Goal: Task Accomplishment & Management: Manage account settings

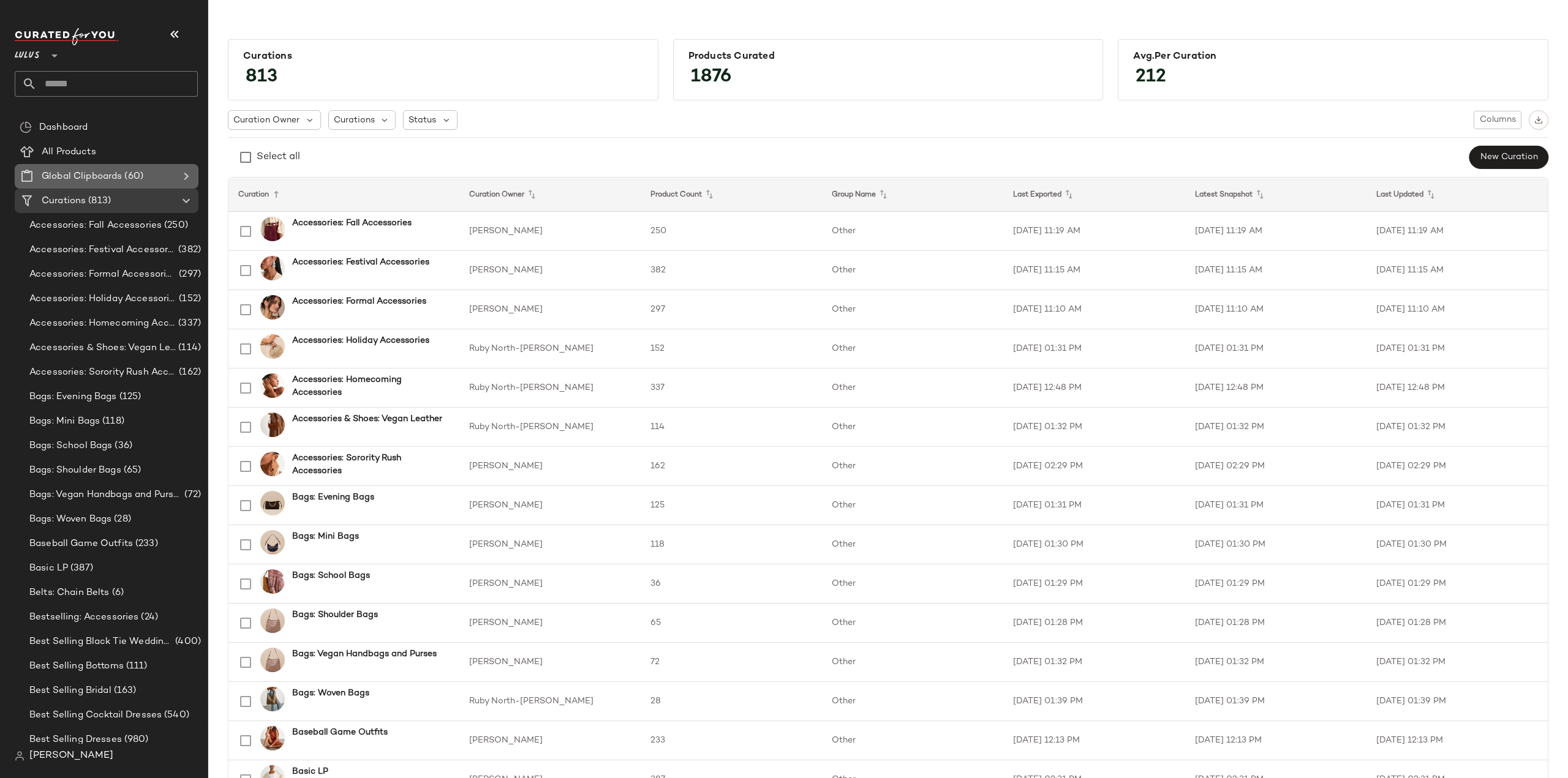
click at [187, 178] on icon at bounding box center [186, 176] width 15 height 15
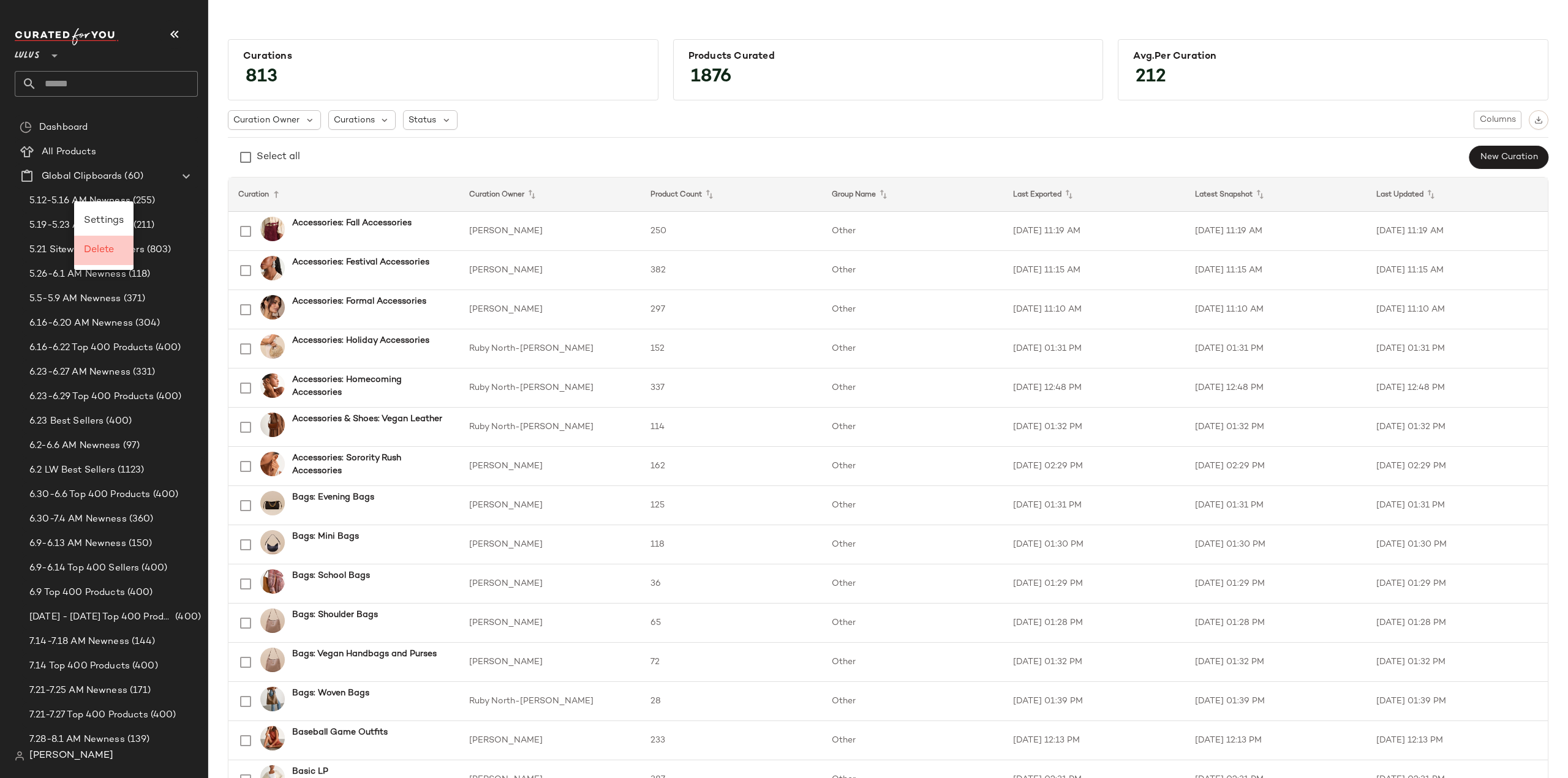
click at [98, 254] on span "Delete" at bounding box center [98, 250] width 30 height 10
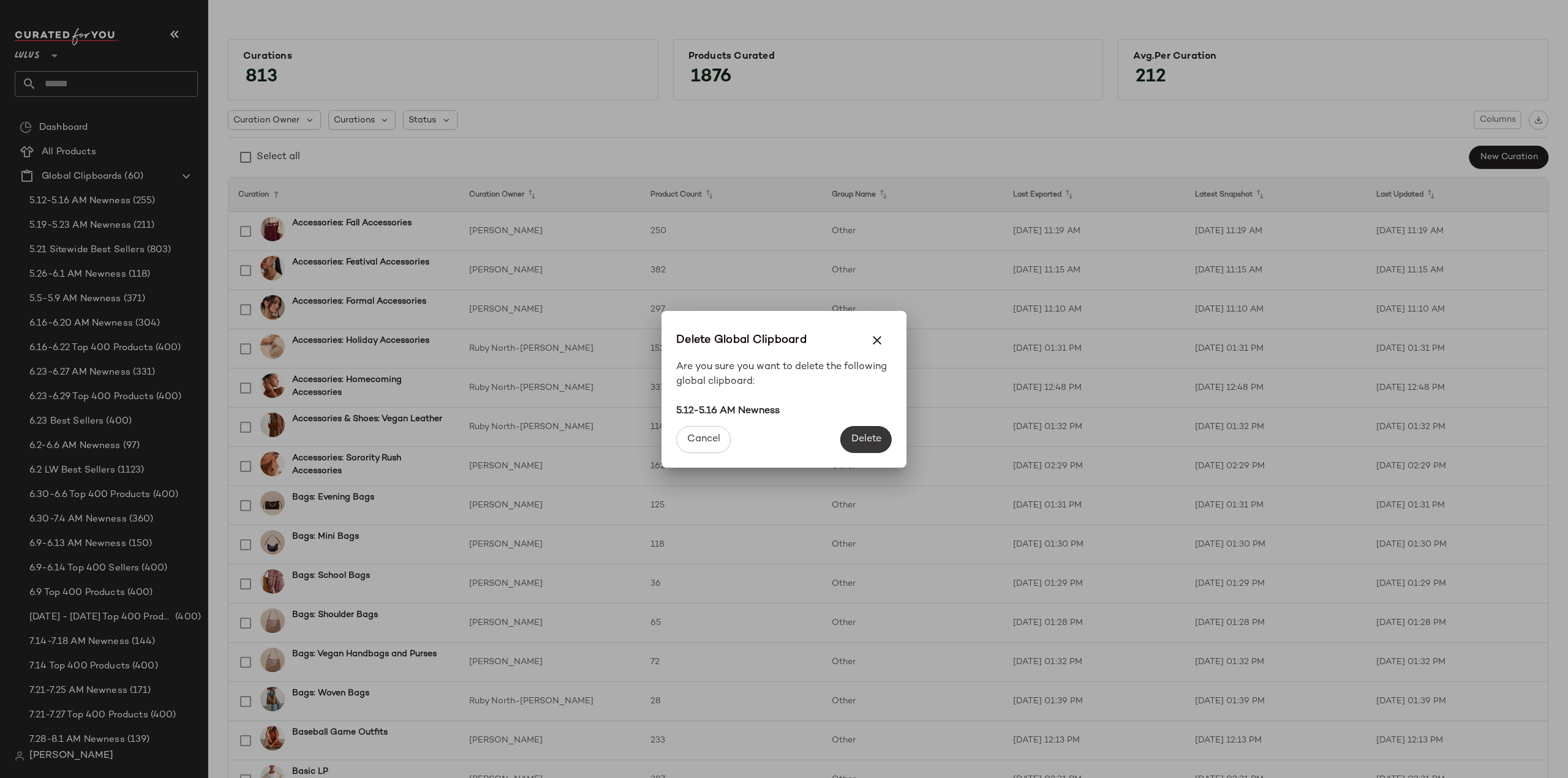
click at [873, 441] on span "Delete" at bounding box center [866, 439] width 31 height 11
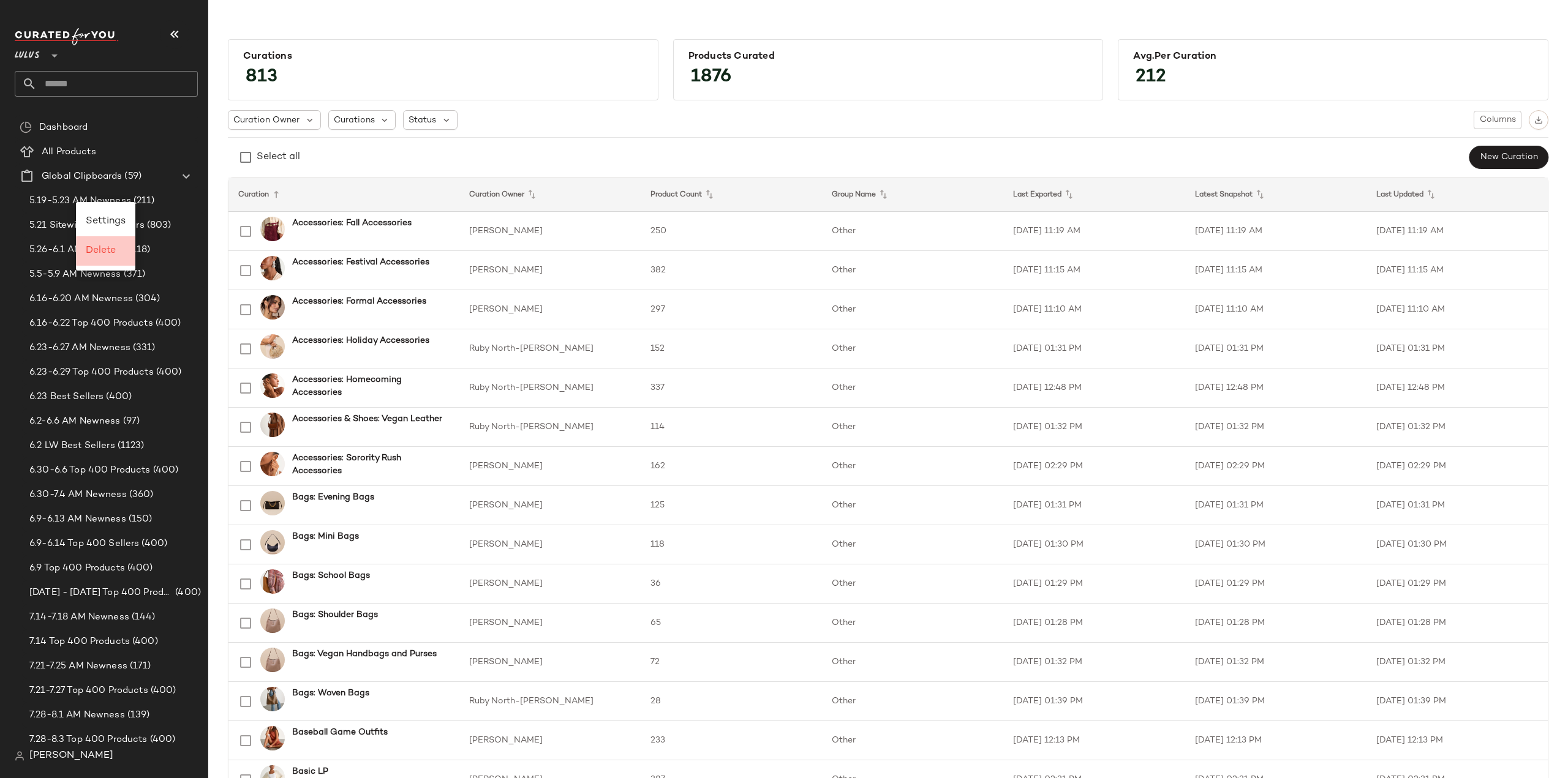
click at [105, 254] on span "Delete" at bounding box center [100, 250] width 30 height 10
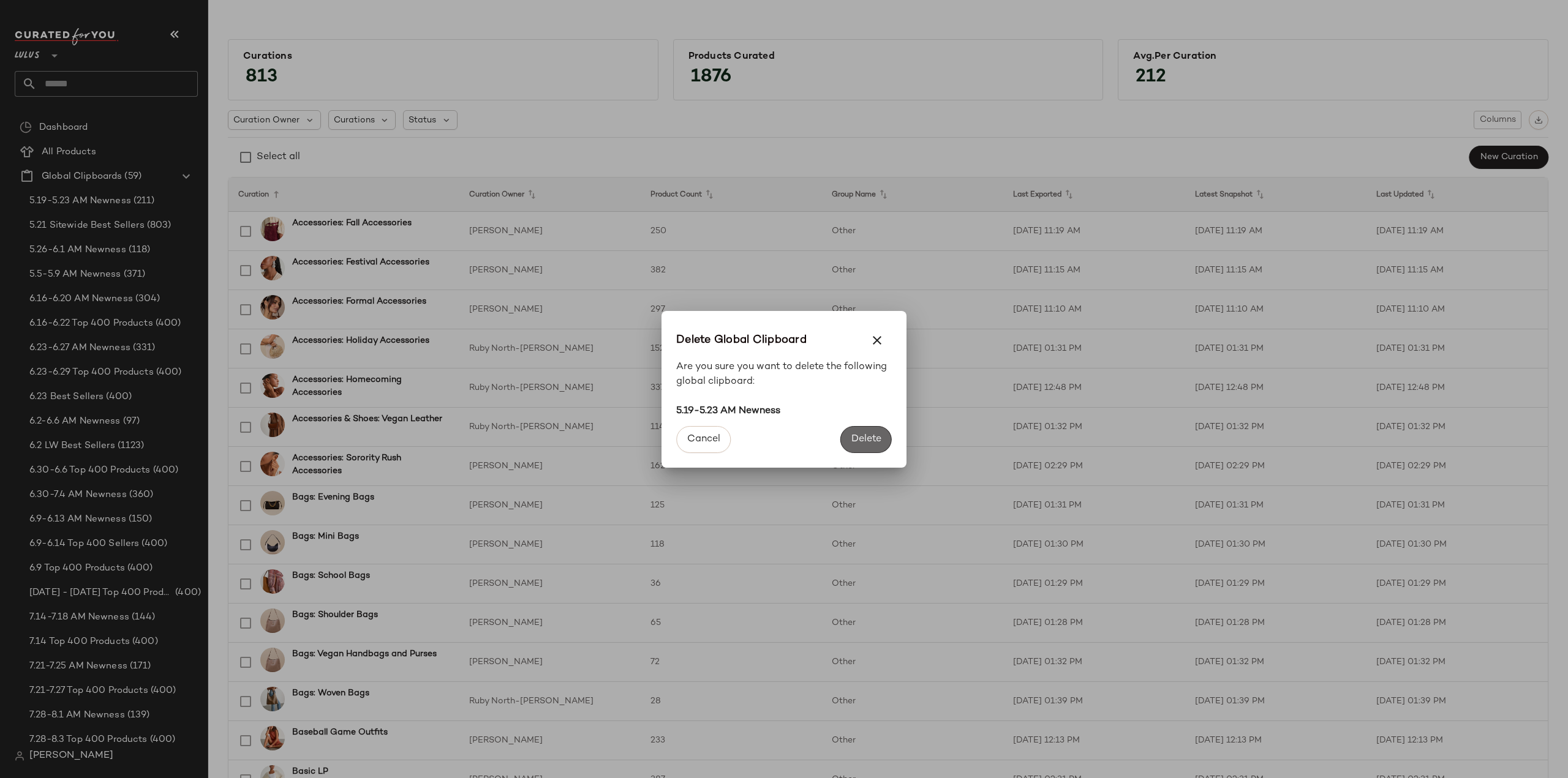
click at [871, 434] on span "Delete" at bounding box center [866, 439] width 31 height 11
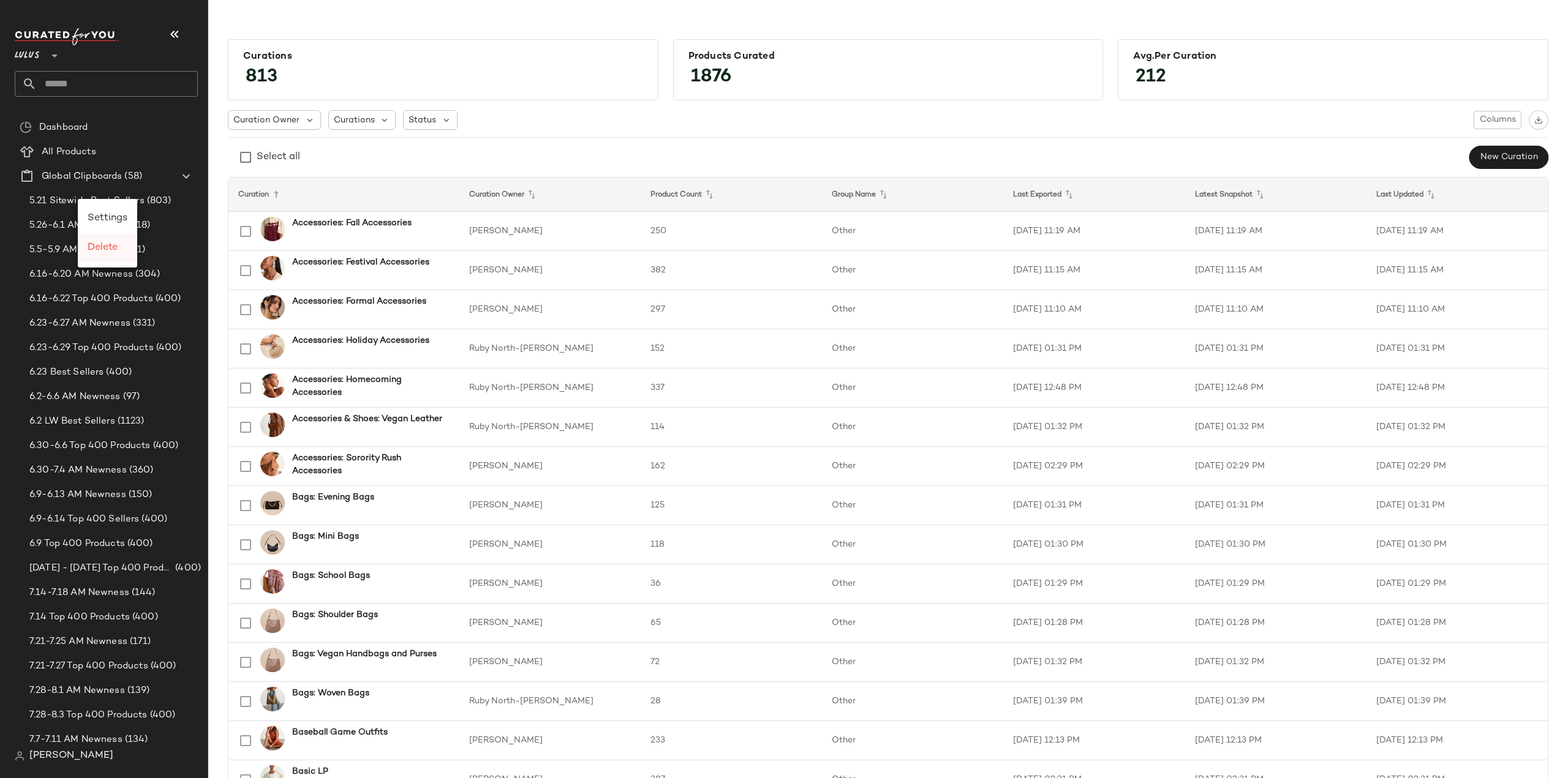
click at [103, 247] on span "Delete" at bounding box center [102, 248] width 30 height 10
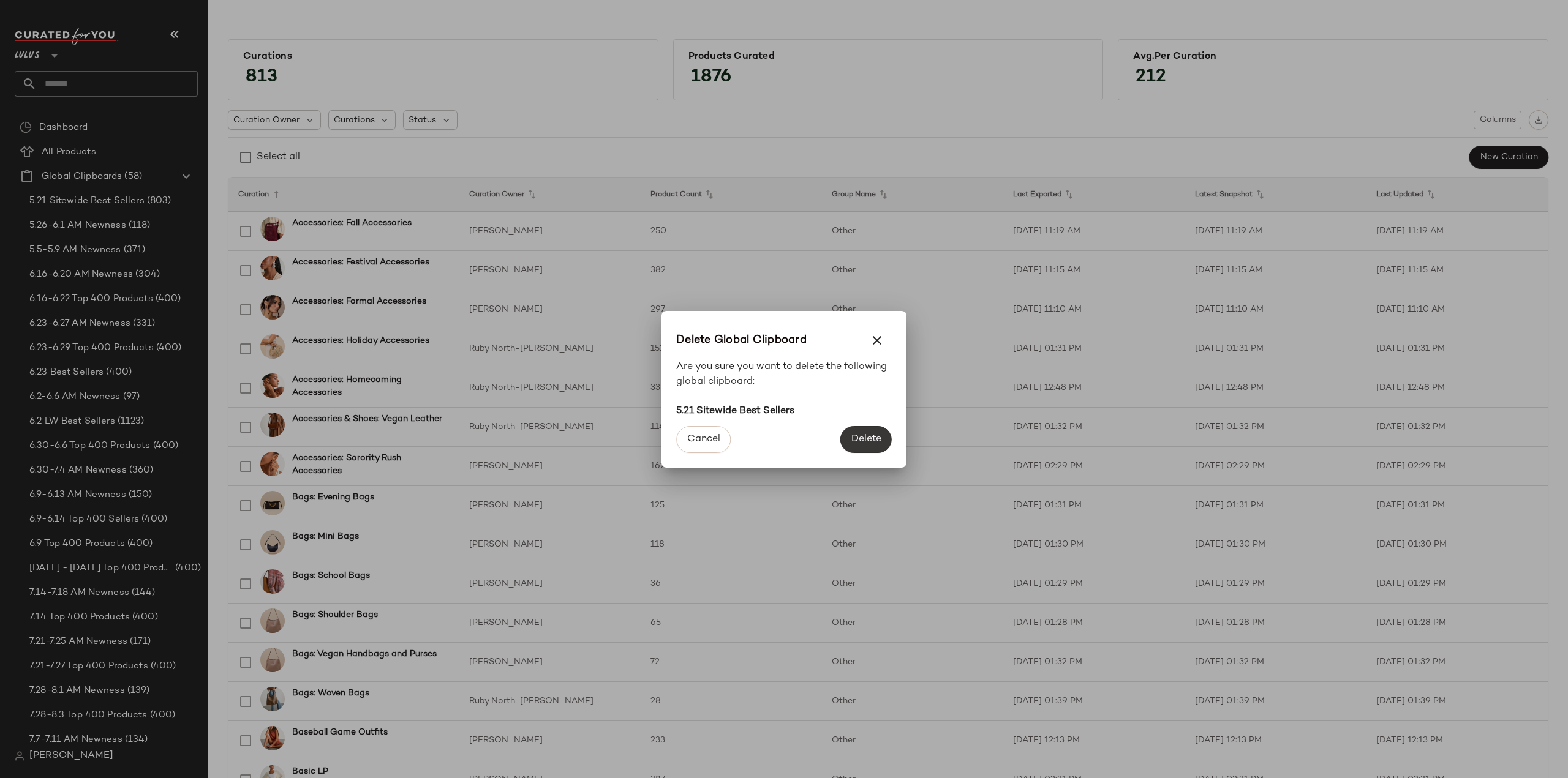
click at [857, 442] on span "Delete" at bounding box center [866, 439] width 31 height 11
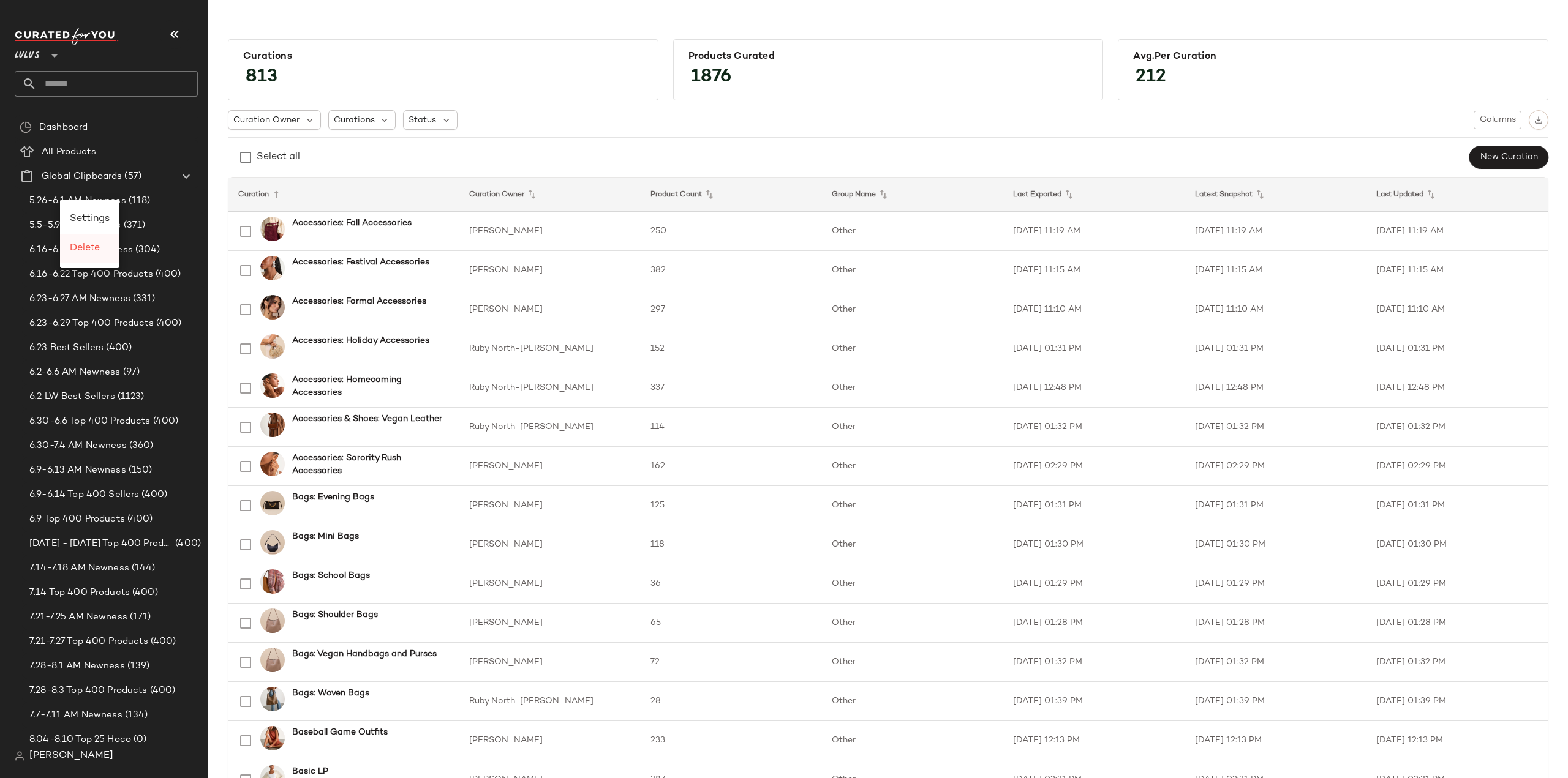
click at [81, 250] on span "Delete" at bounding box center [84, 248] width 30 height 10
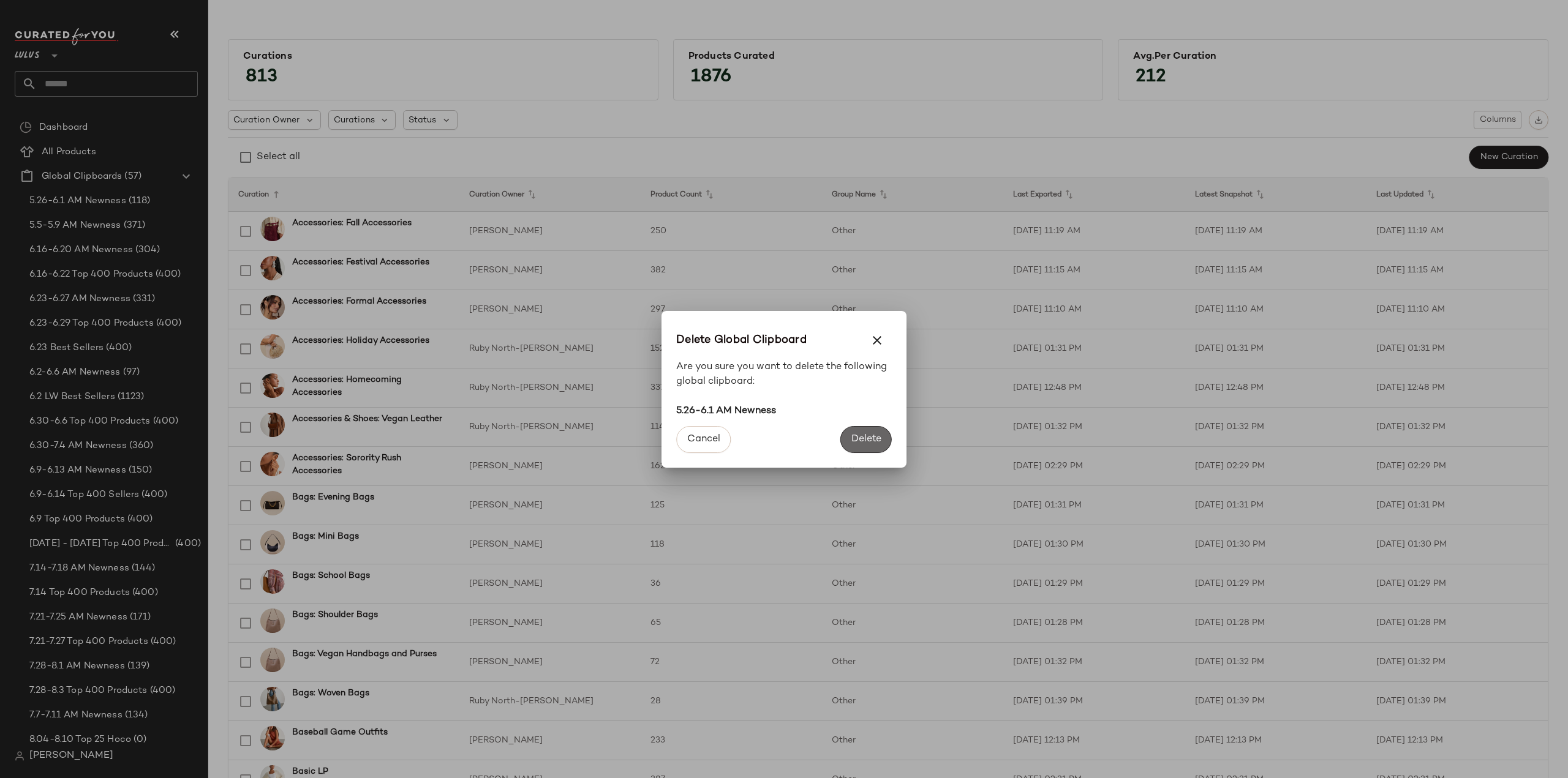
click at [875, 445] on span "Delete" at bounding box center [866, 439] width 31 height 11
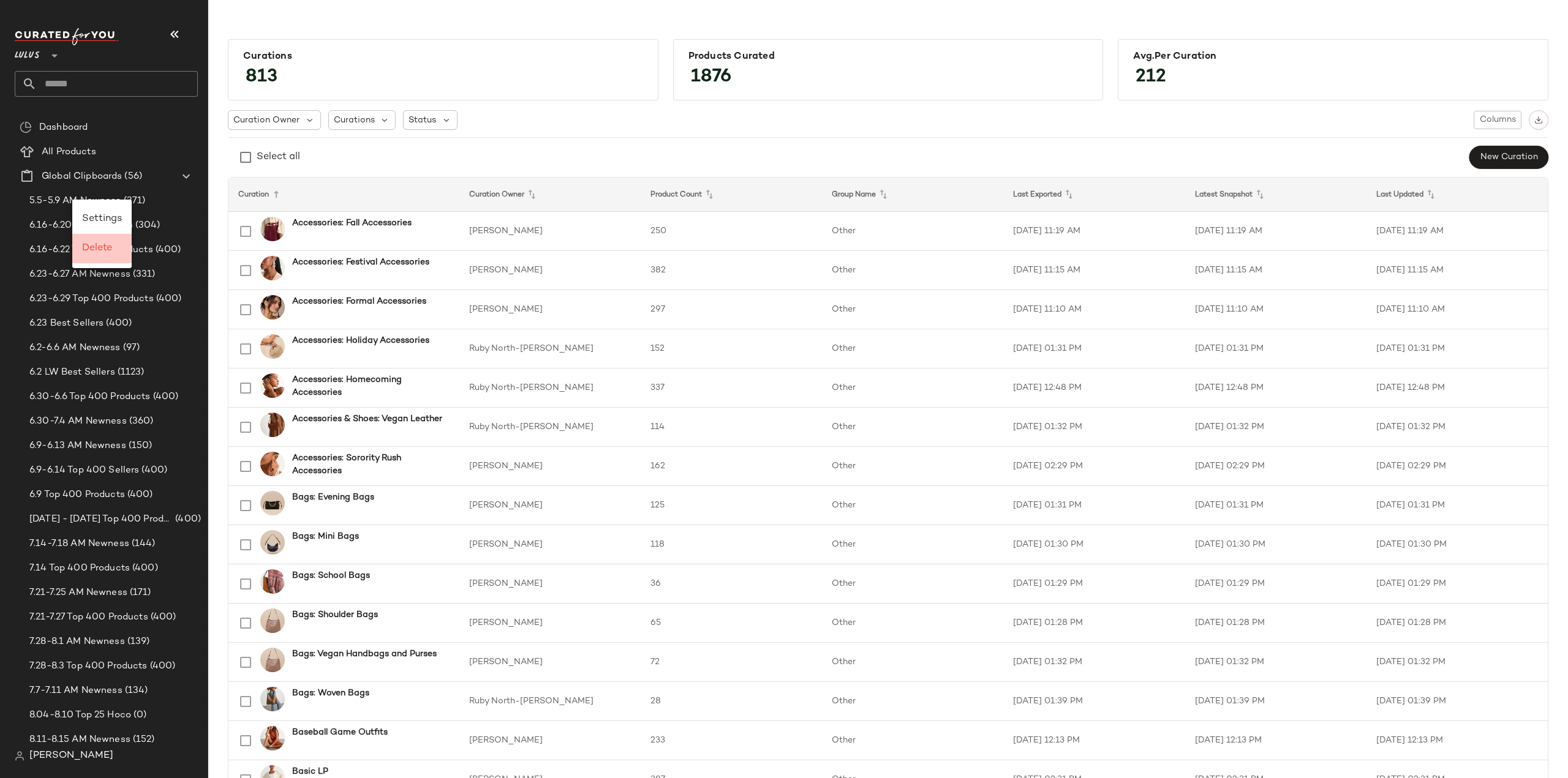
click at [96, 248] on span "Delete" at bounding box center [96, 248] width 30 height 10
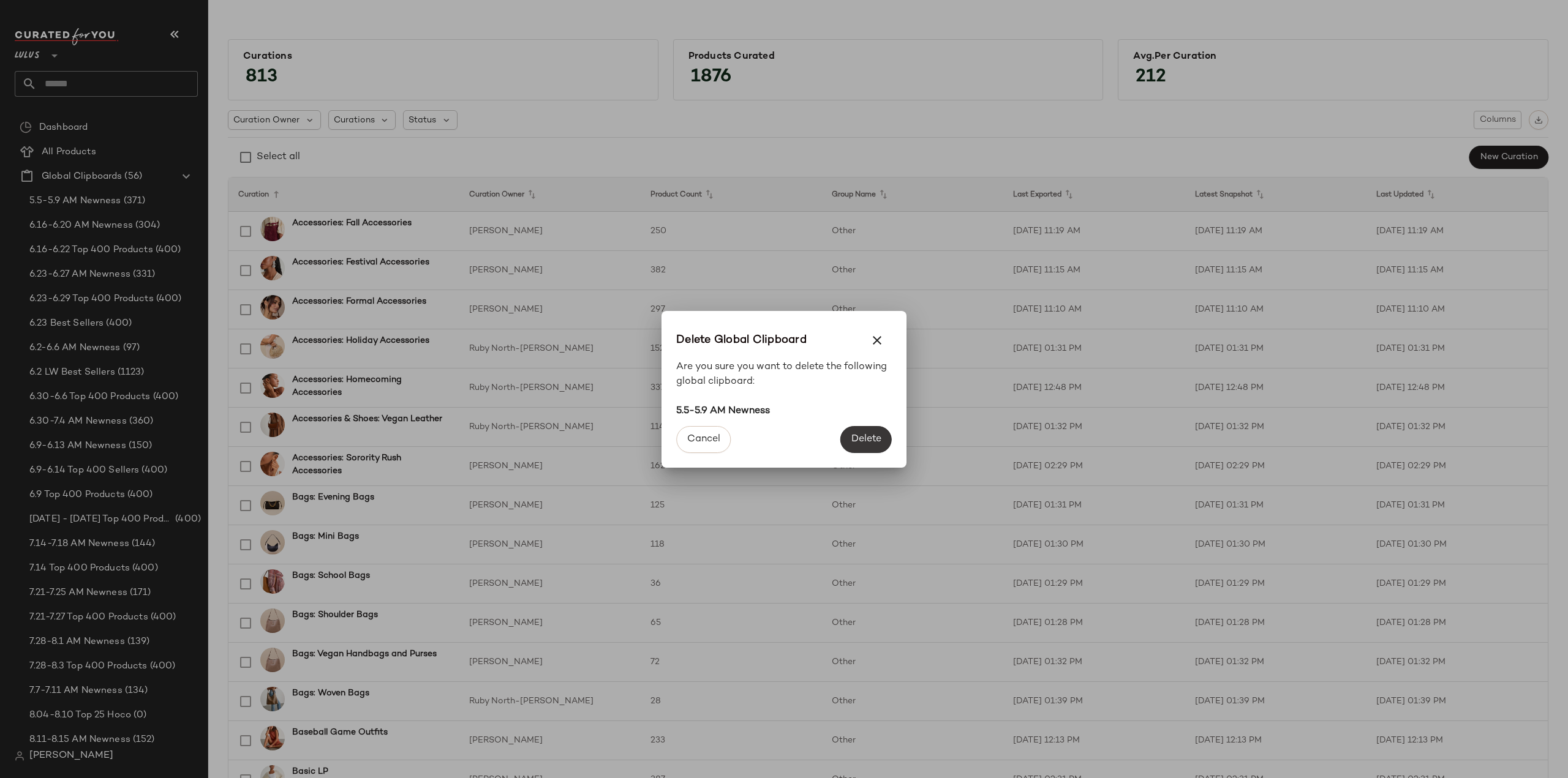
click at [860, 434] on span "Delete" at bounding box center [866, 439] width 31 height 11
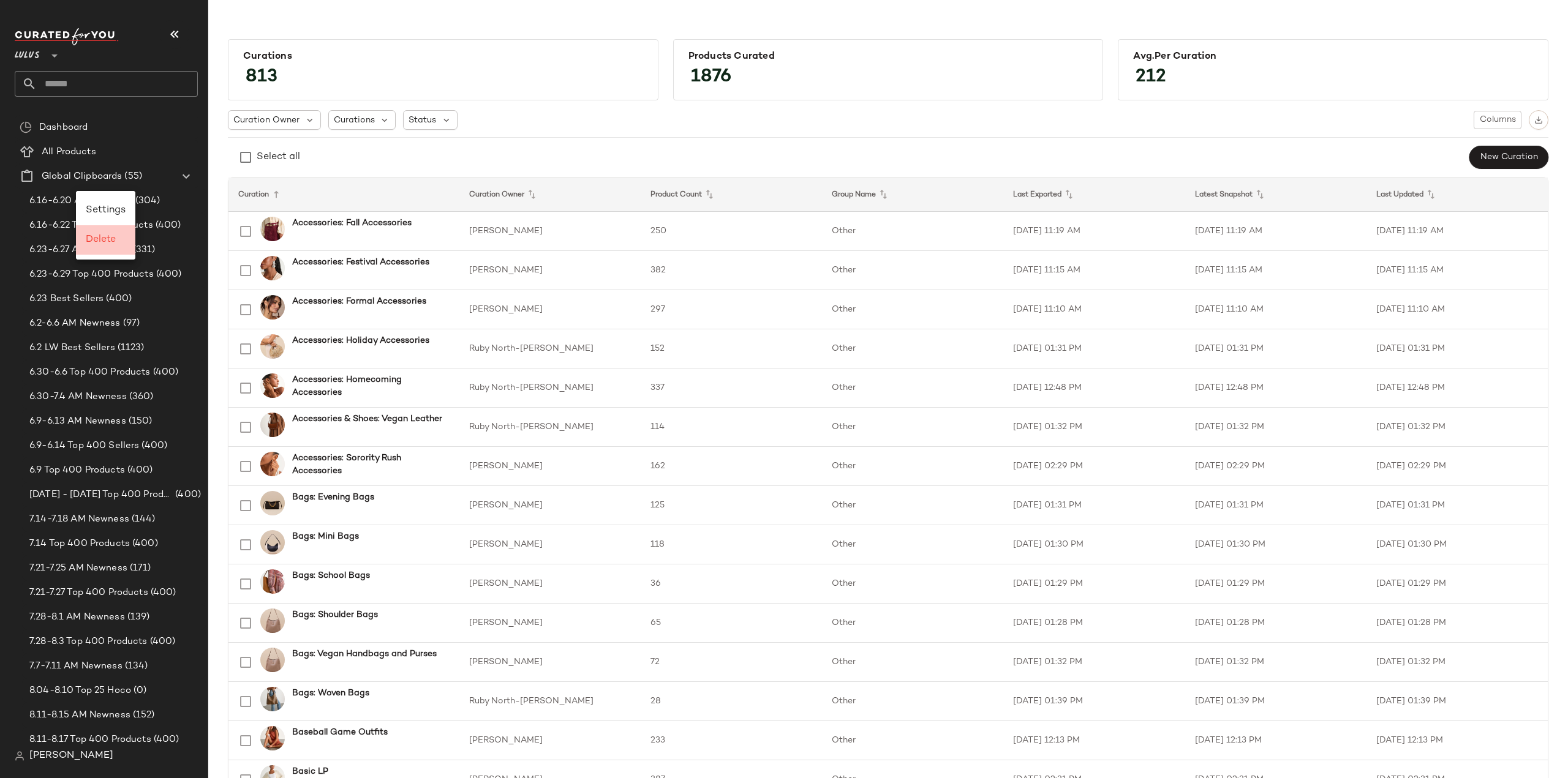
click at [106, 245] on span "Delete" at bounding box center [100, 240] width 30 height 10
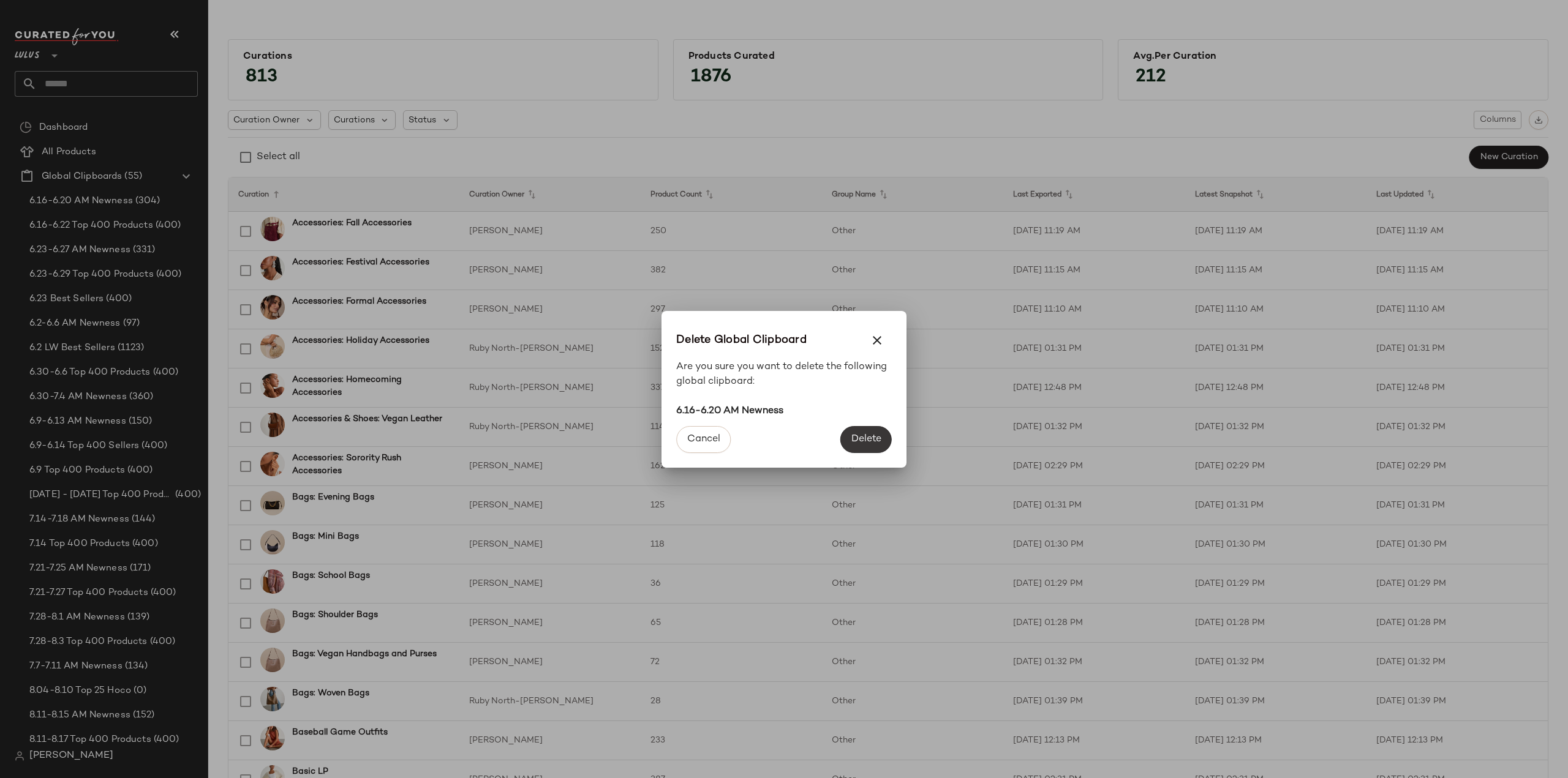
click at [863, 446] on button "Delete" at bounding box center [866, 439] width 52 height 27
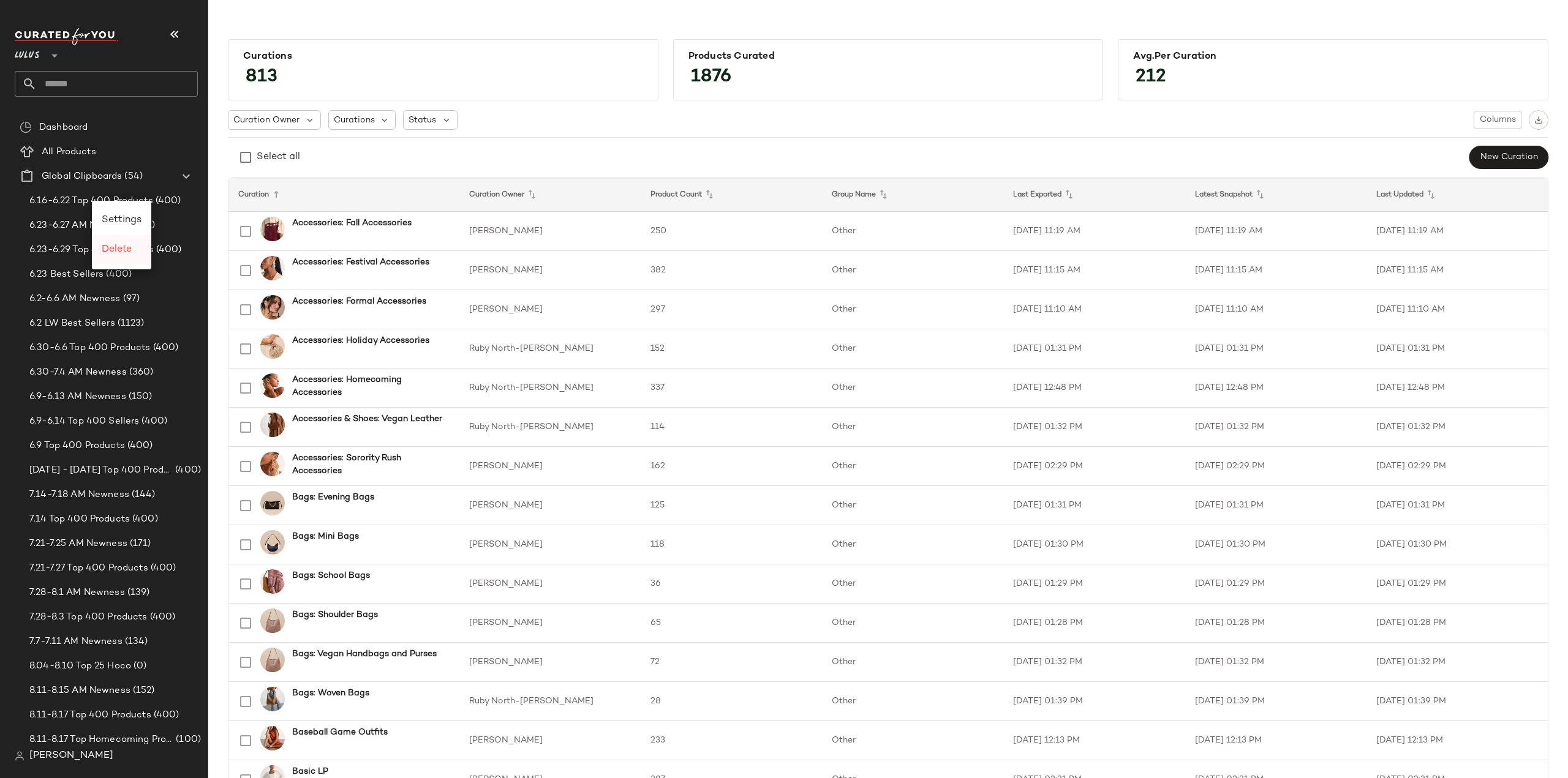
click at [118, 249] on span "Delete" at bounding box center [116, 249] width 30 height 10
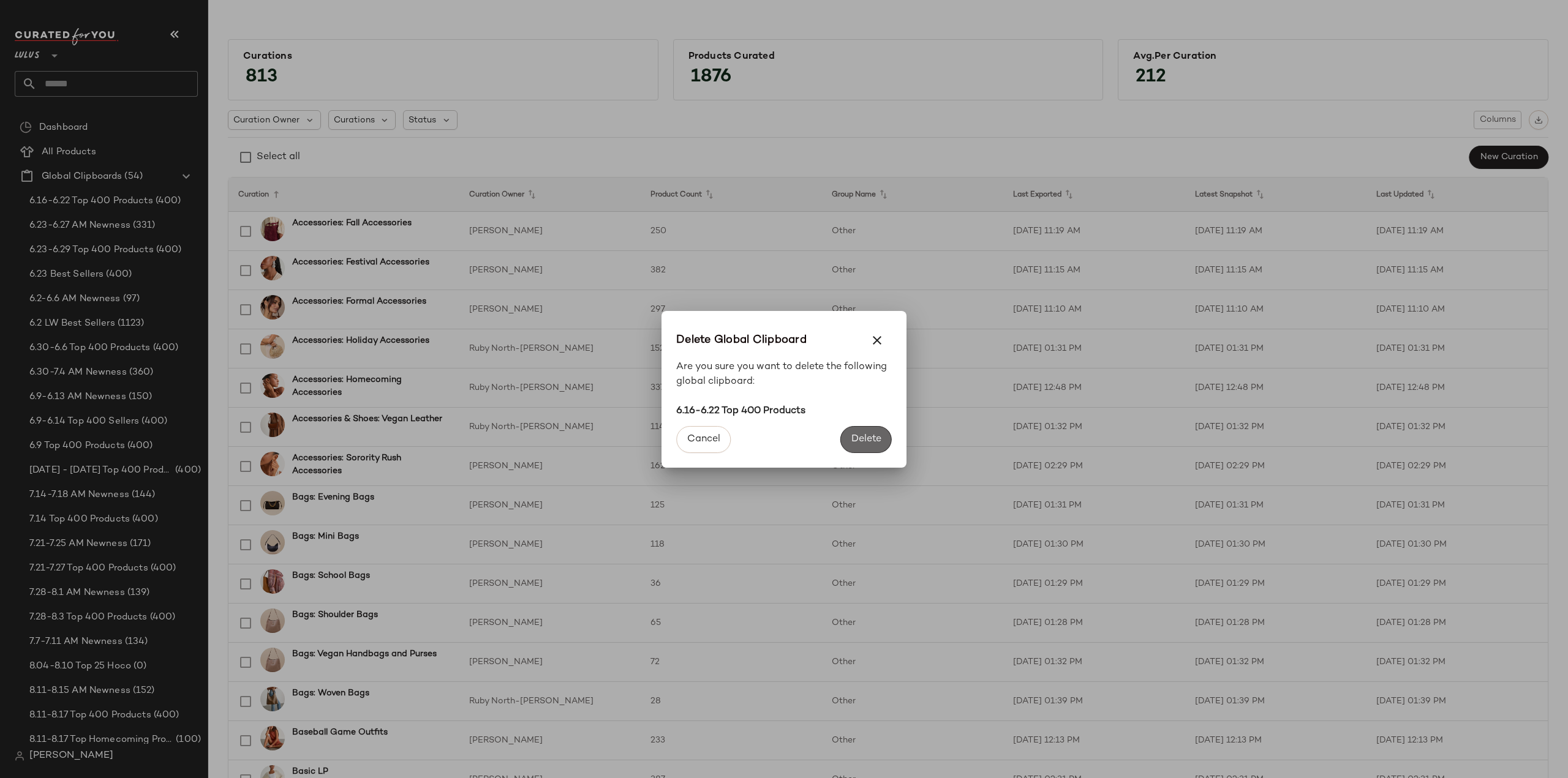
click at [872, 446] on button "Delete" at bounding box center [866, 439] width 52 height 27
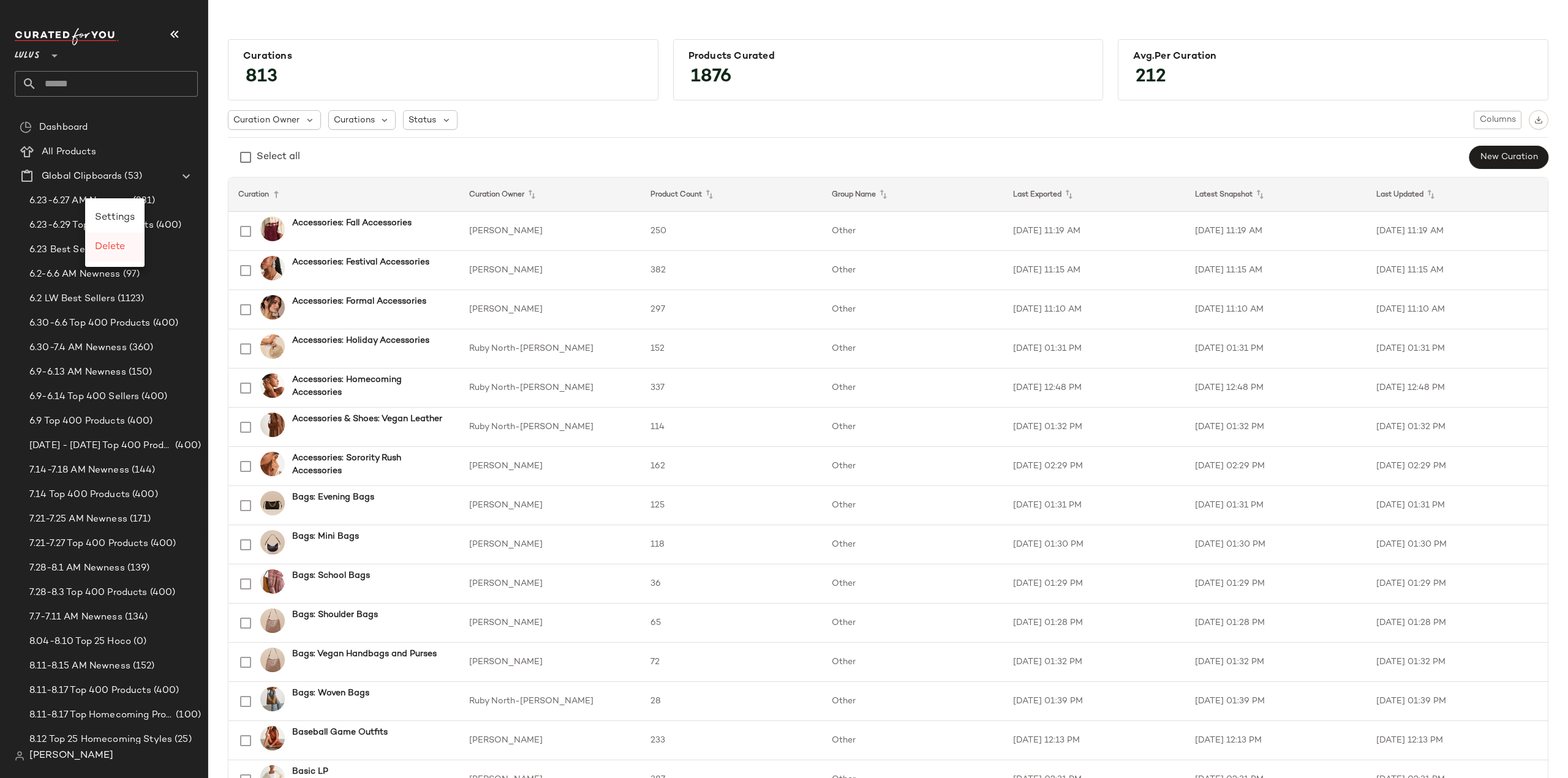
click at [107, 248] on span "Delete" at bounding box center [110, 247] width 30 height 10
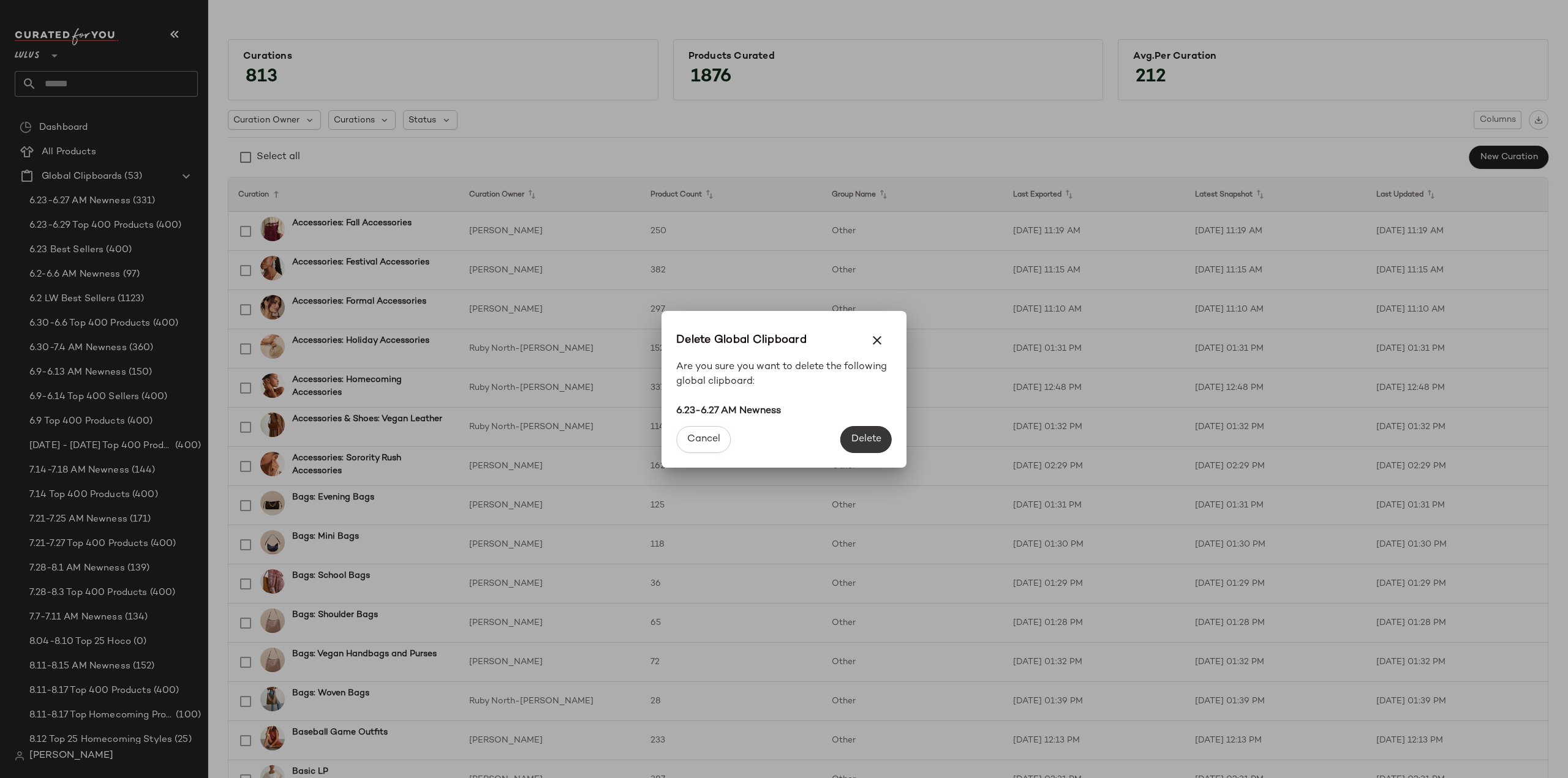
click at [879, 444] on span "Delete" at bounding box center [866, 439] width 31 height 11
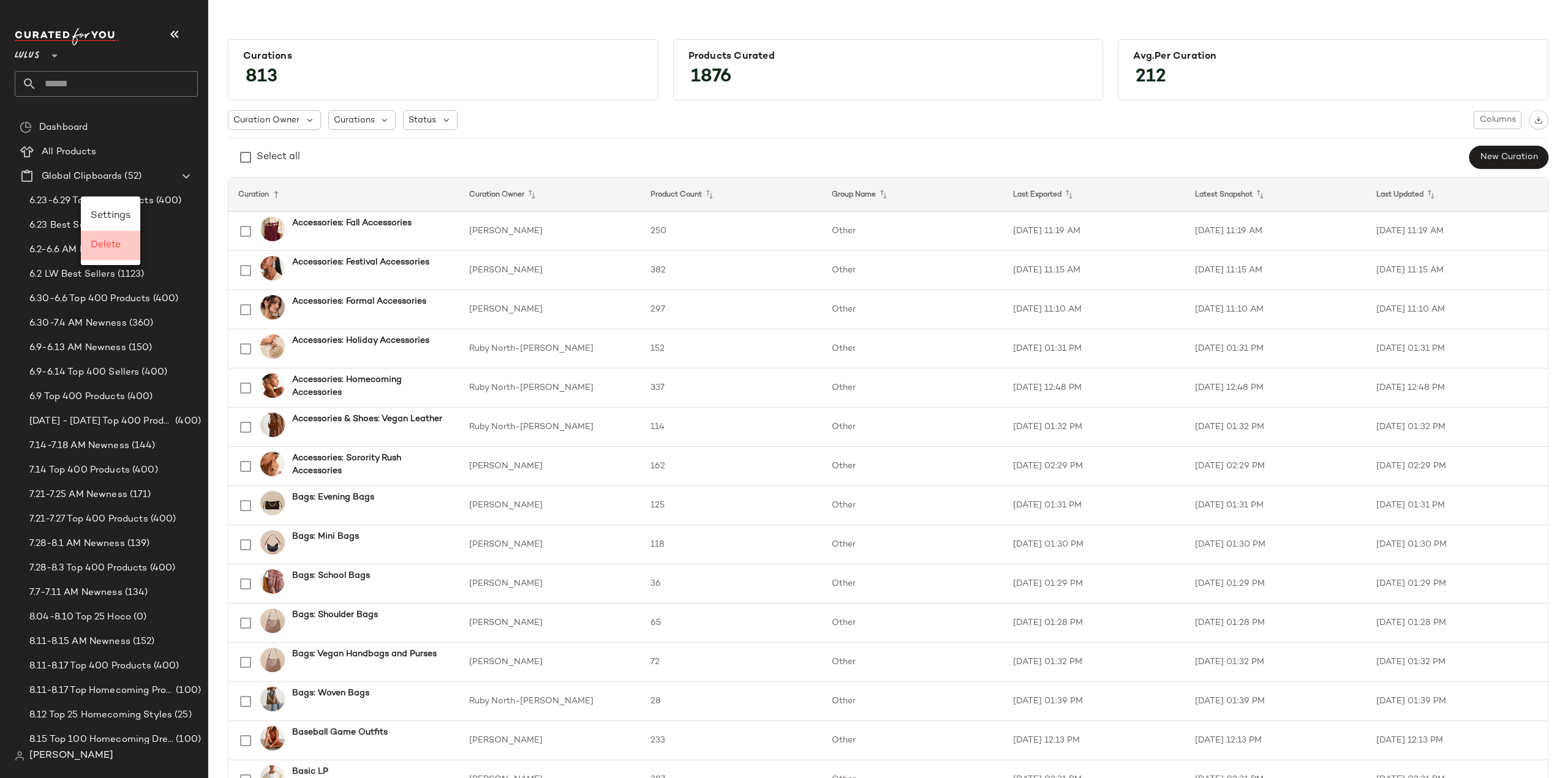
click at [105, 245] on span "Delete" at bounding box center [105, 245] width 30 height 10
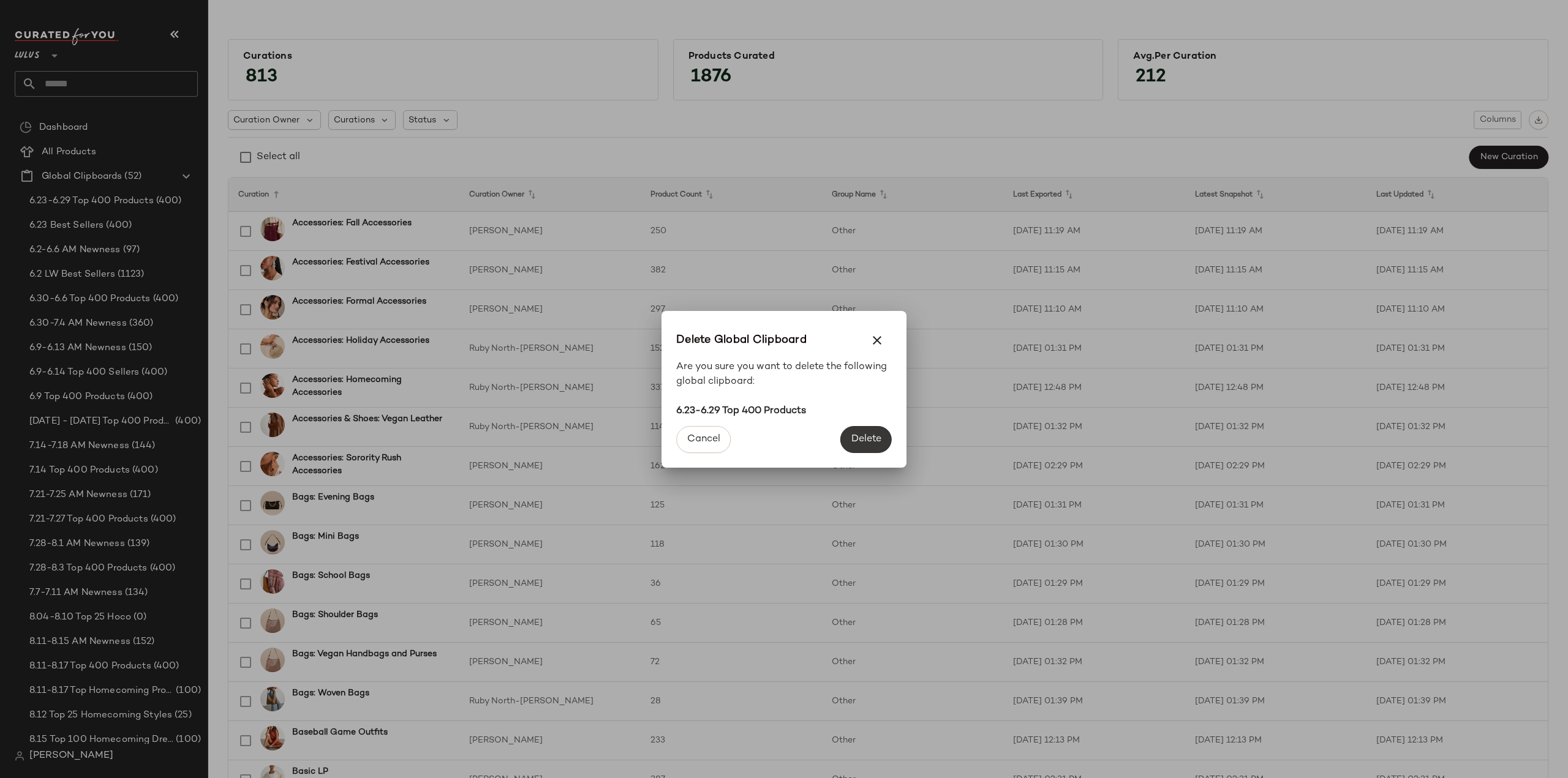
click at [874, 438] on span "Delete" at bounding box center [866, 439] width 31 height 11
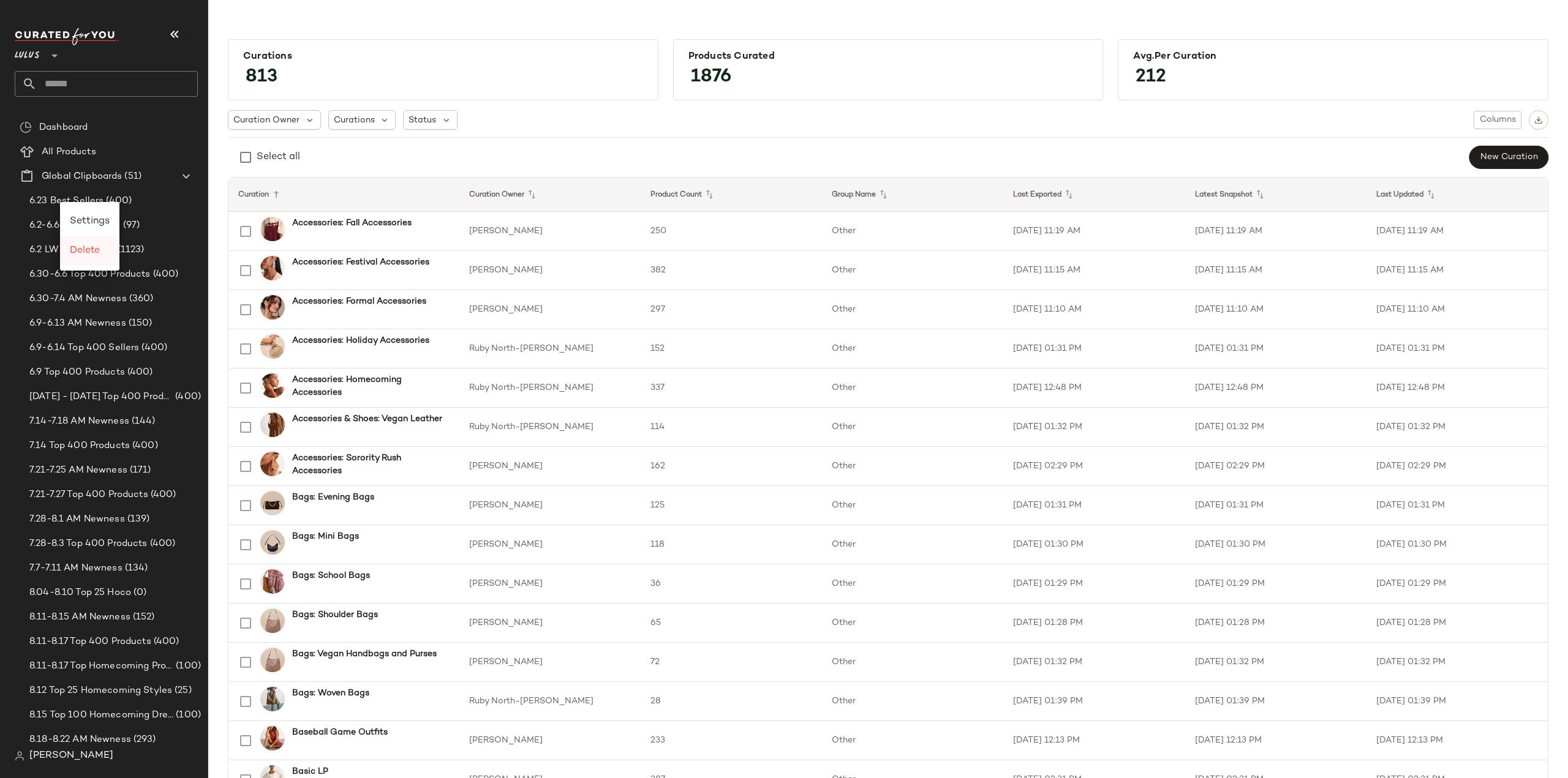
click at [93, 246] on span "Delete" at bounding box center [84, 250] width 30 height 10
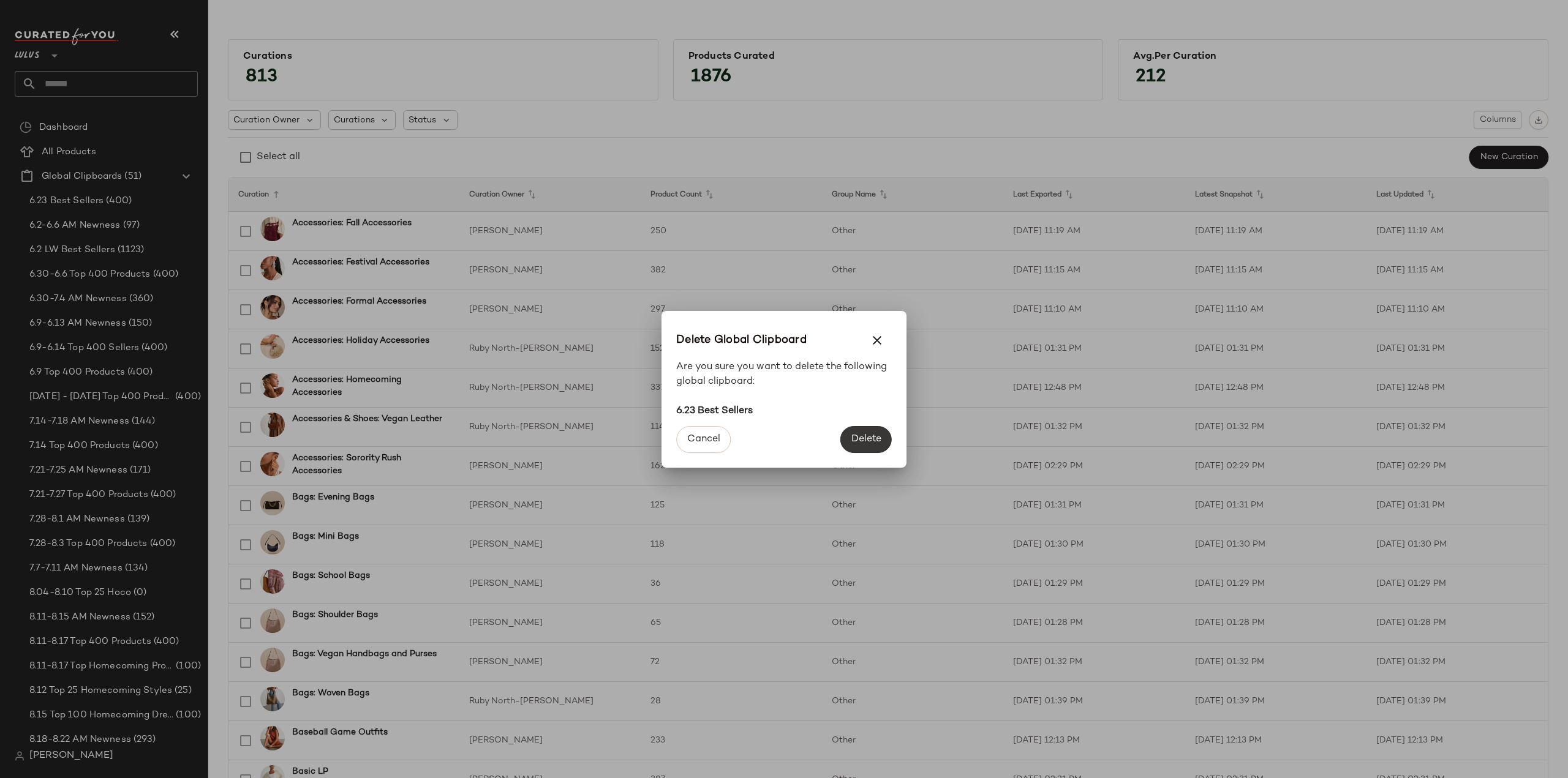
click at [870, 443] on span "Delete" at bounding box center [866, 439] width 31 height 11
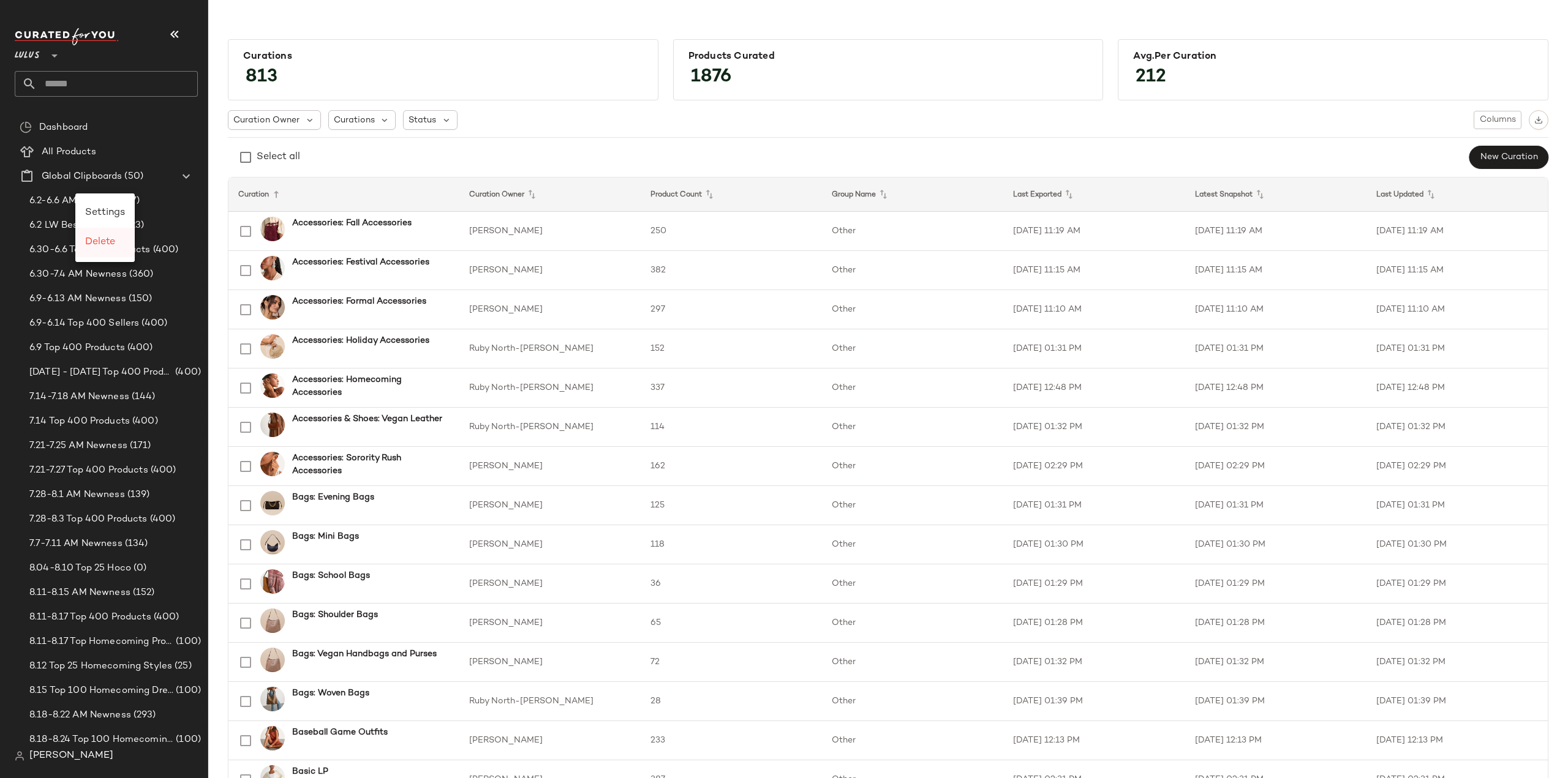
click at [110, 241] on span "Delete" at bounding box center [100, 242] width 30 height 10
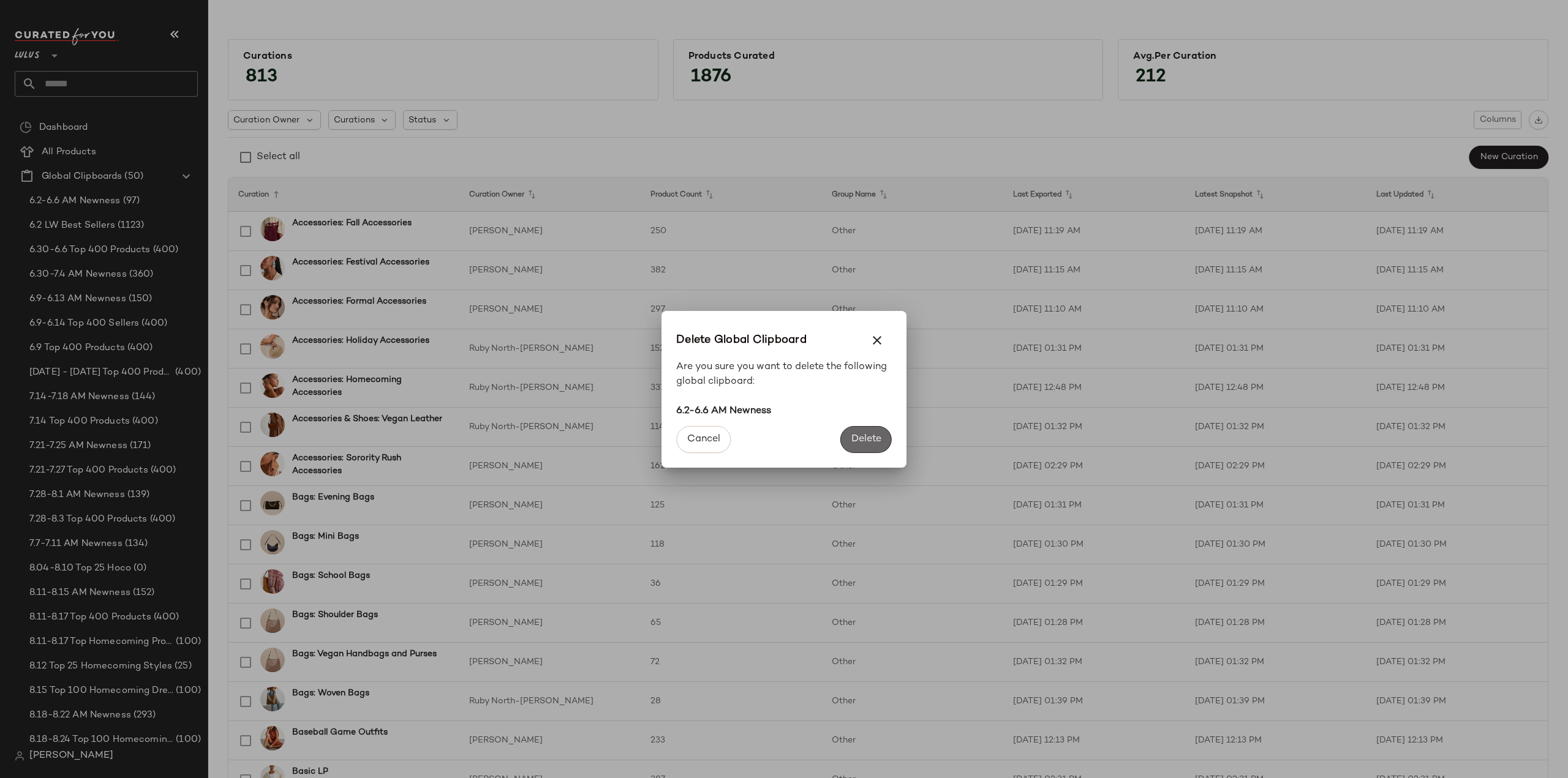
click at [872, 439] on span "Delete" at bounding box center [866, 439] width 31 height 11
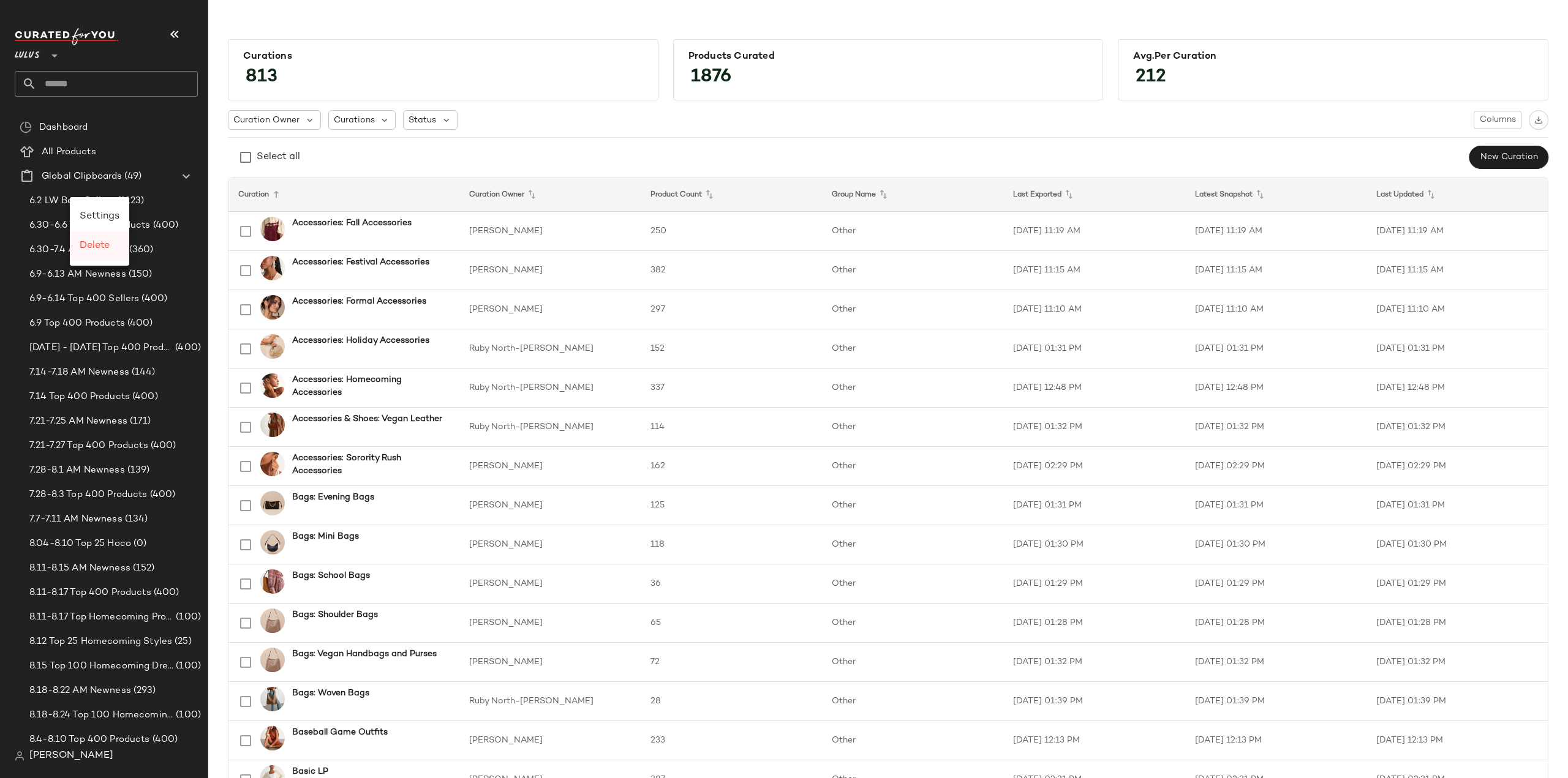
click at [100, 242] on span "Delete" at bounding box center [95, 246] width 30 height 10
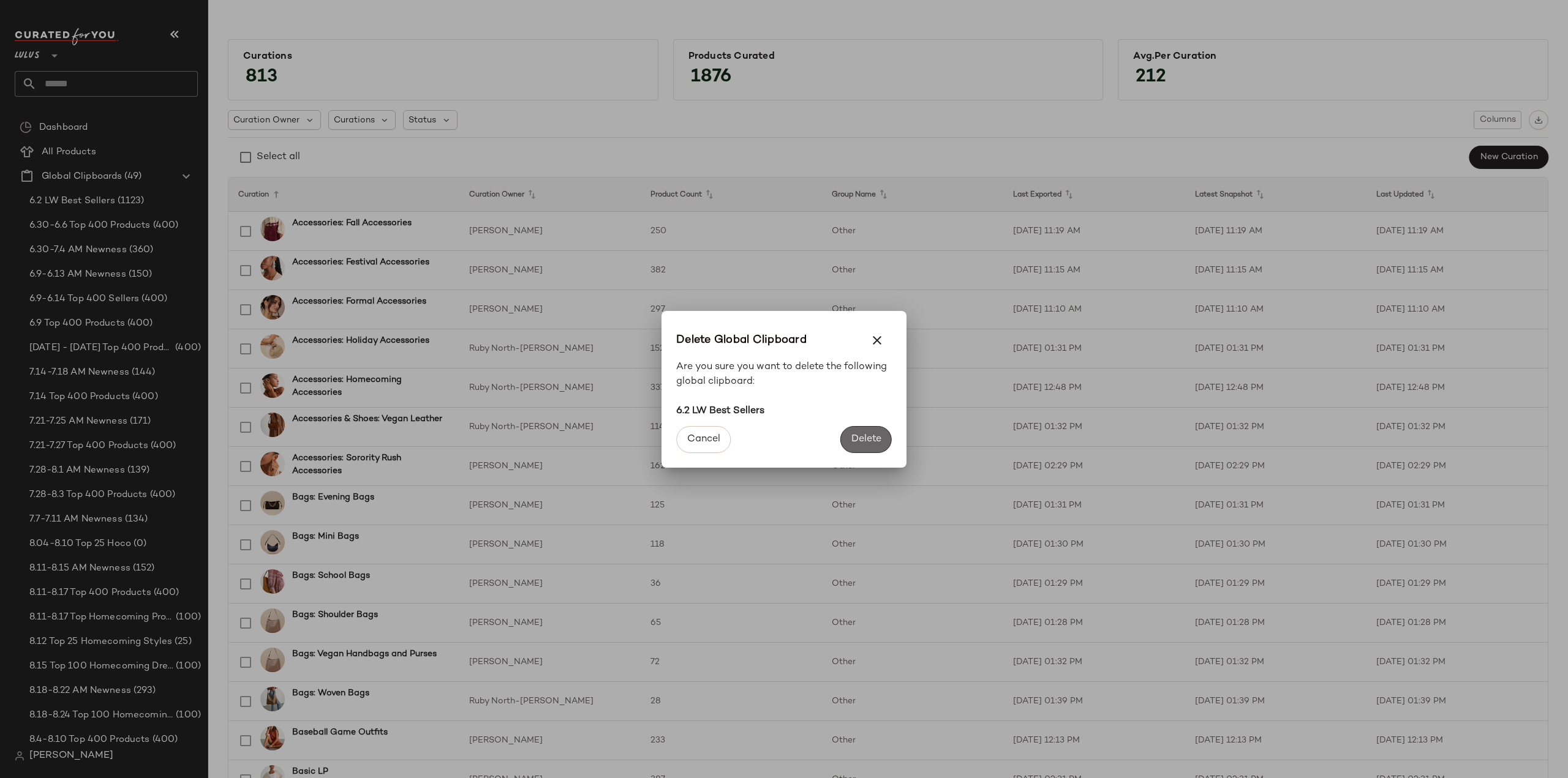
click at [867, 440] on span "Delete" at bounding box center [866, 439] width 31 height 11
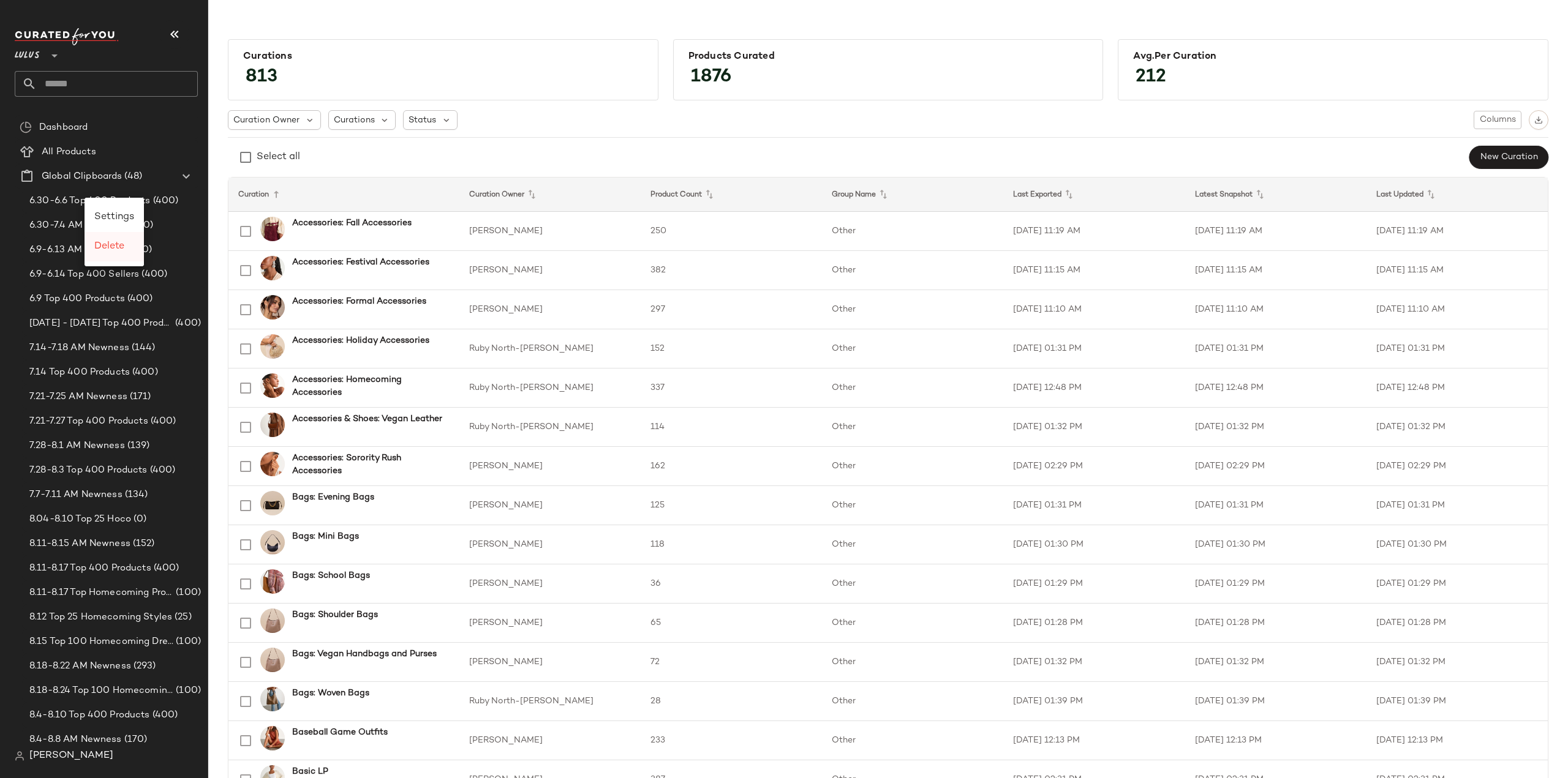
click at [104, 245] on span "Delete" at bounding box center [109, 247] width 30 height 10
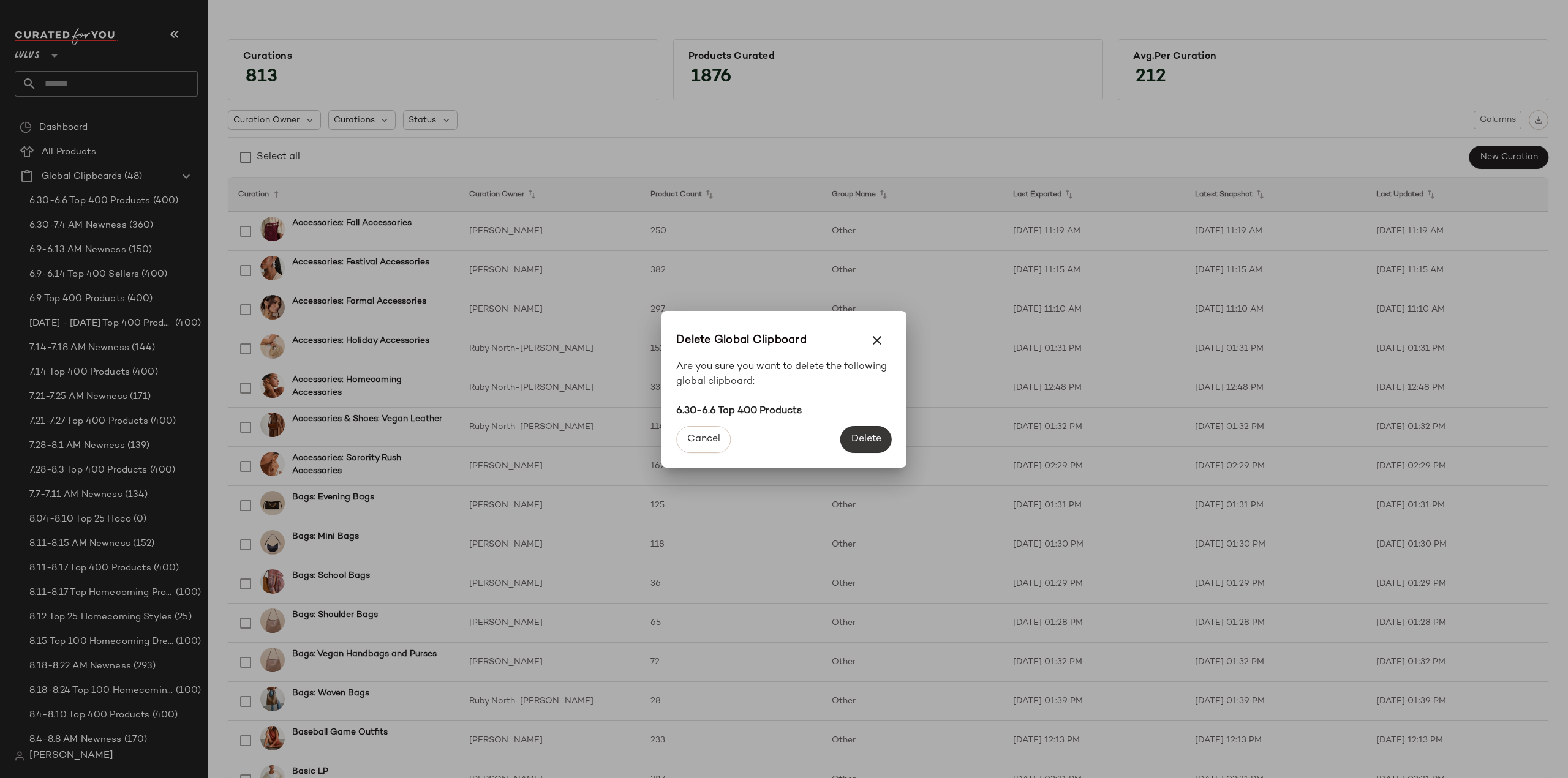
click at [854, 434] on span "Delete" at bounding box center [866, 439] width 31 height 11
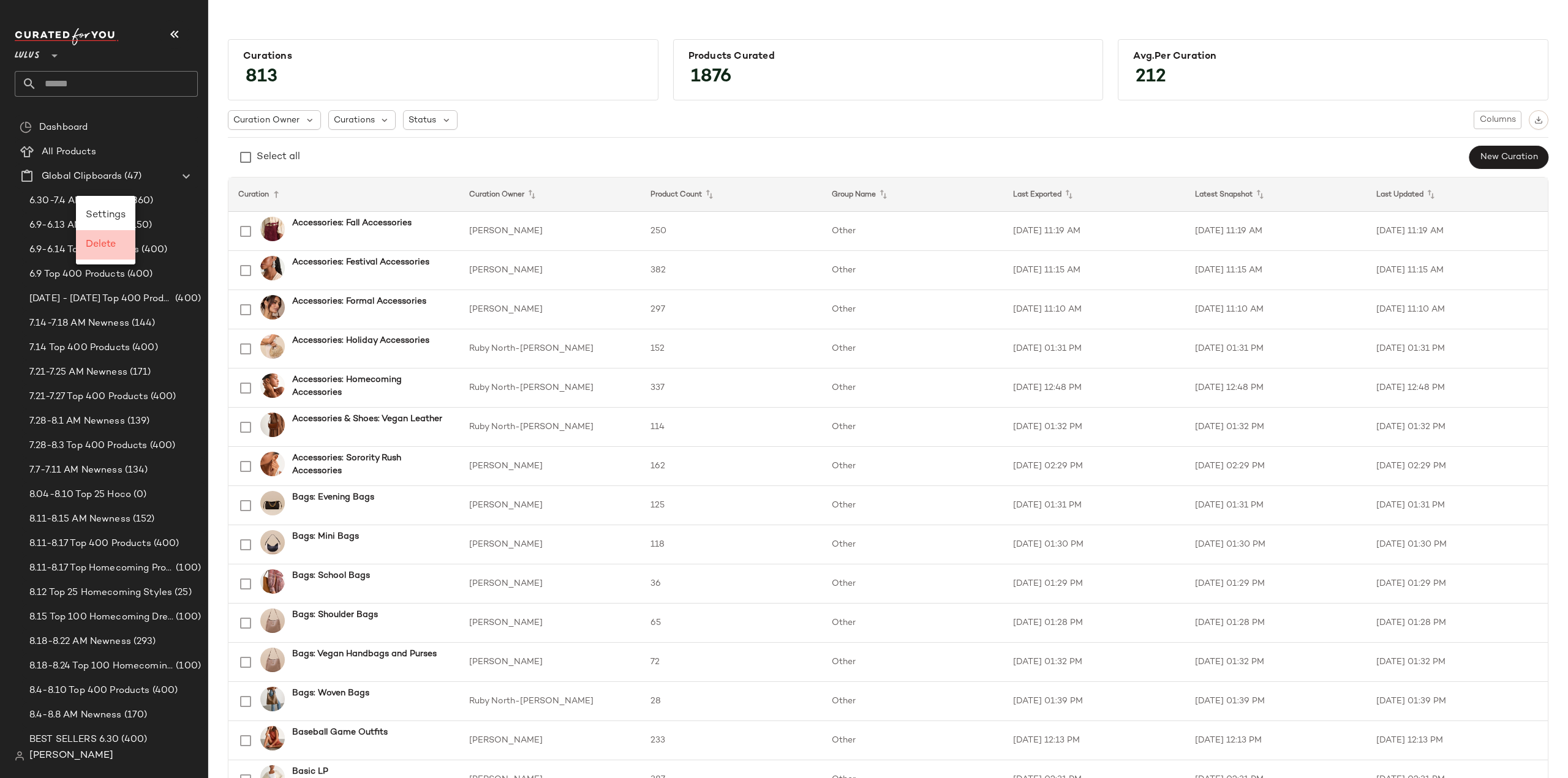
click at [105, 237] on div "Delete" at bounding box center [105, 245] width 59 height 29
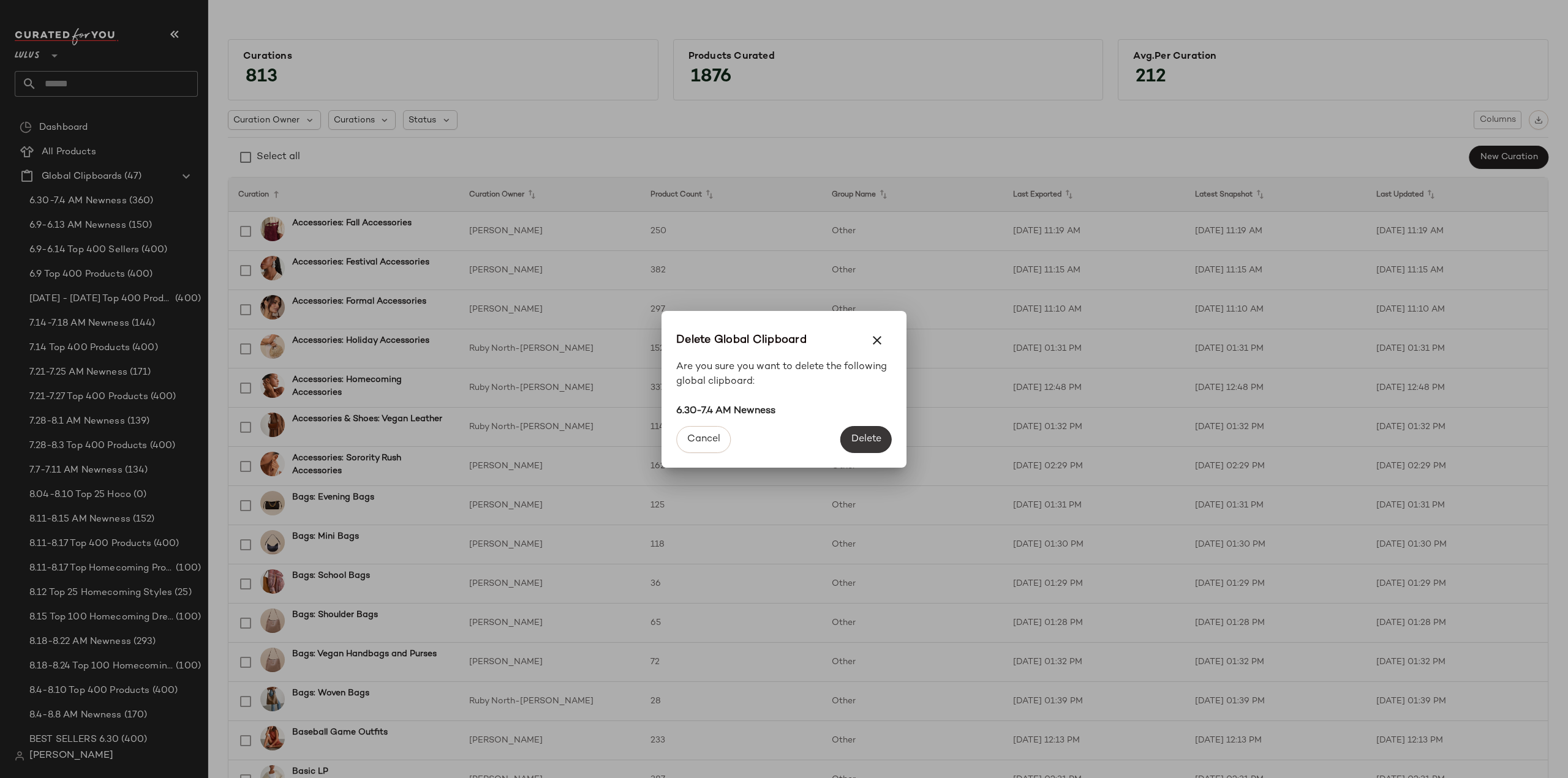
click at [855, 441] on span "Delete" at bounding box center [866, 439] width 31 height 11
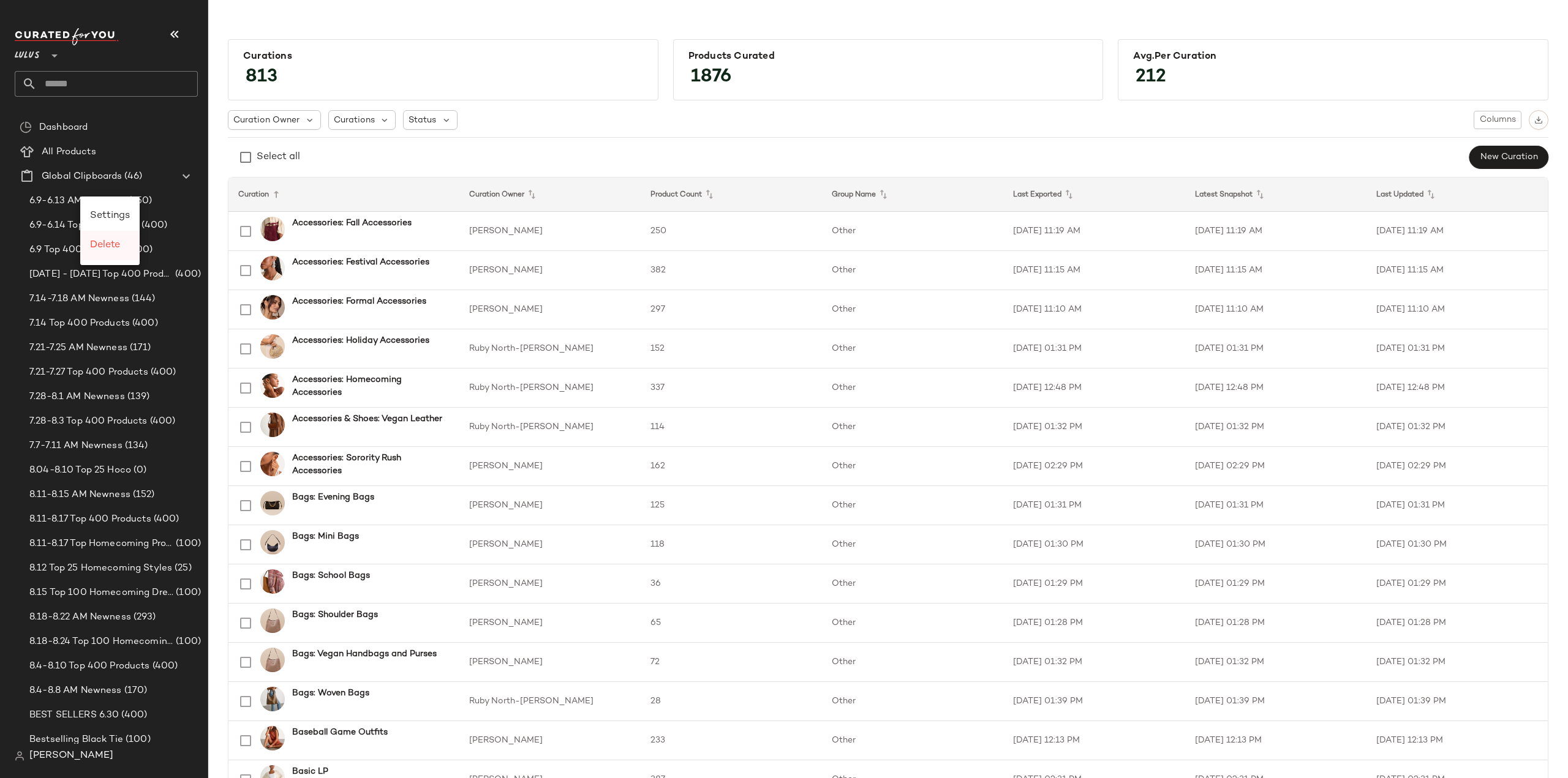
click at [108, 248] on span "Delete" at bounding box center [105, 245] width 30 height 10
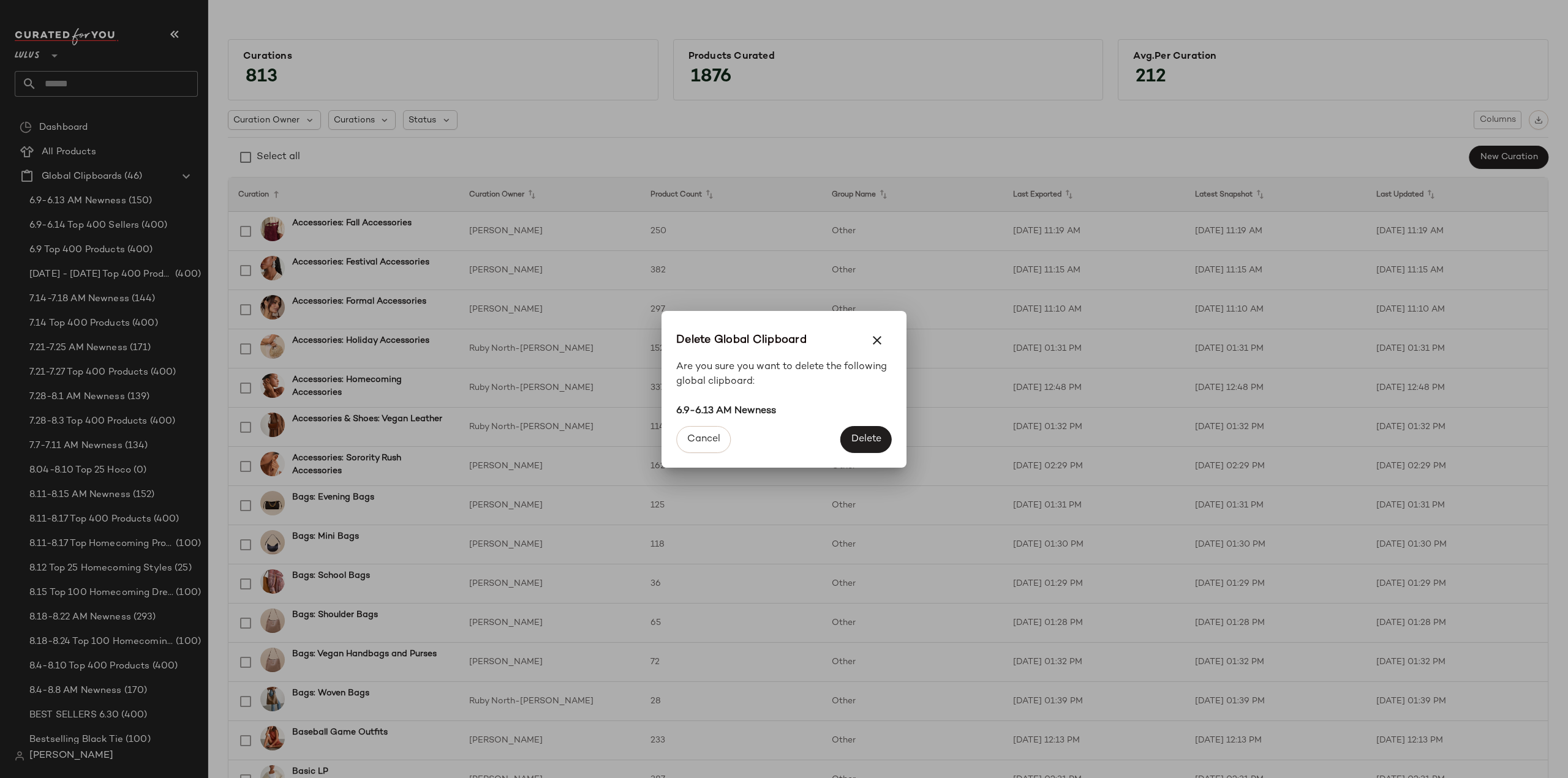
drag, startPoint x: 864, startPoint y: 436, endPoint x: 666, endPoint y: 378, distance: 206.3
click at [862, 436] on span "Delete" at bounding box center [866, 439] width 31 height 11
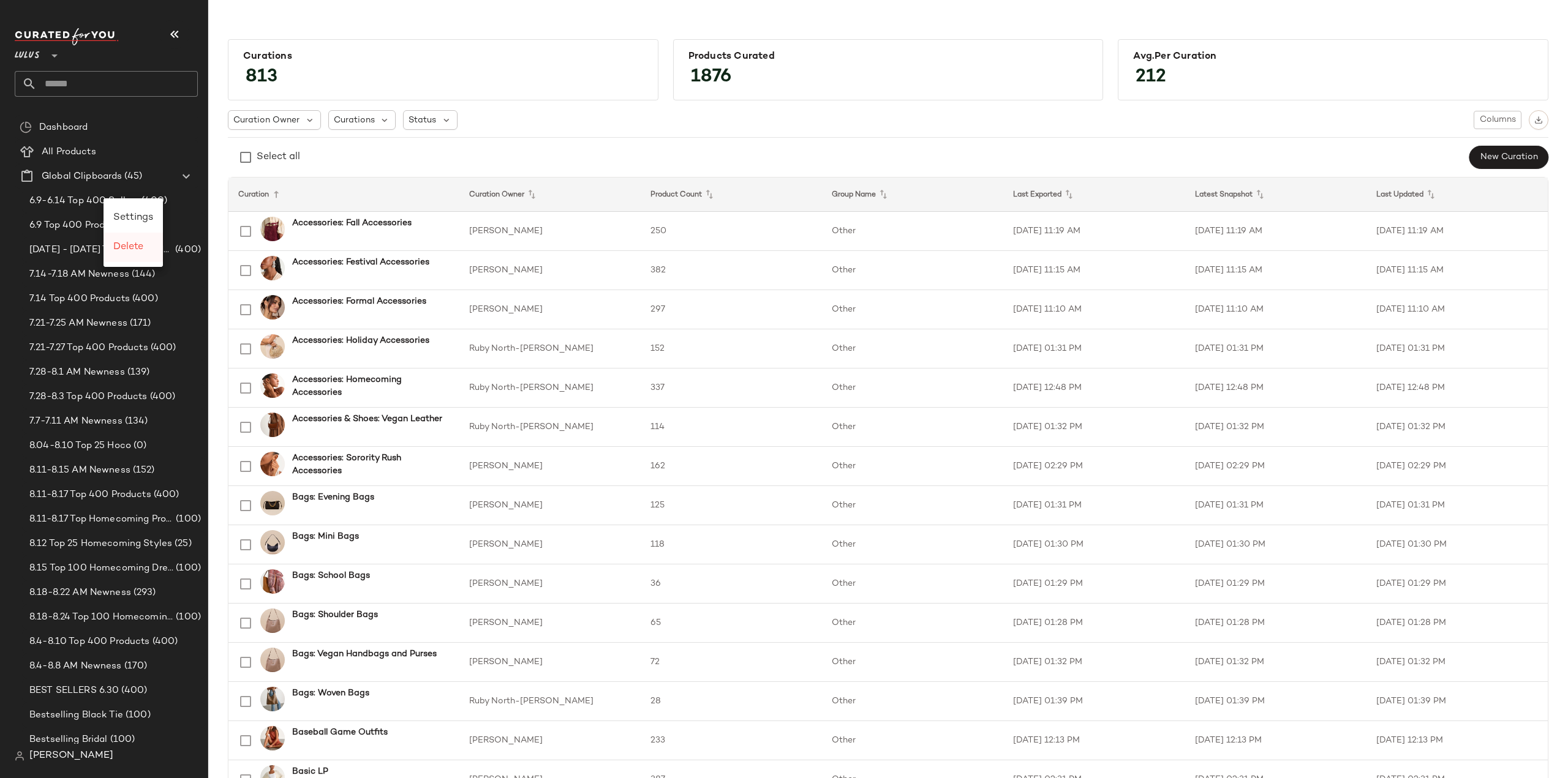
click at [128, 247] on span "Delete" at bounding box center [128, 247] width 30 height 10
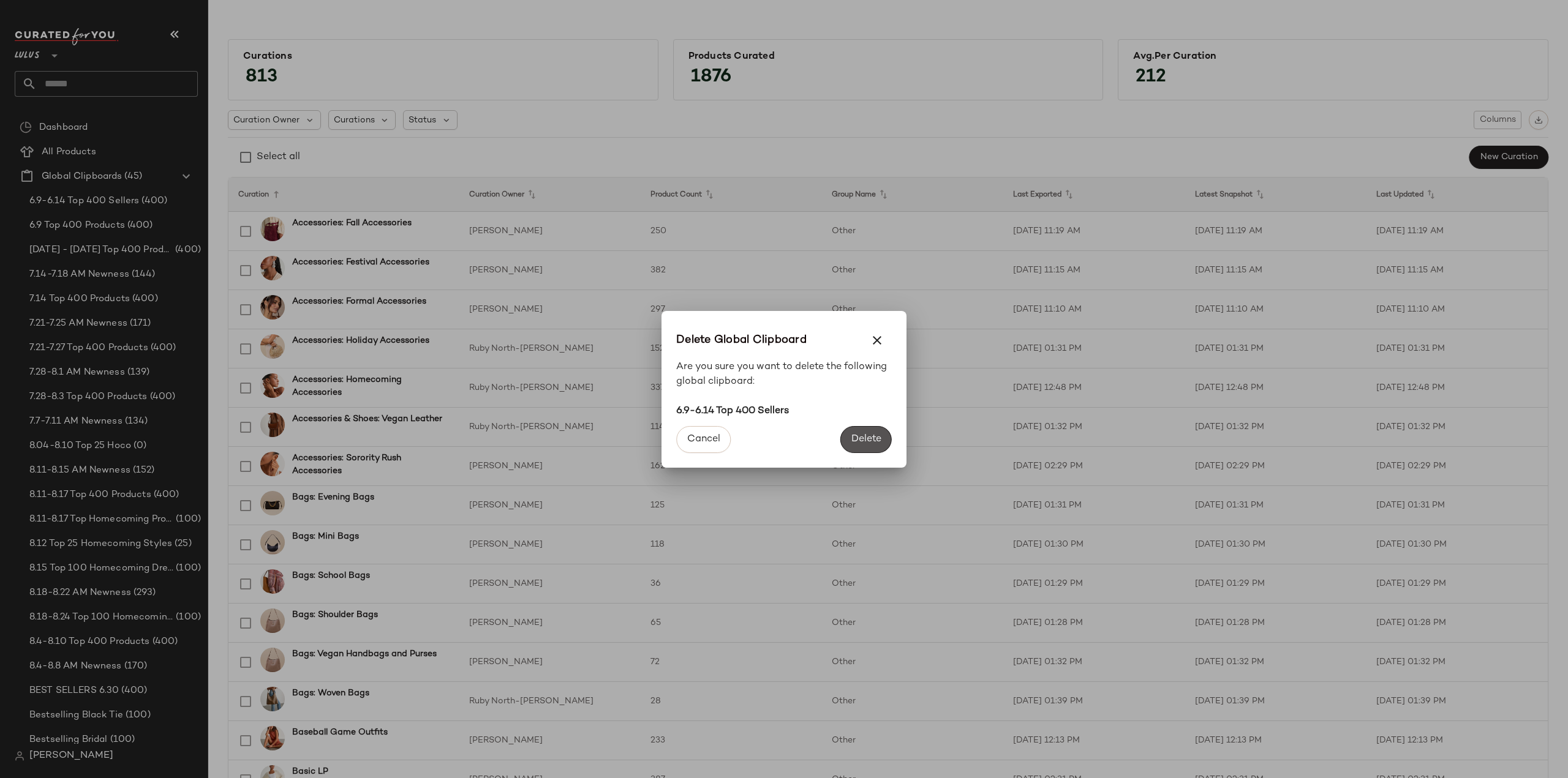
click at [866, 436] on span "Delete" at bounding box center [866, 439] width 31 height 11
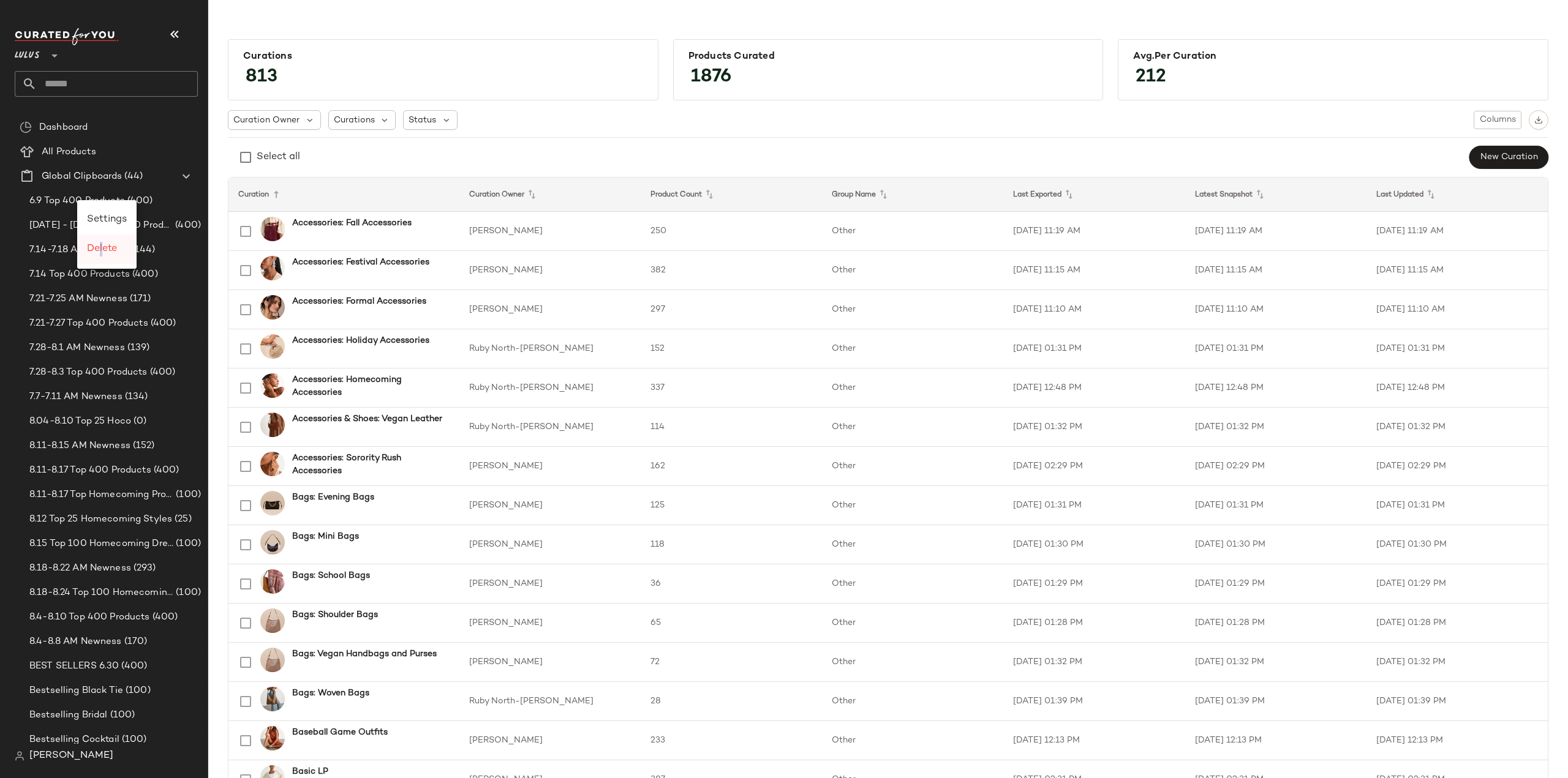
click at [101, 252] on span "Delete" at bounding box center [102, 248] width 30 height 10
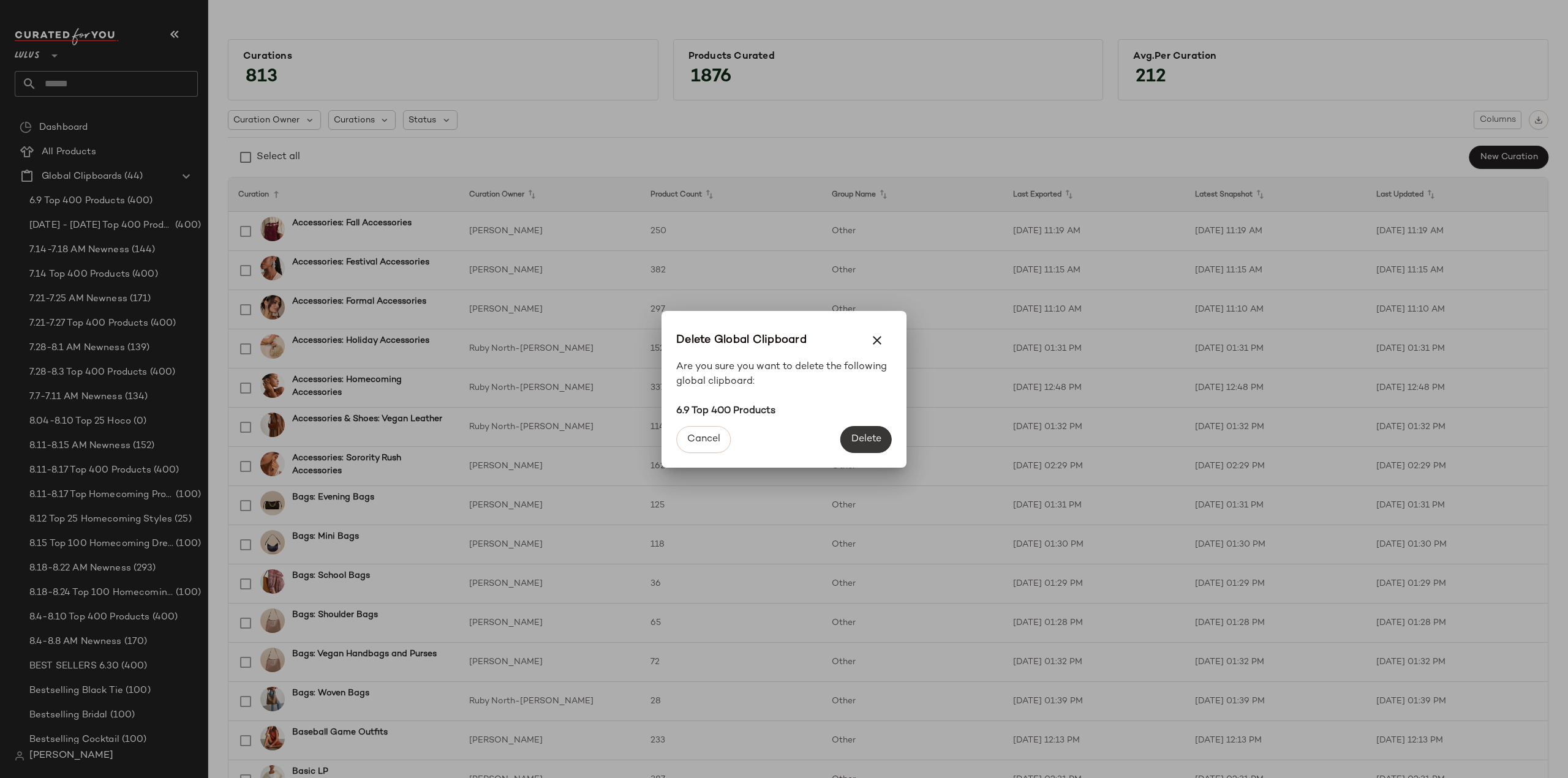
click at [858, 446] on button "Delete" at bounding box center [866, 439] width 52 height 27
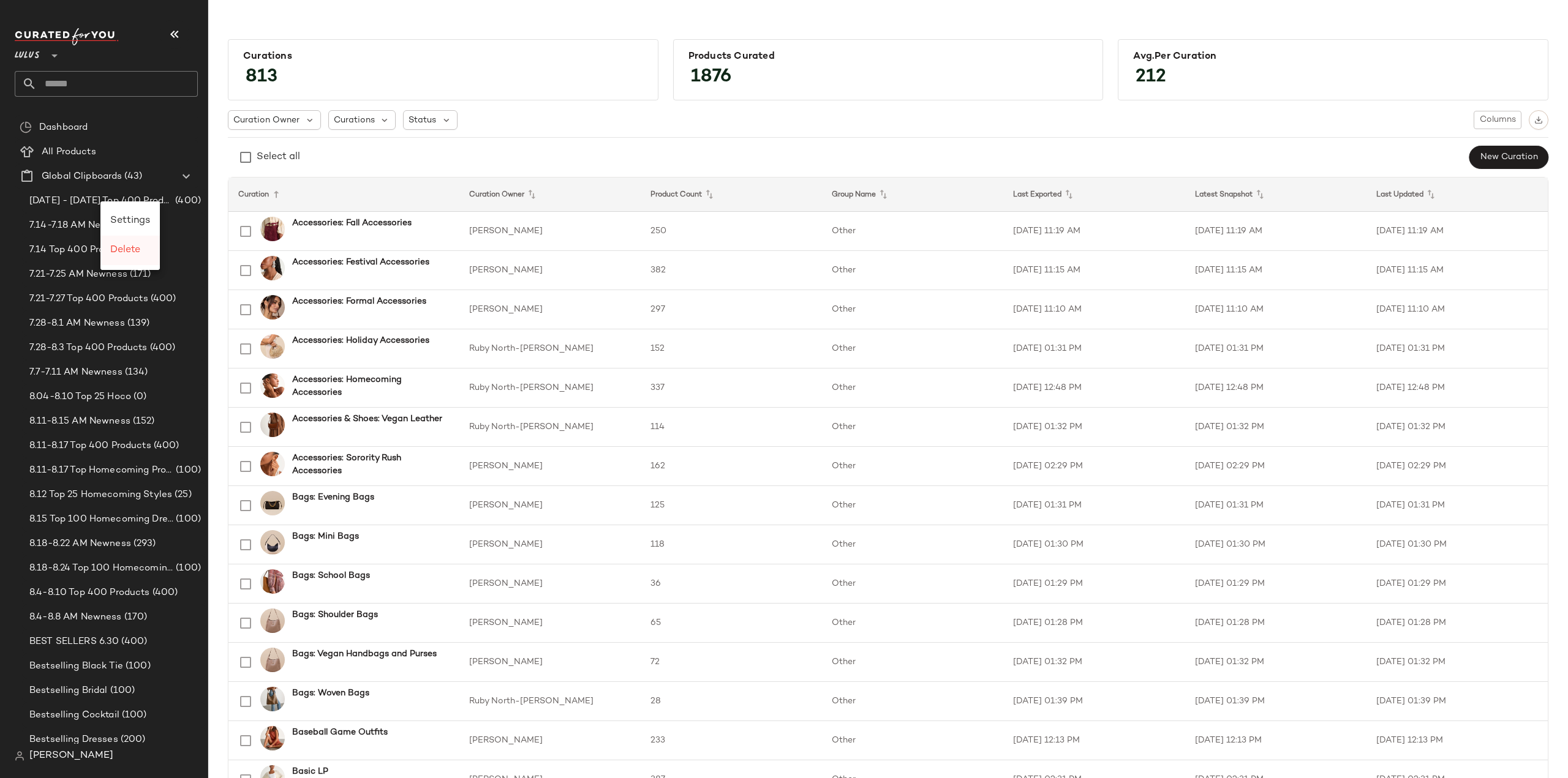
click at [121, 251] on span "Delete" at bounding box center [125, 250] width 30 height 10
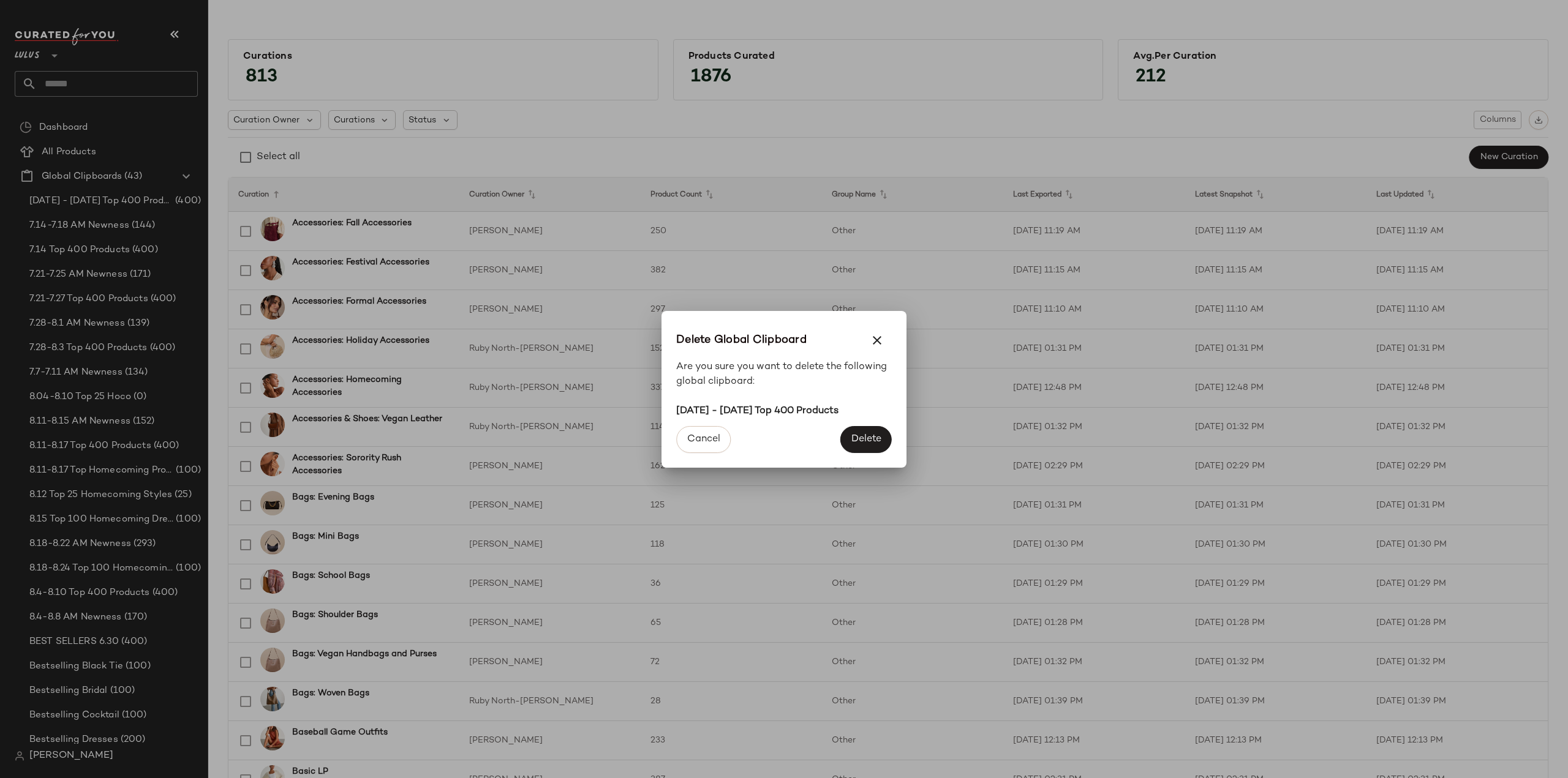
drag, startPoint x: 875, startPoint y: 441, endPoint x: 730, endPoint y: 402, distance: 150.2
click at [874, 441] on span "Delete" at bounding box center [866, 439] width 31 height 11
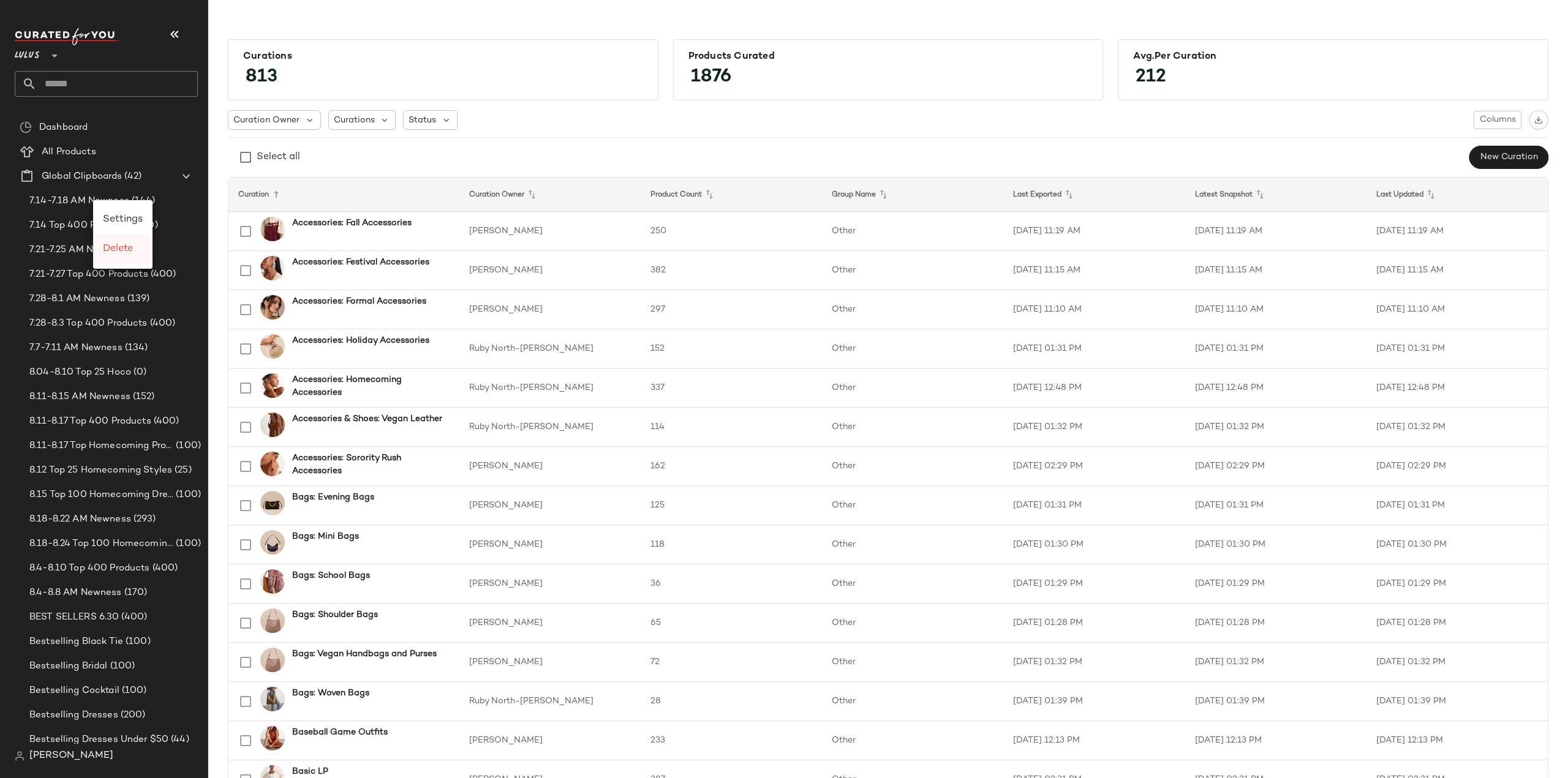
click at [114, 251] on span "Delete" at bounding box center [118, 248] width 30 height 10
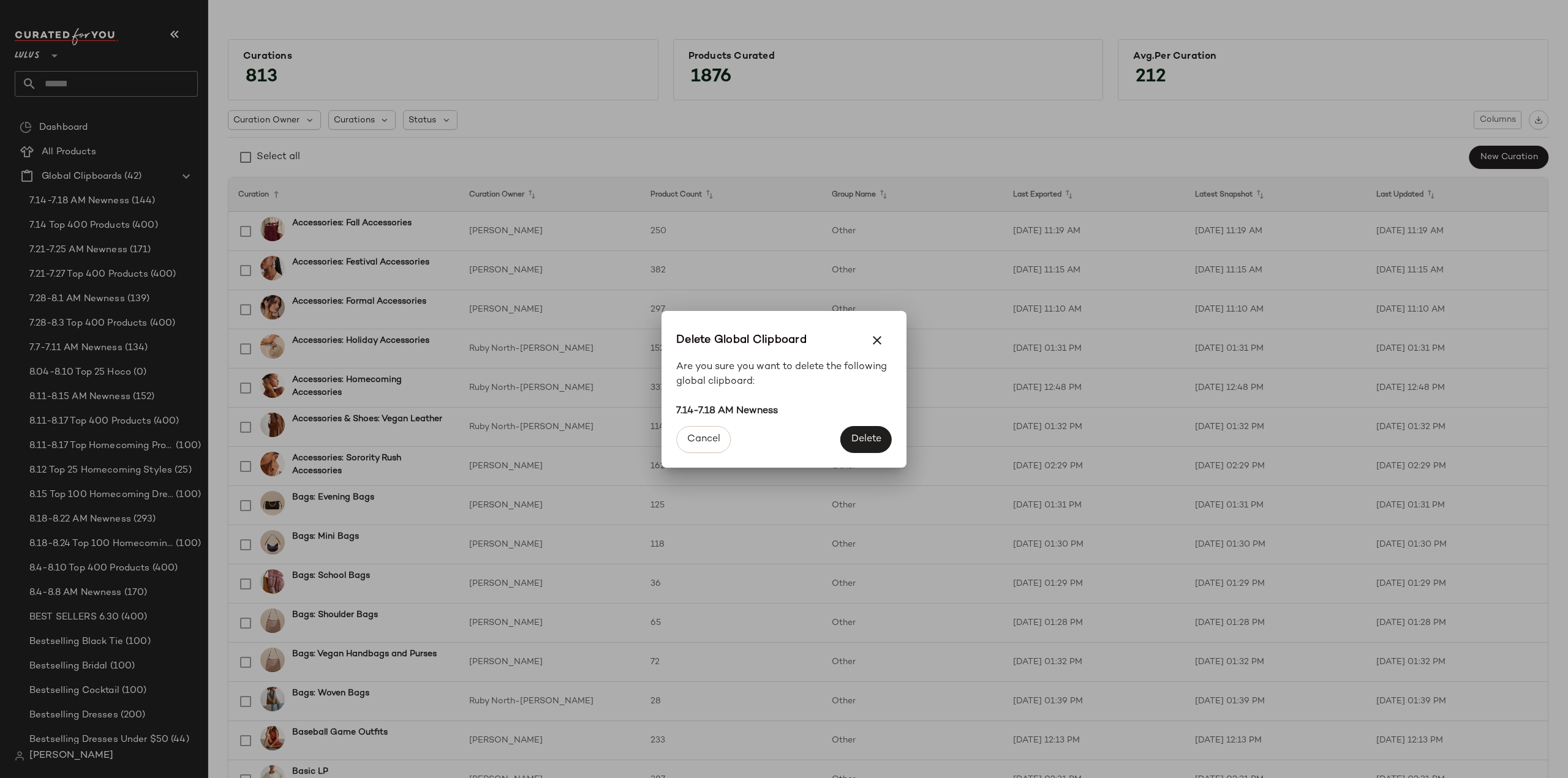
drag, startPoint x: 867, startPoint y: 436, endPoint x: 794, endPoint y: 419, distance: 75.0
click at [858, 434] on span "Delete" at bounding box center [866, 439] width 31 height 11
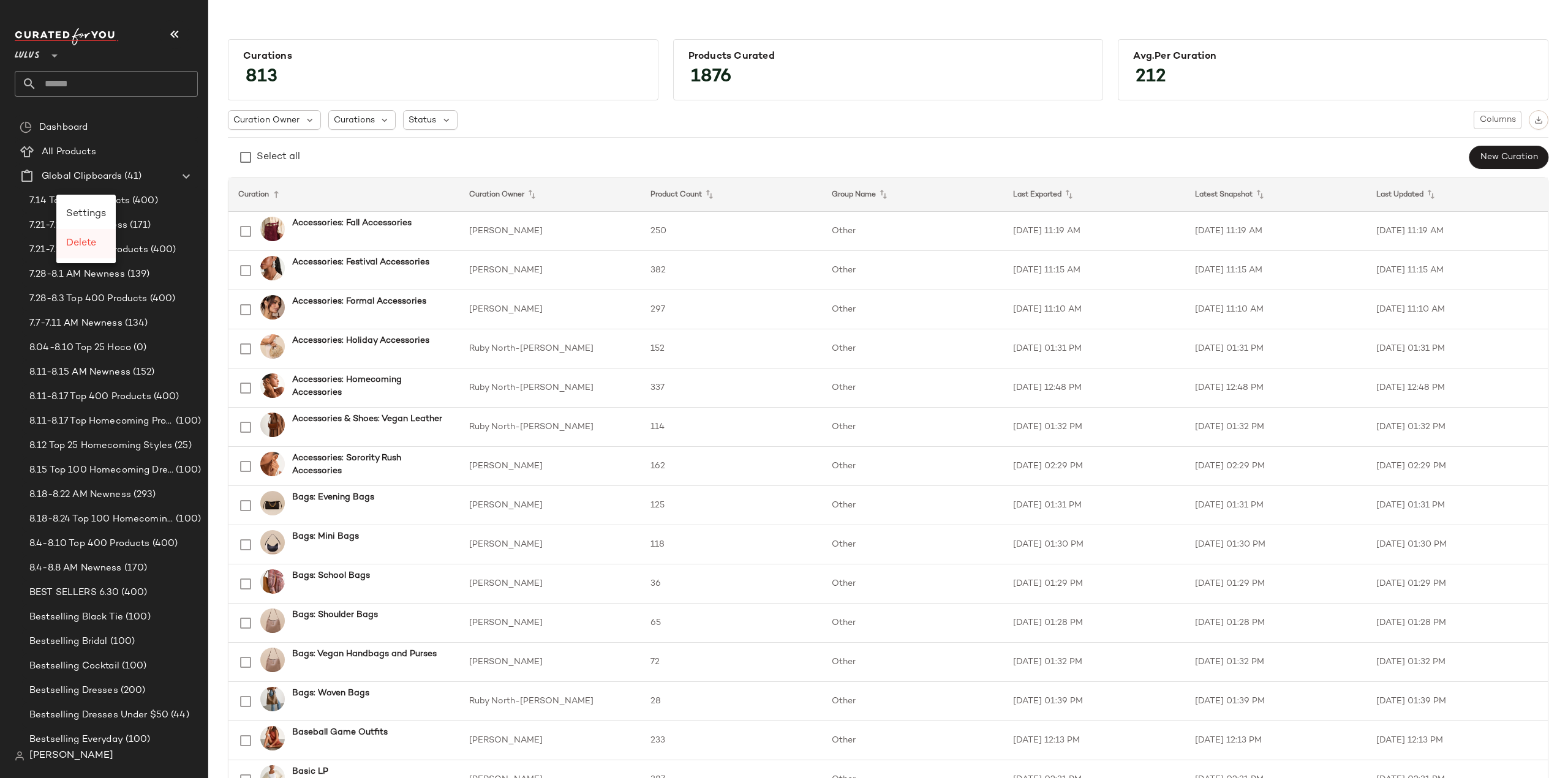
click at [81, 242] on span "Delete" at bounding box center [81, 243] width 30 height 10
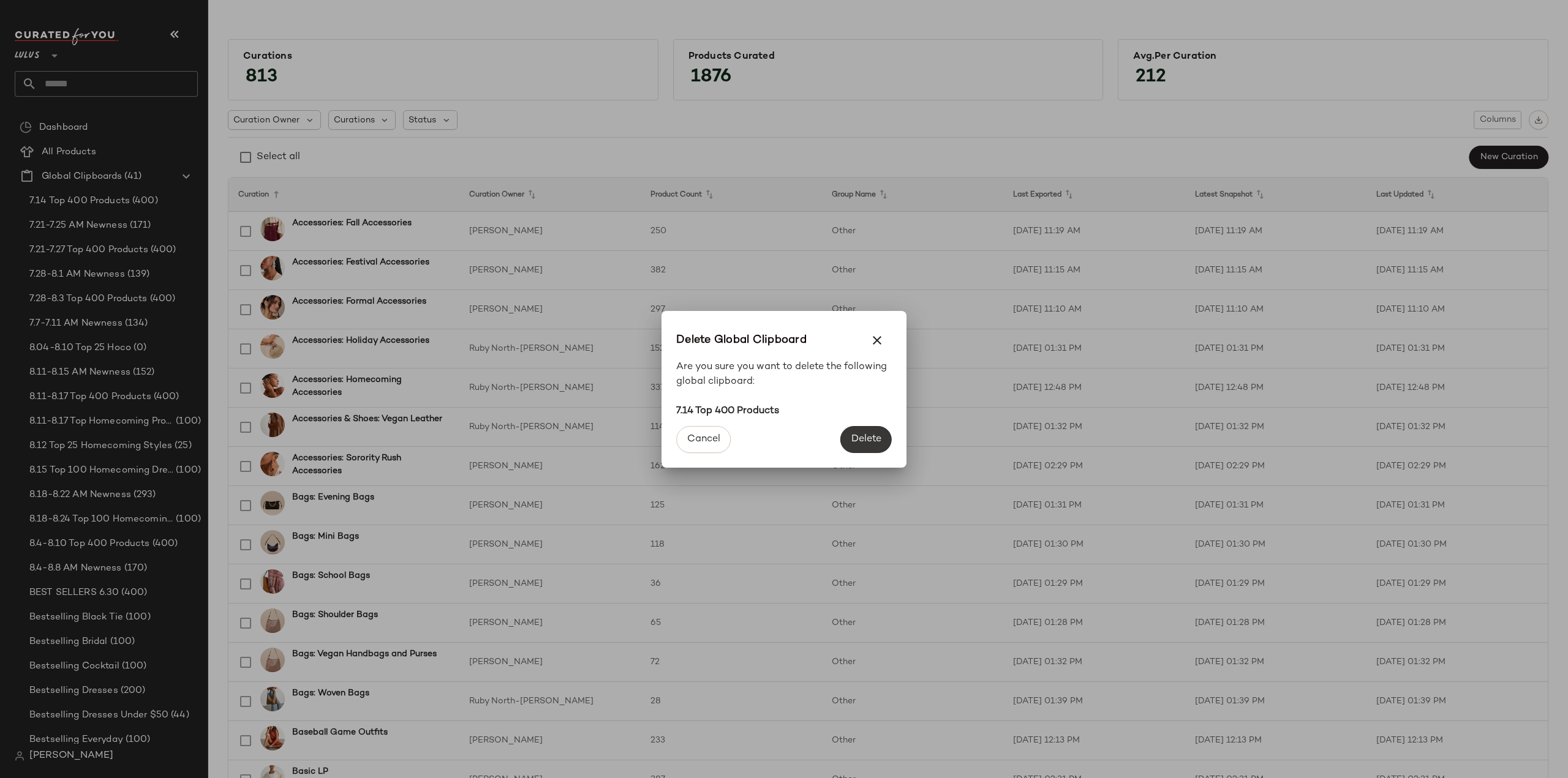
click at [861, 435] on span "Delete" at bounding box center [866, 439] width 31 height 11
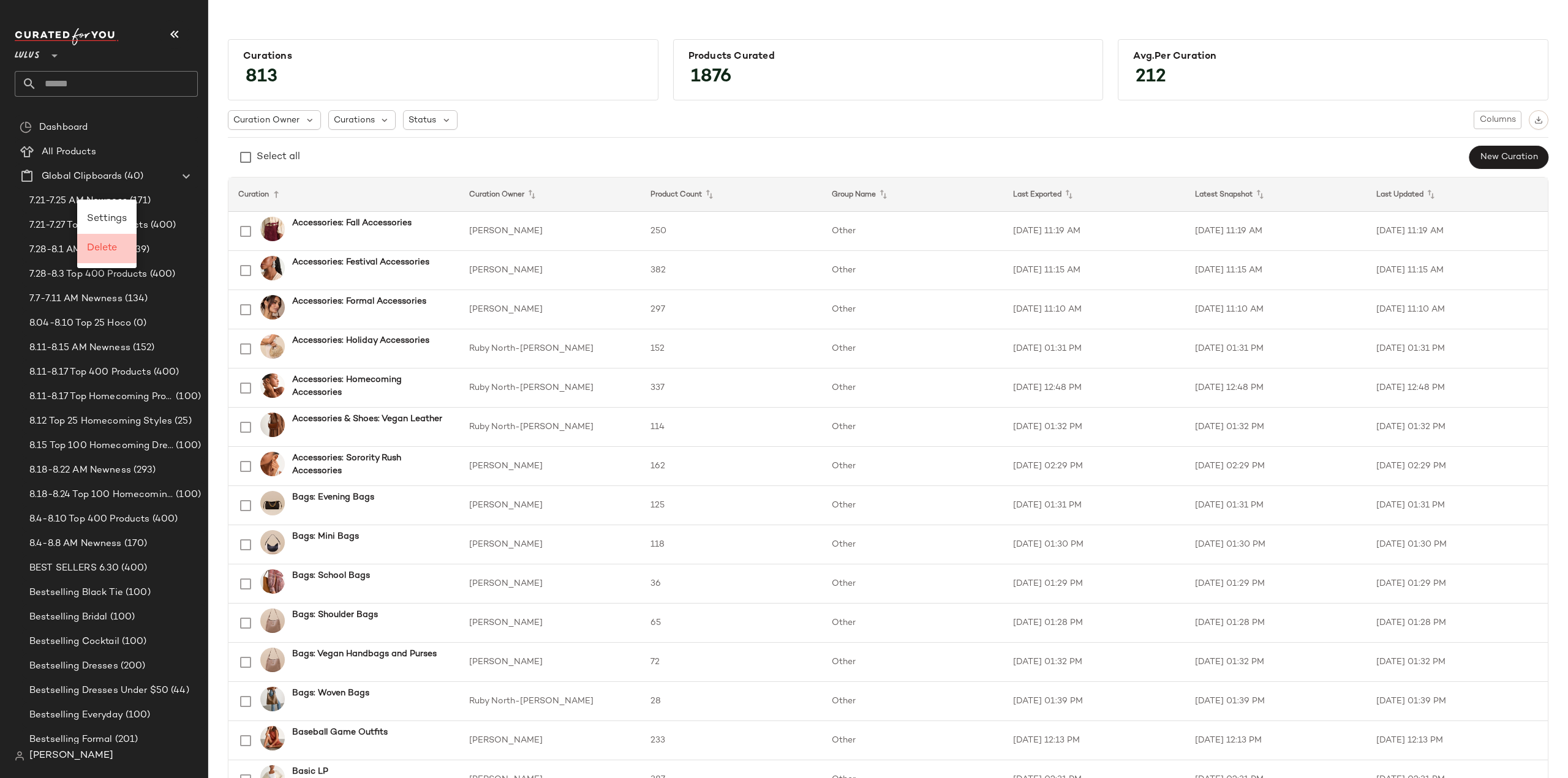
click at [103, 243] on span "Delete" at bounding box center [102, 248] width 30 height 10
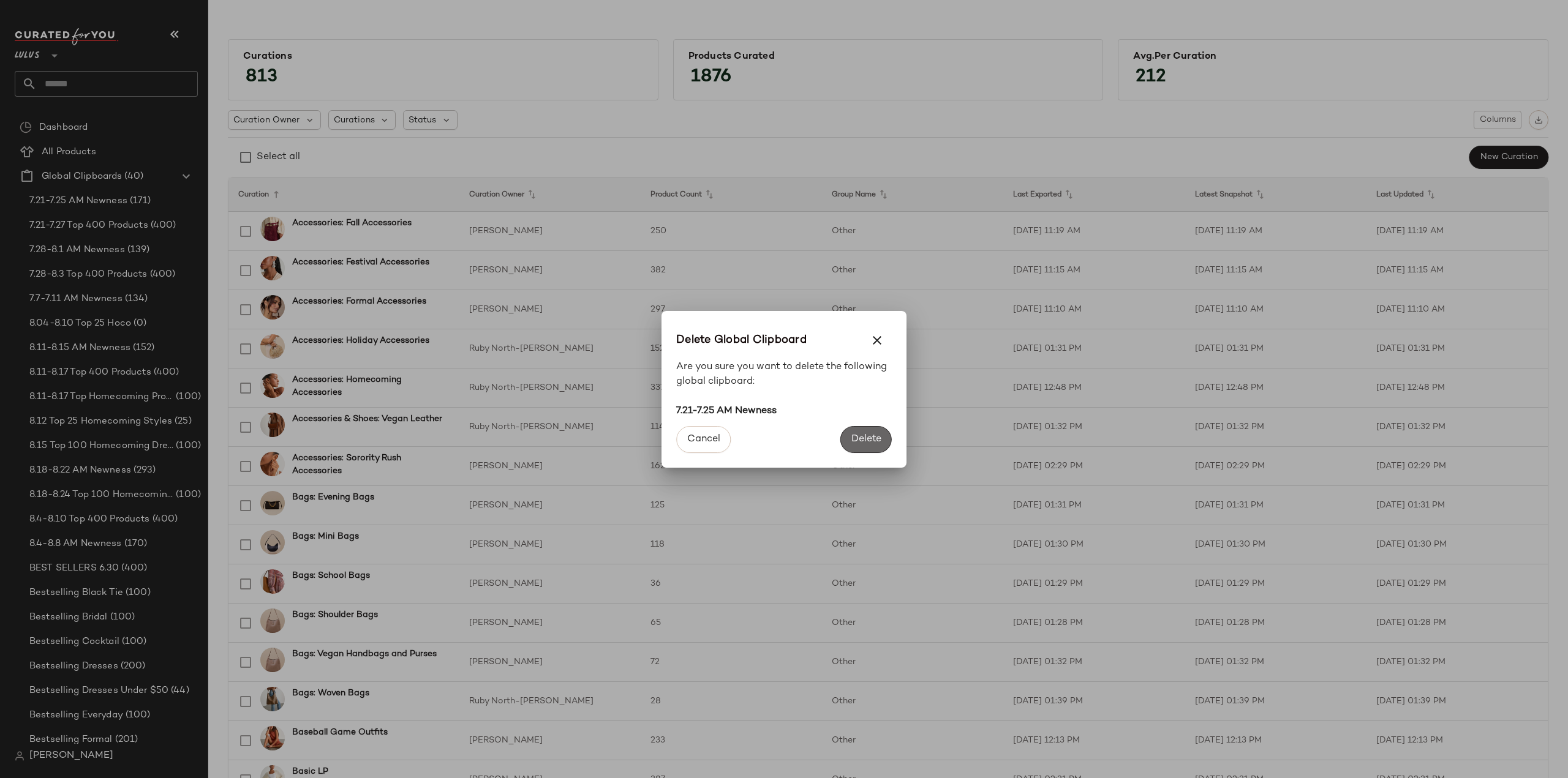
click at [856, 438] on span "Delete" at bounding box center [866, 439] width 31 height 11
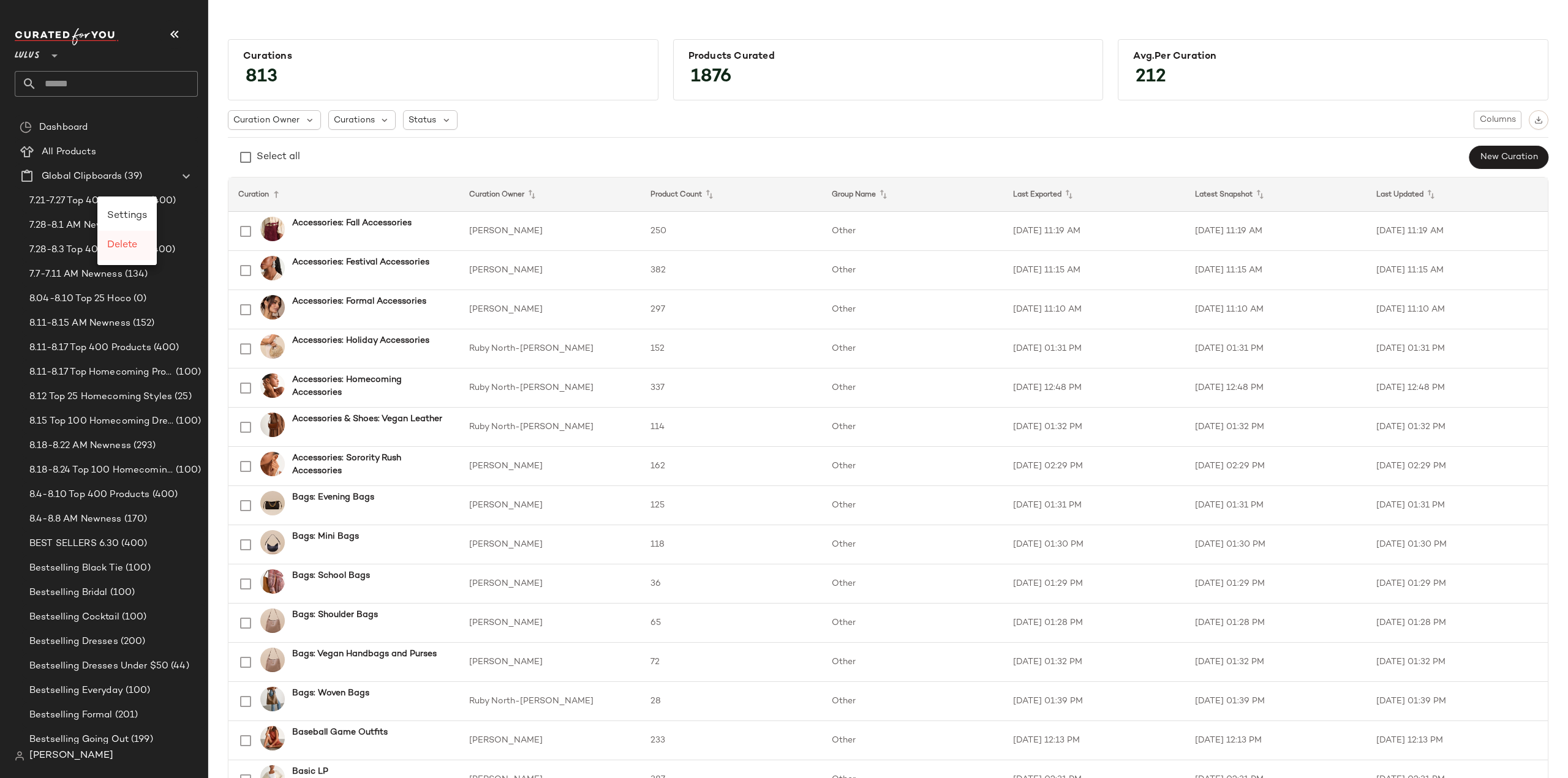
click at [113, 241] on span "Delete" at bounding box center [122, 245] width 30 height 10
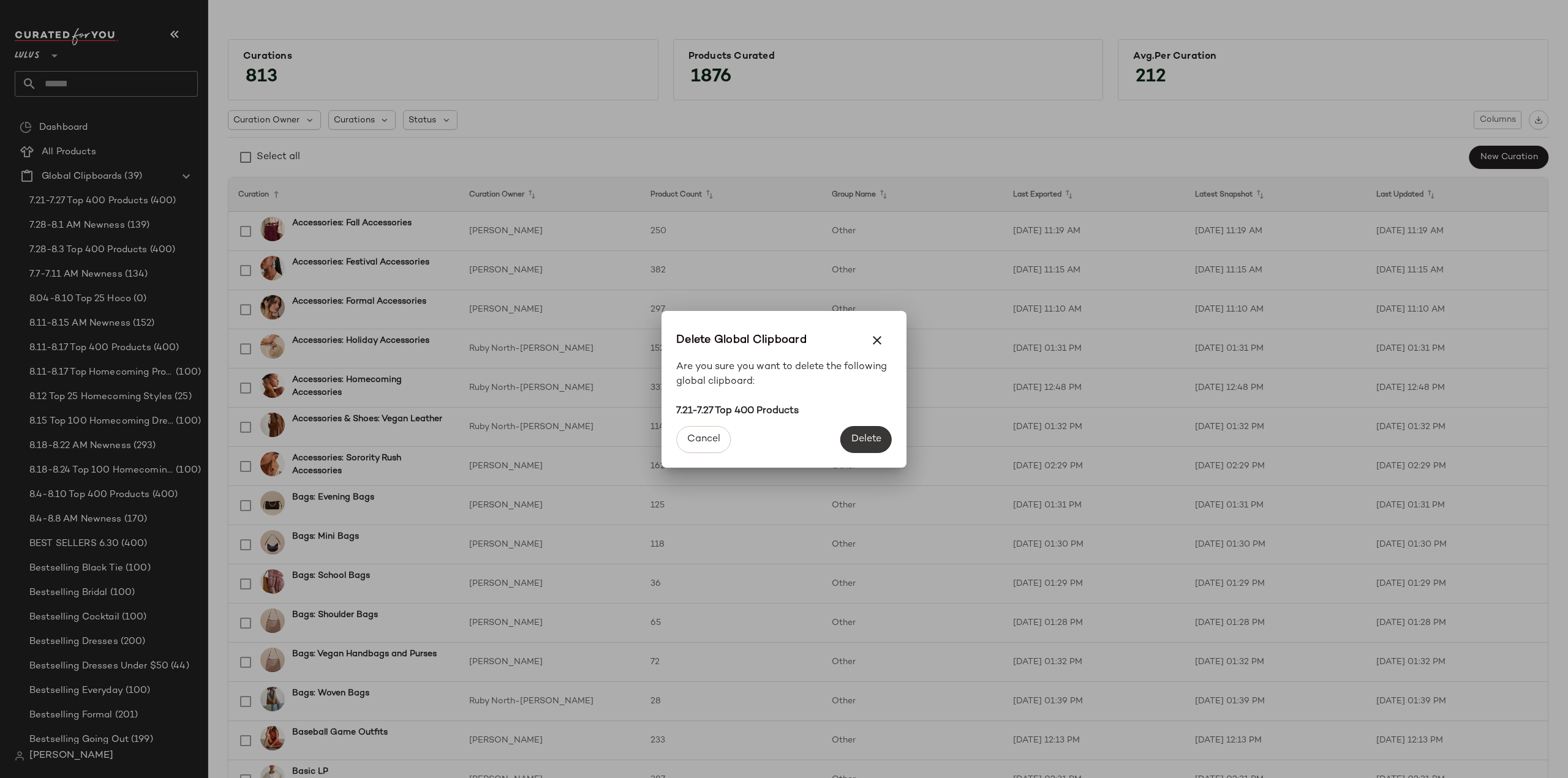
click at [857, 436] on span "Delete" at bounding box center [866, 439] width 31 height 11
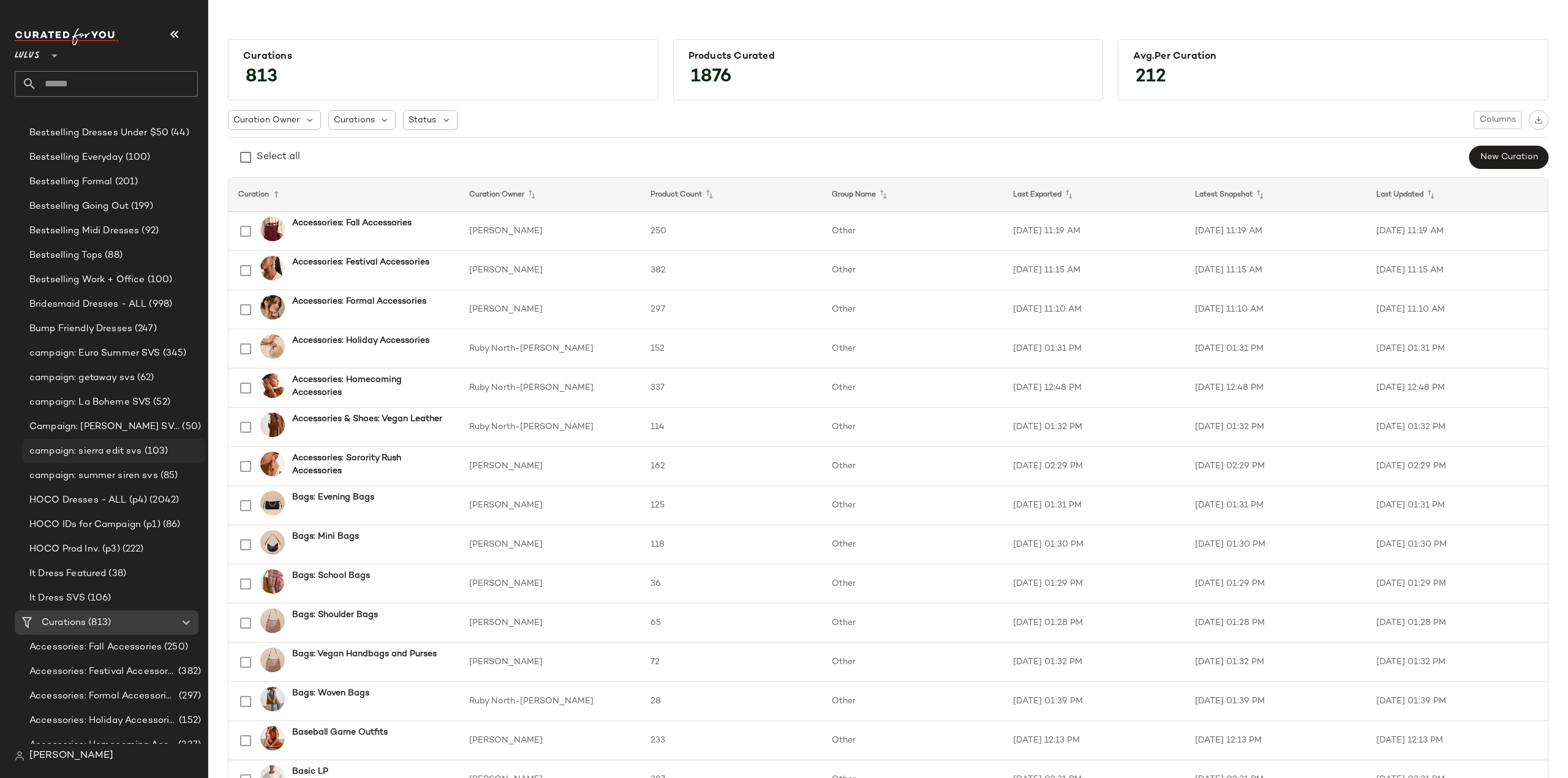
scroll to position [490, 0]
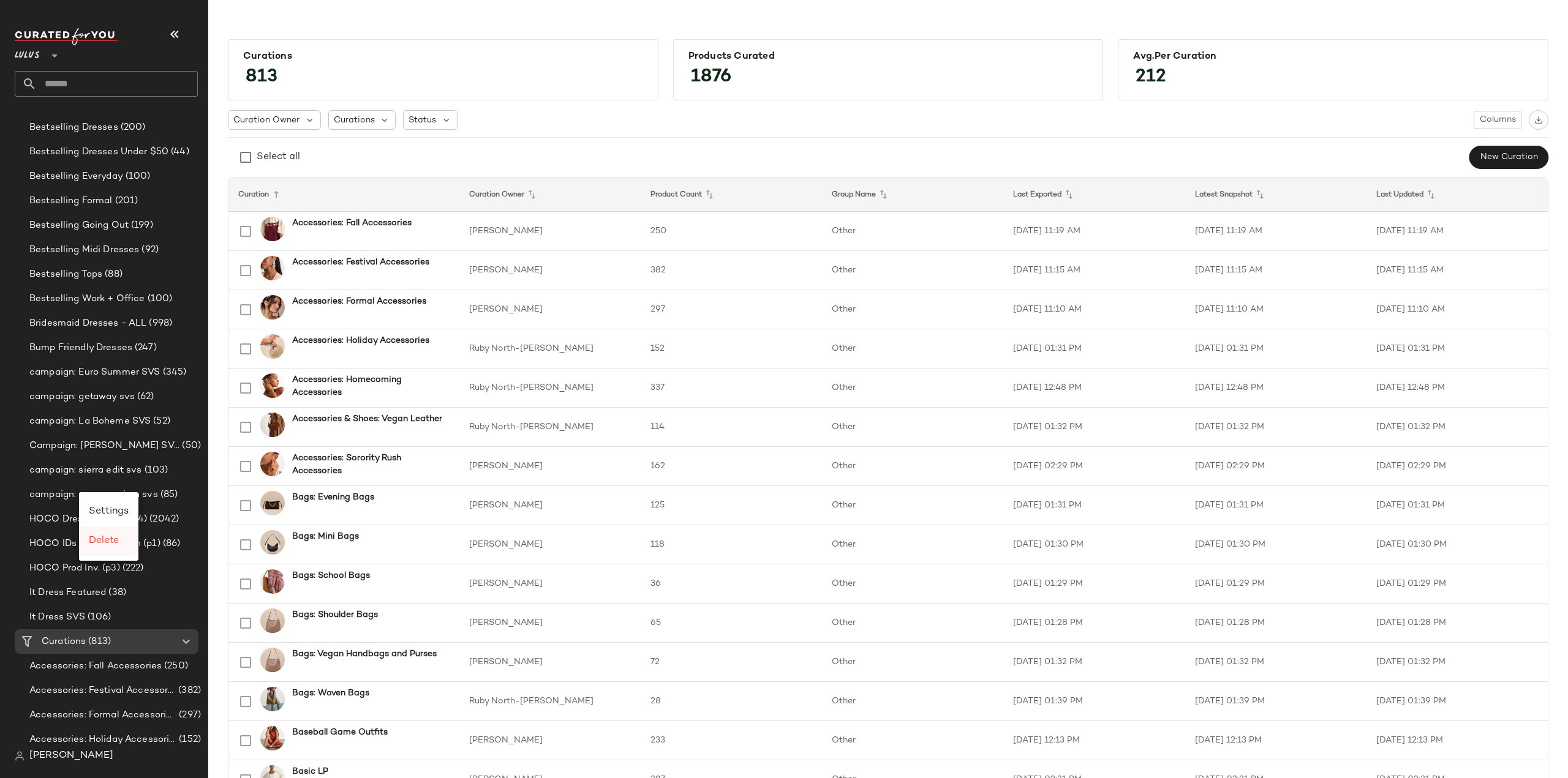
click at [102, 539] on span "Delete" at bounding box center [104, 541] width 30 height 10
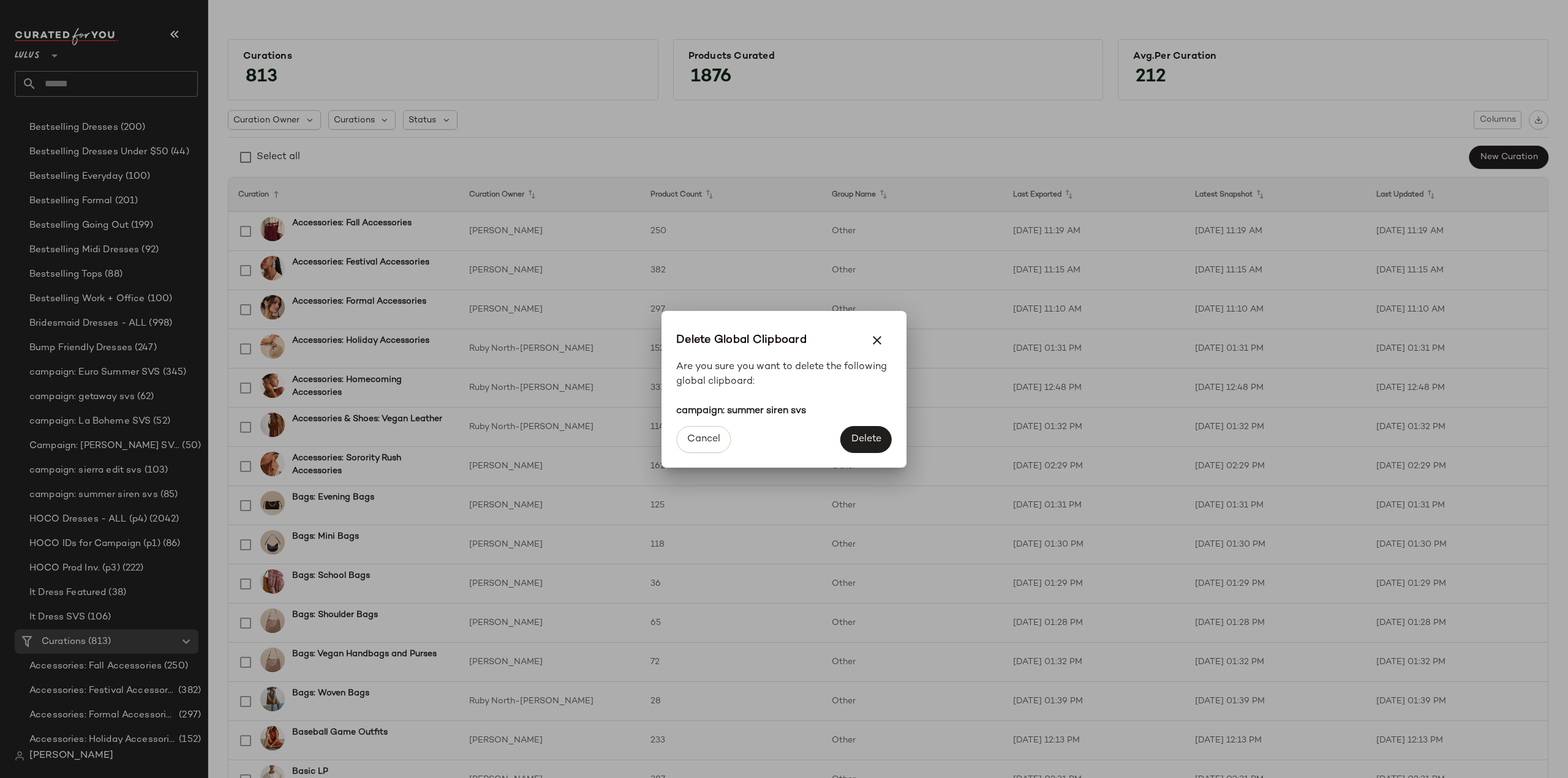
drag, startPoint x: 875, startPoint y: 438, endPoint x: 842, endPoint y: 438, distance: 33.0
click at [873, 438] on span "Delete" at bounding box center [866, 439] width 31 height 11
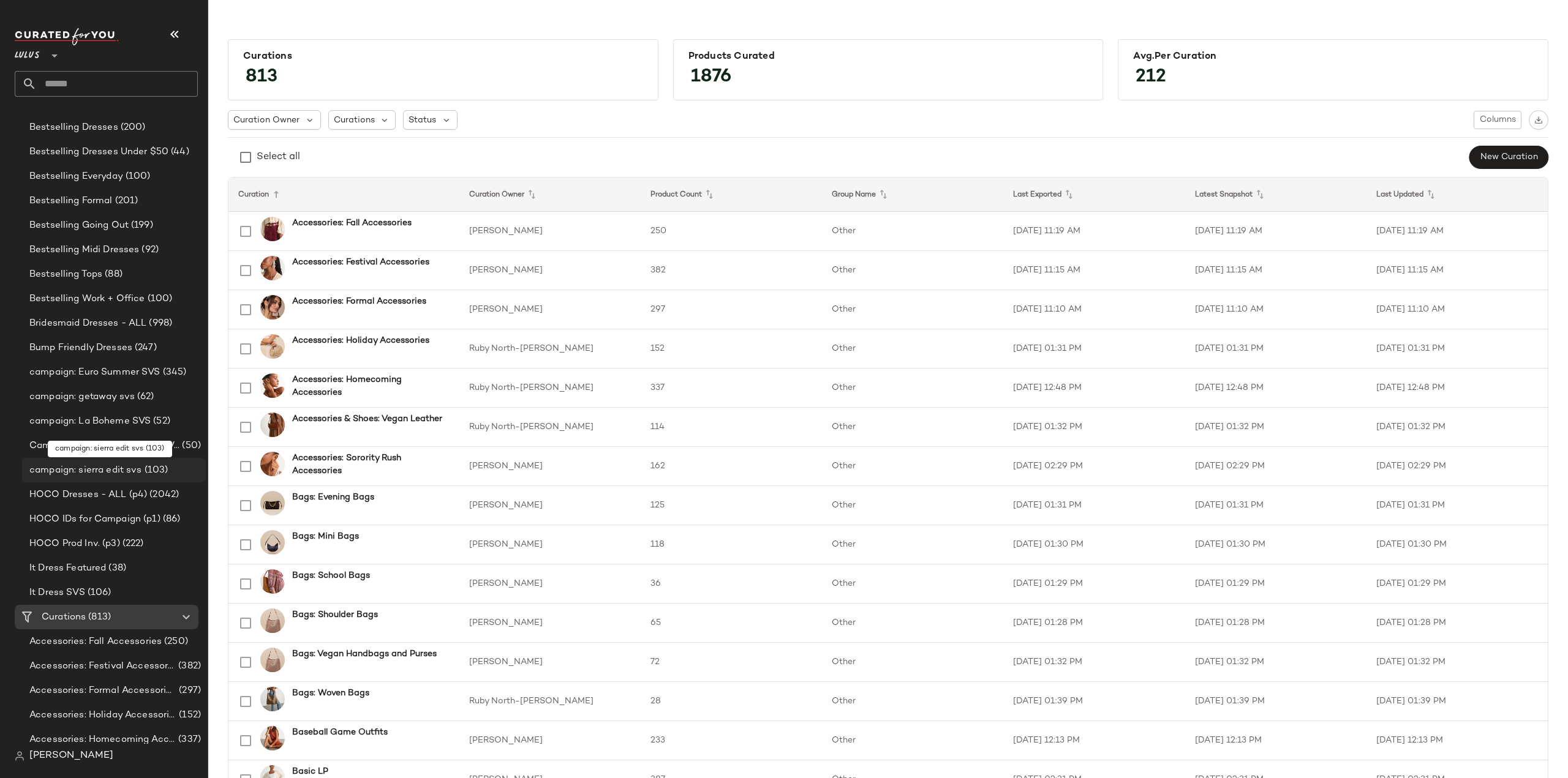
click at [76, 471] on span "campaign: sierra edit svs" at bounding box center [86, 471] width 112 height 14
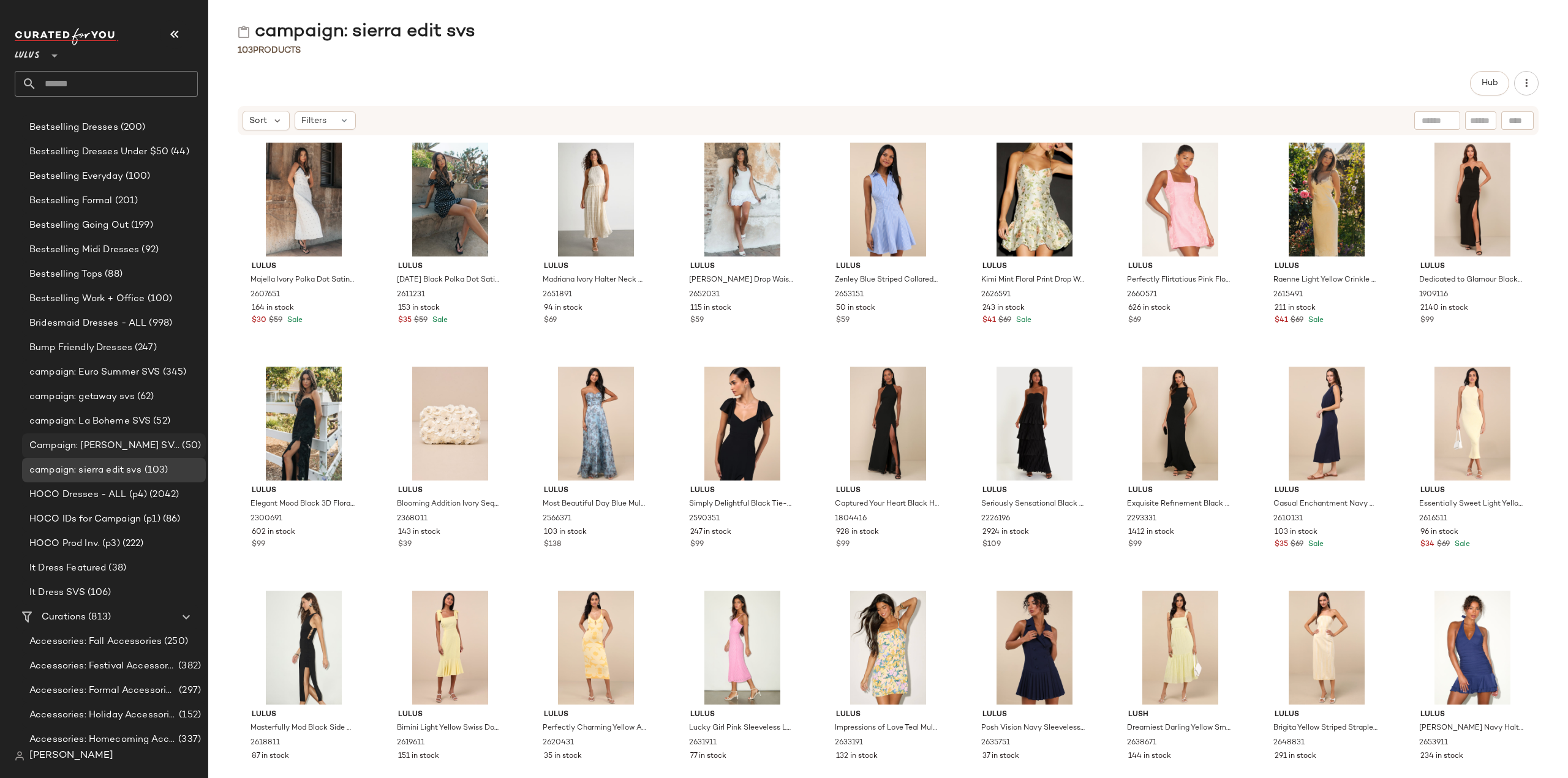
click at [52, 443] on span "Campaign: Laci Kaye SVS" at bounding box center [104, 446] width 150 height 14
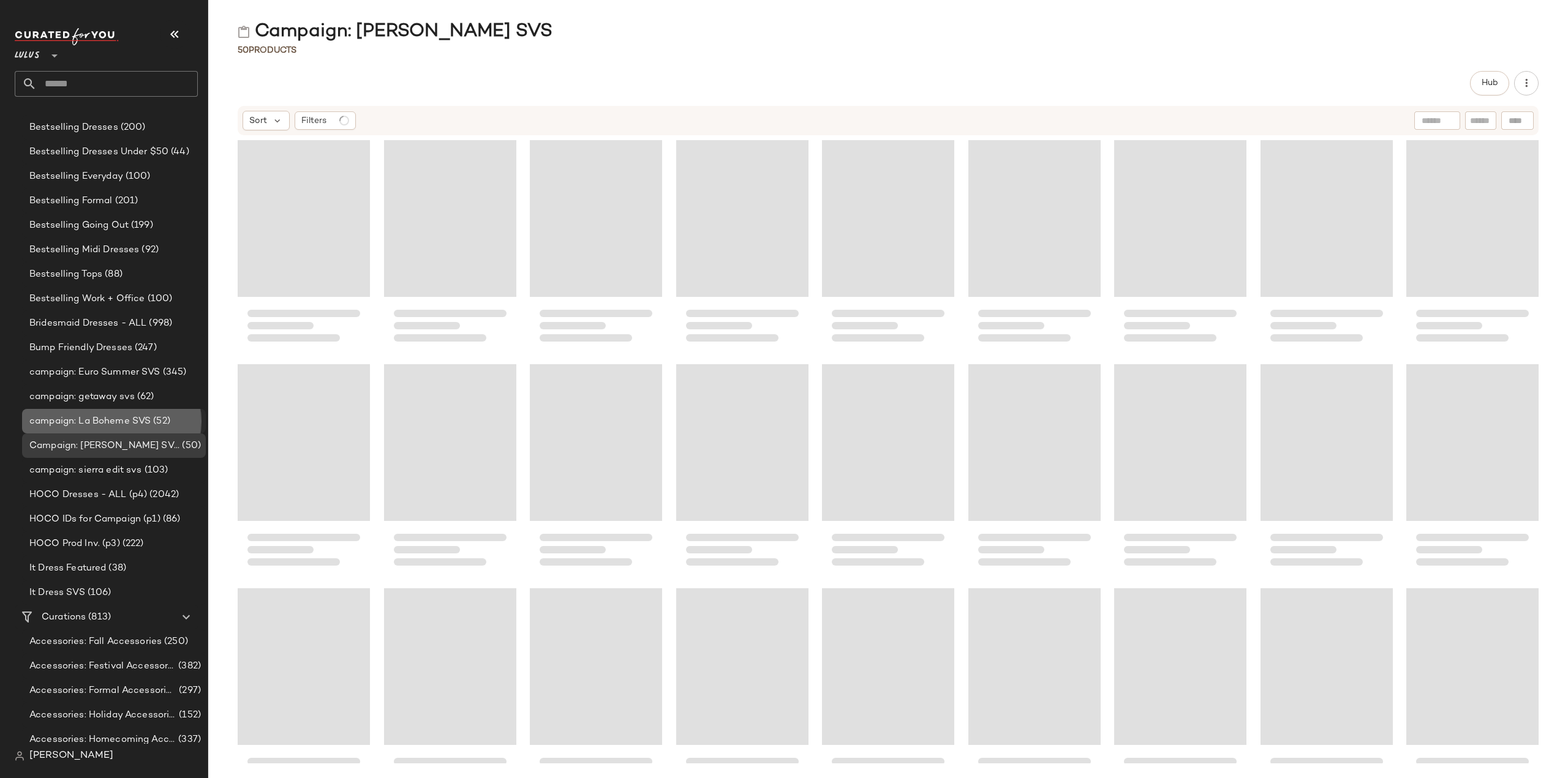
click at [59, 416] on span "campaign: La Boheme SVS" at bounding box center [90, 422] width 121 height 14
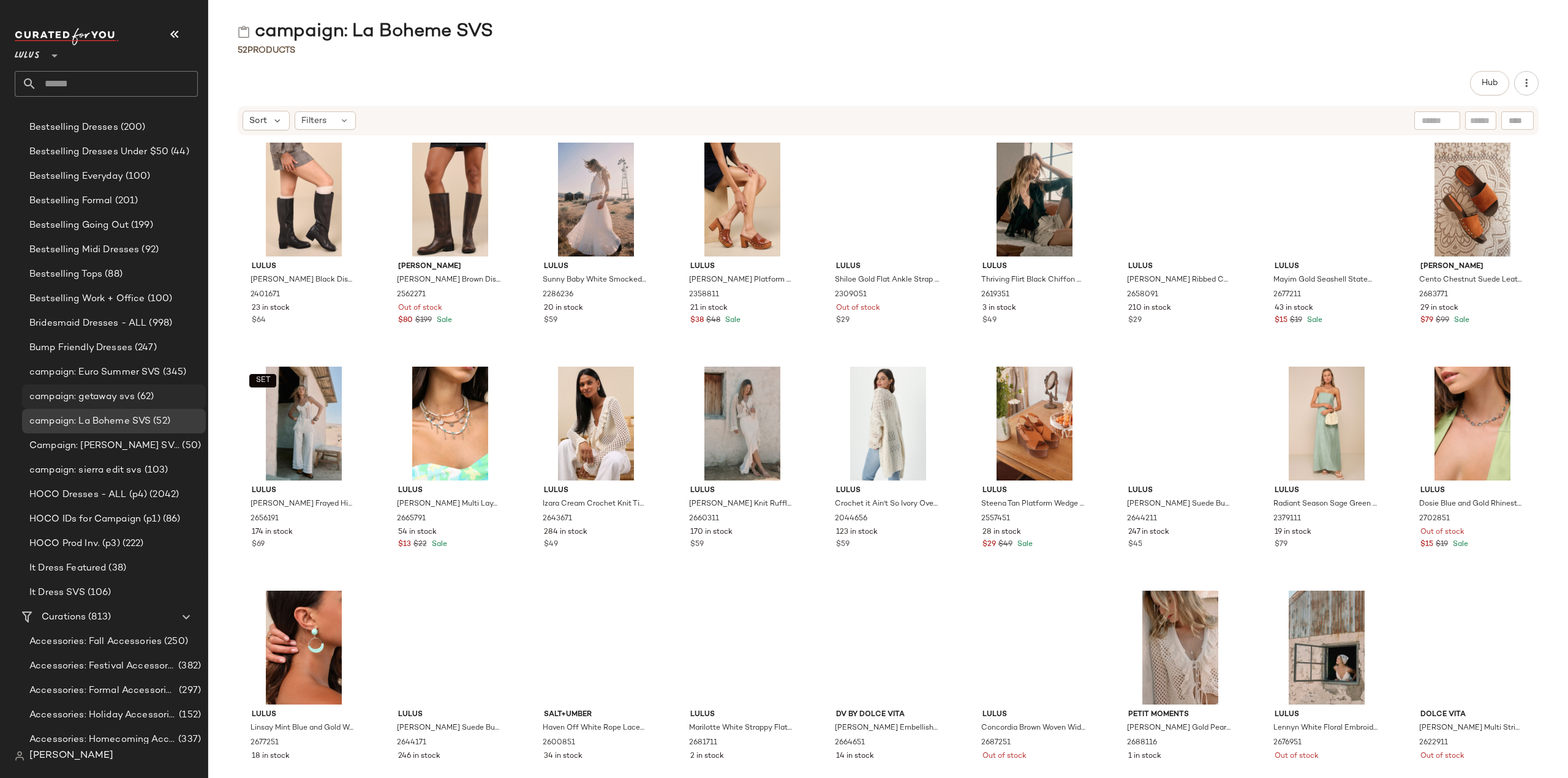
click at [62, 392] on span "campaign: getaway svs" at bounding box center [82, 397] width 105 height 14
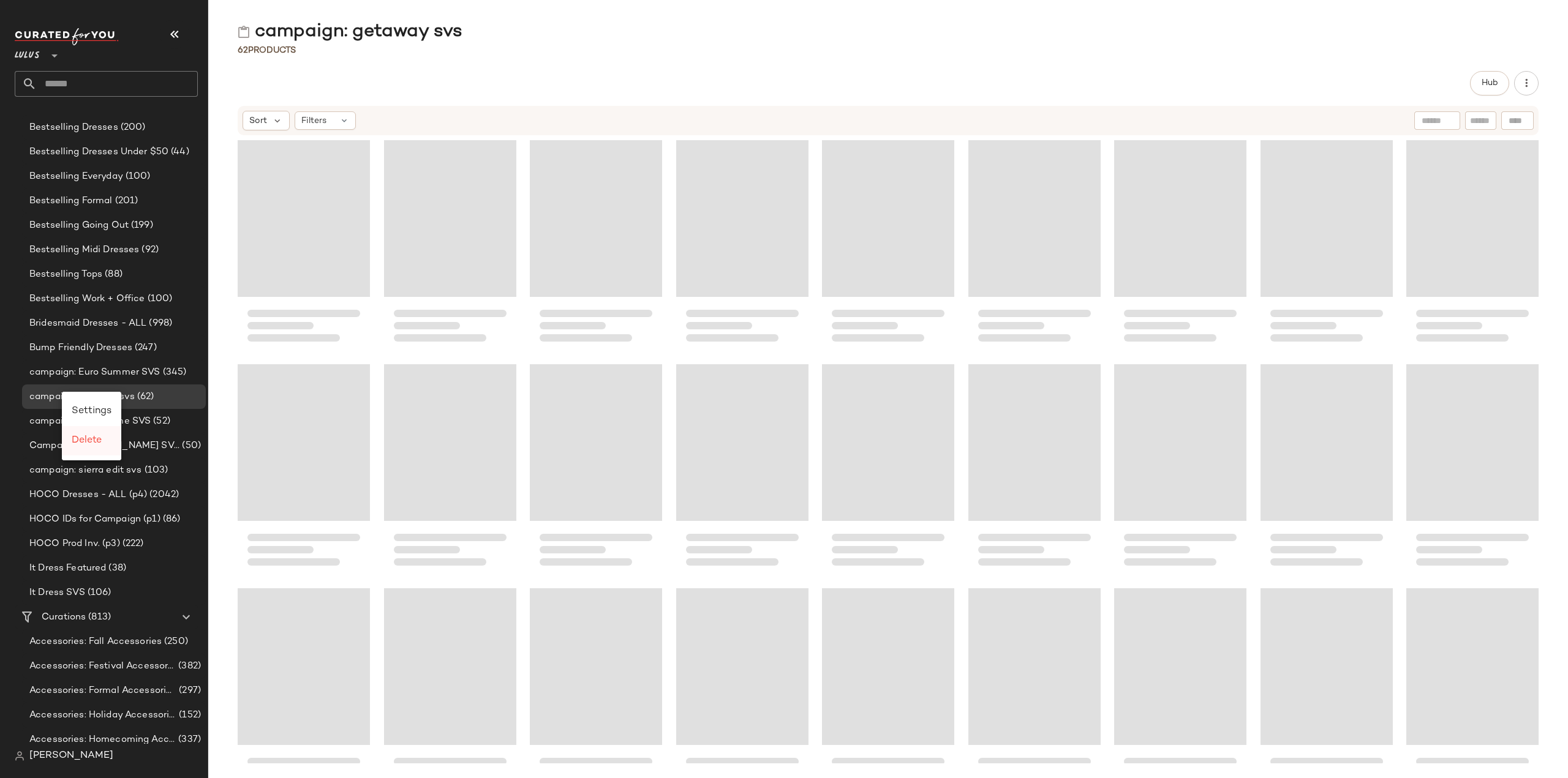
click at [89, 441] on span "Delete" at bounding box center [86, 440] width 30 height 10
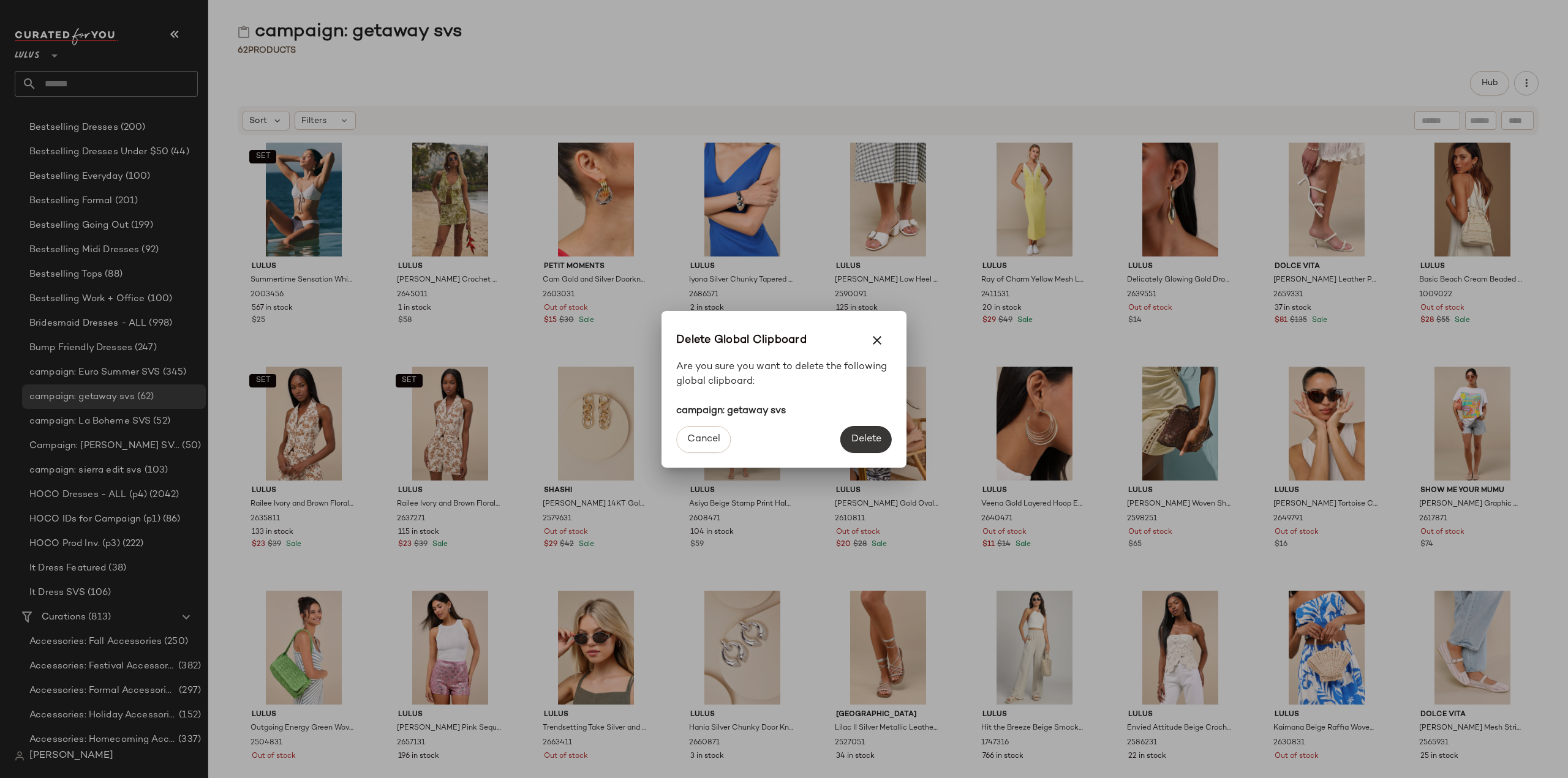
click at [852, 434] on span "Delete" at bounding box center [866, 439] width 31 height 11
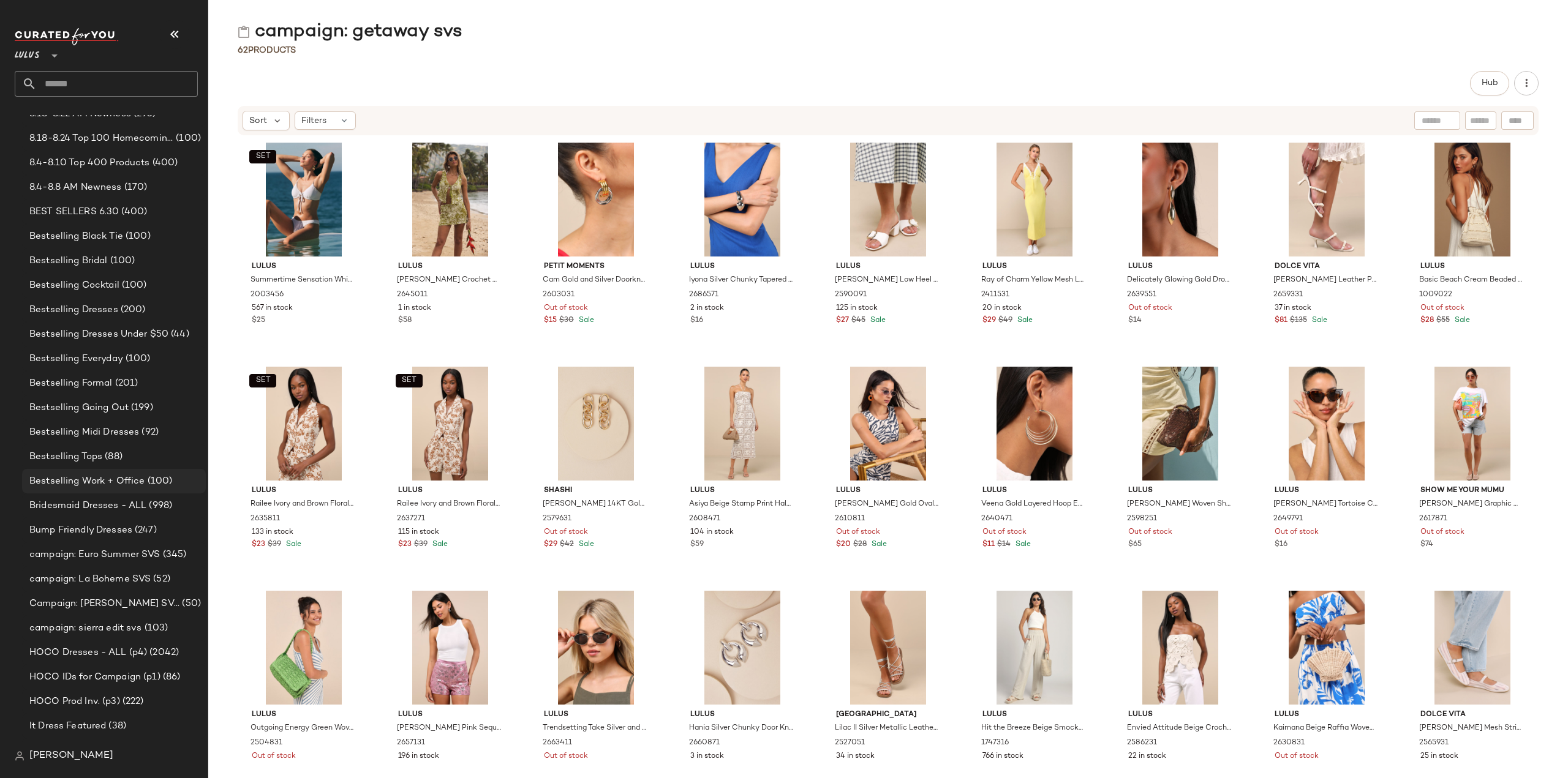
scroll to position [306, 0]
click at [55, 505] on span "Bridesmaid Dresses - ALL" at bounding box center [88, 507] width 117 height 14
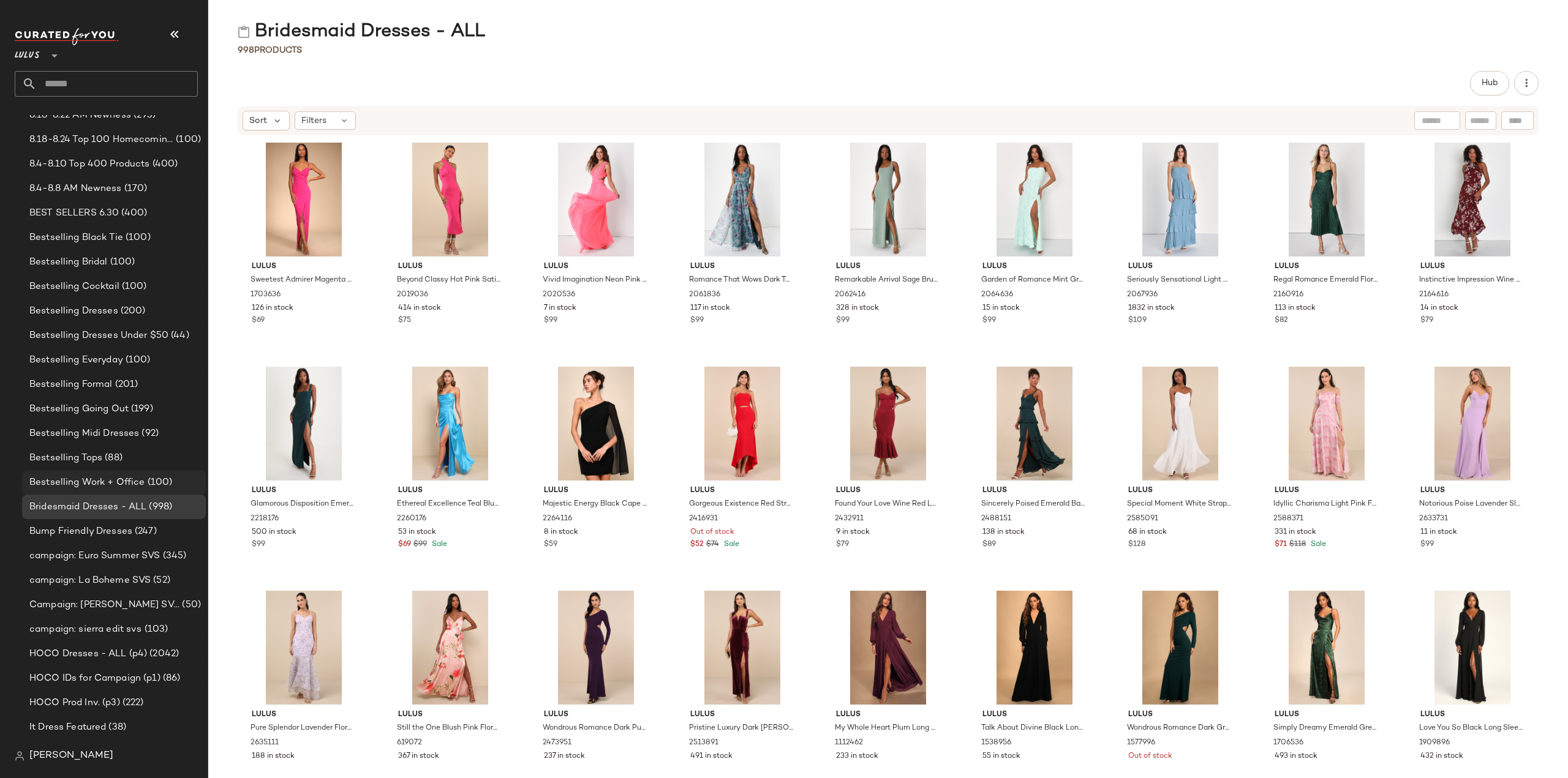
click at [70, 479] on span "Bestselling Work + Office" at bounding box center [87, 483] width 116 height 14
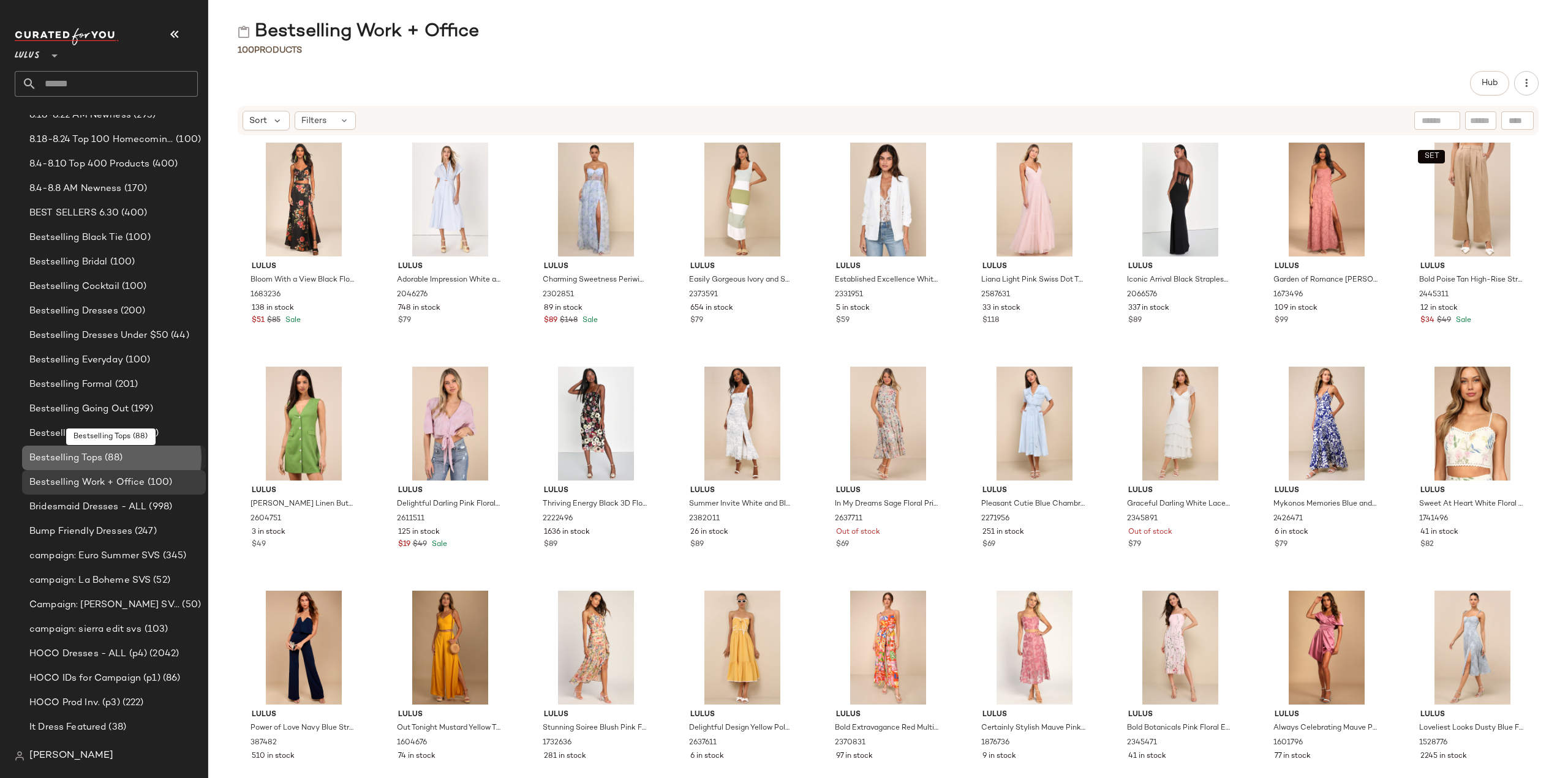
click at [53, 459] on span "Bestselling Tops" at bounding box center [66, 458] width 73 height 14
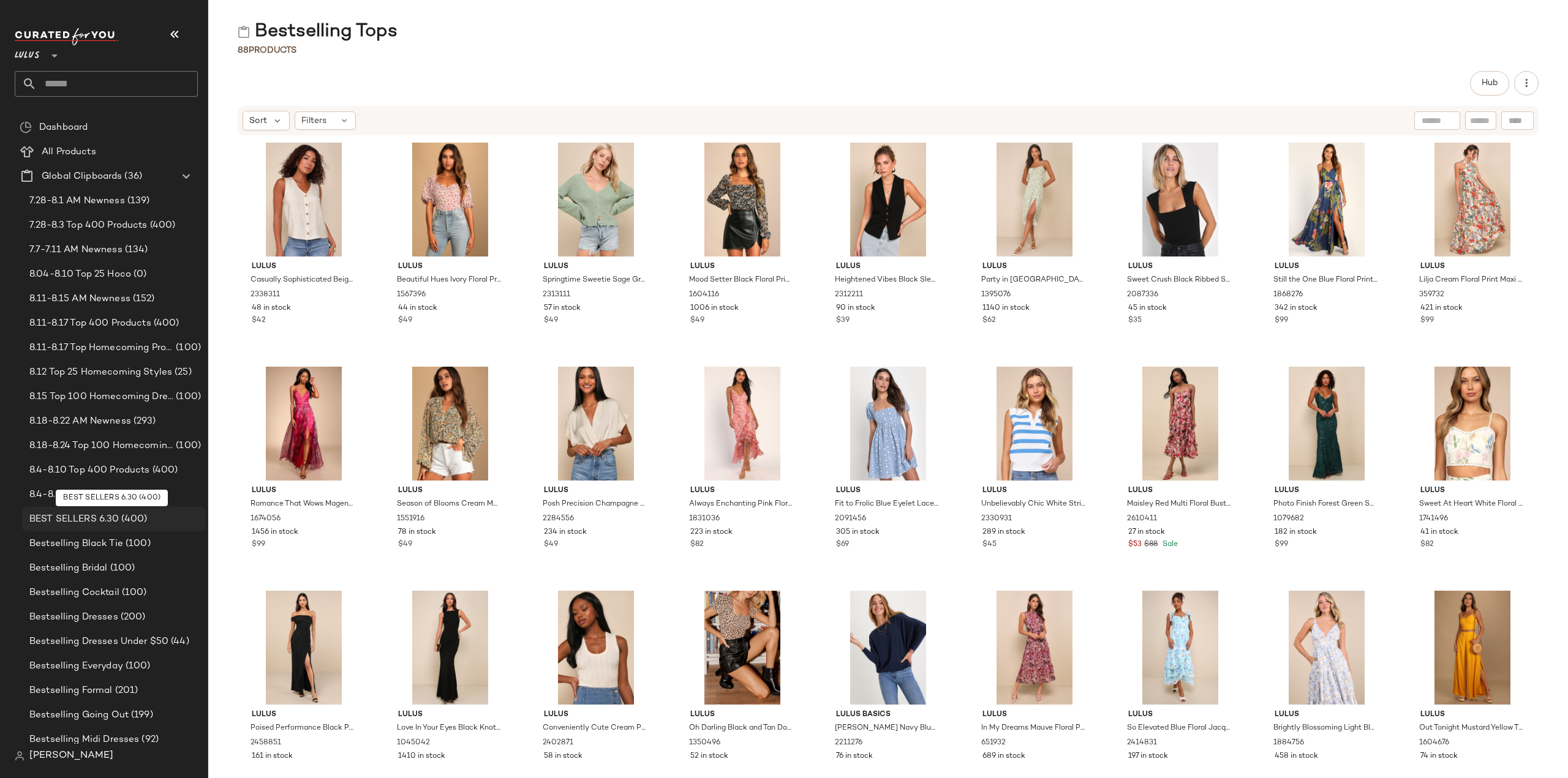
click at [66, 519] on span "BEST SELLERS 6.30" at bounding box center [74, 519] width 89 height 14
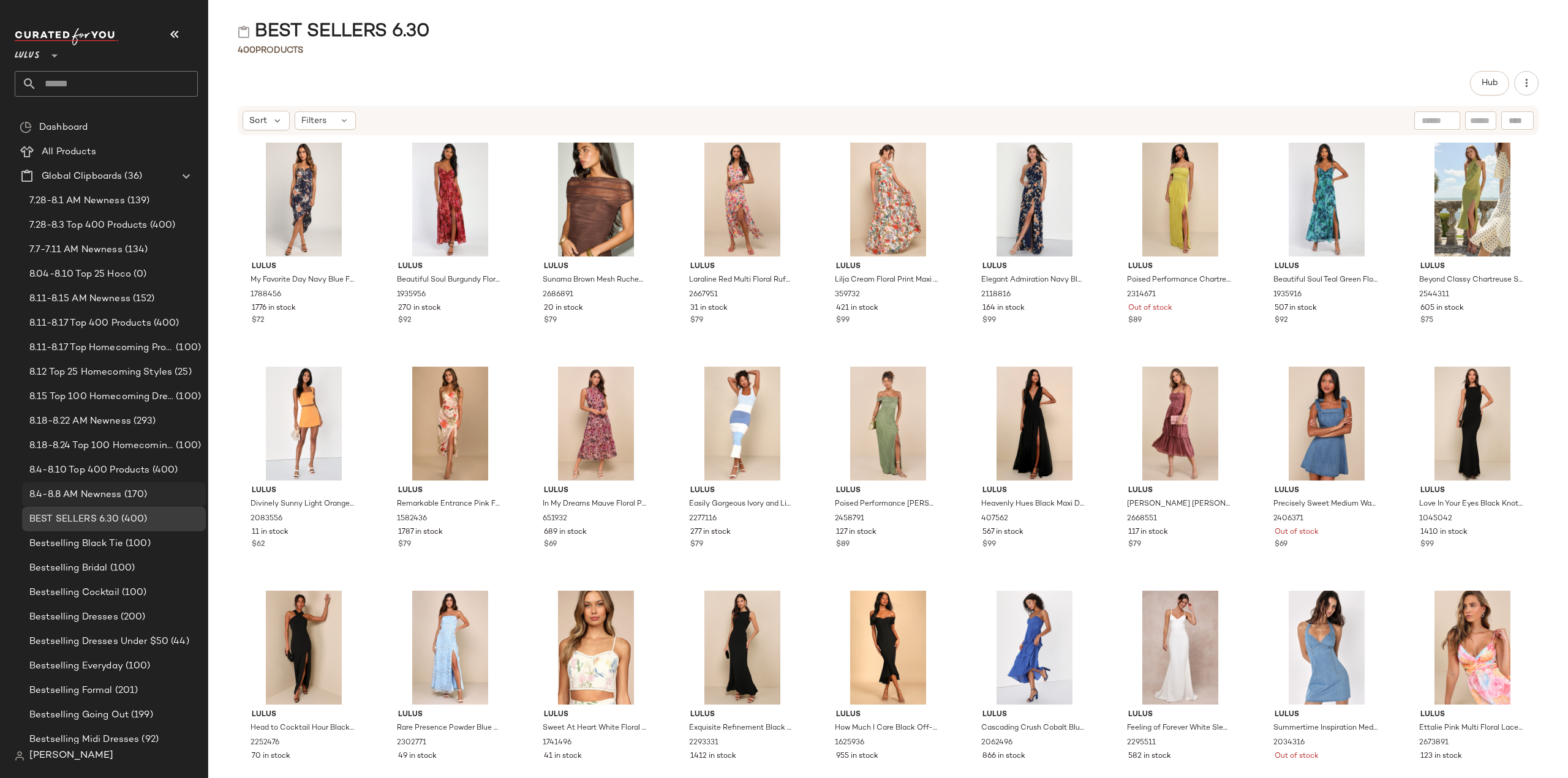
scroll to position [184, 0]
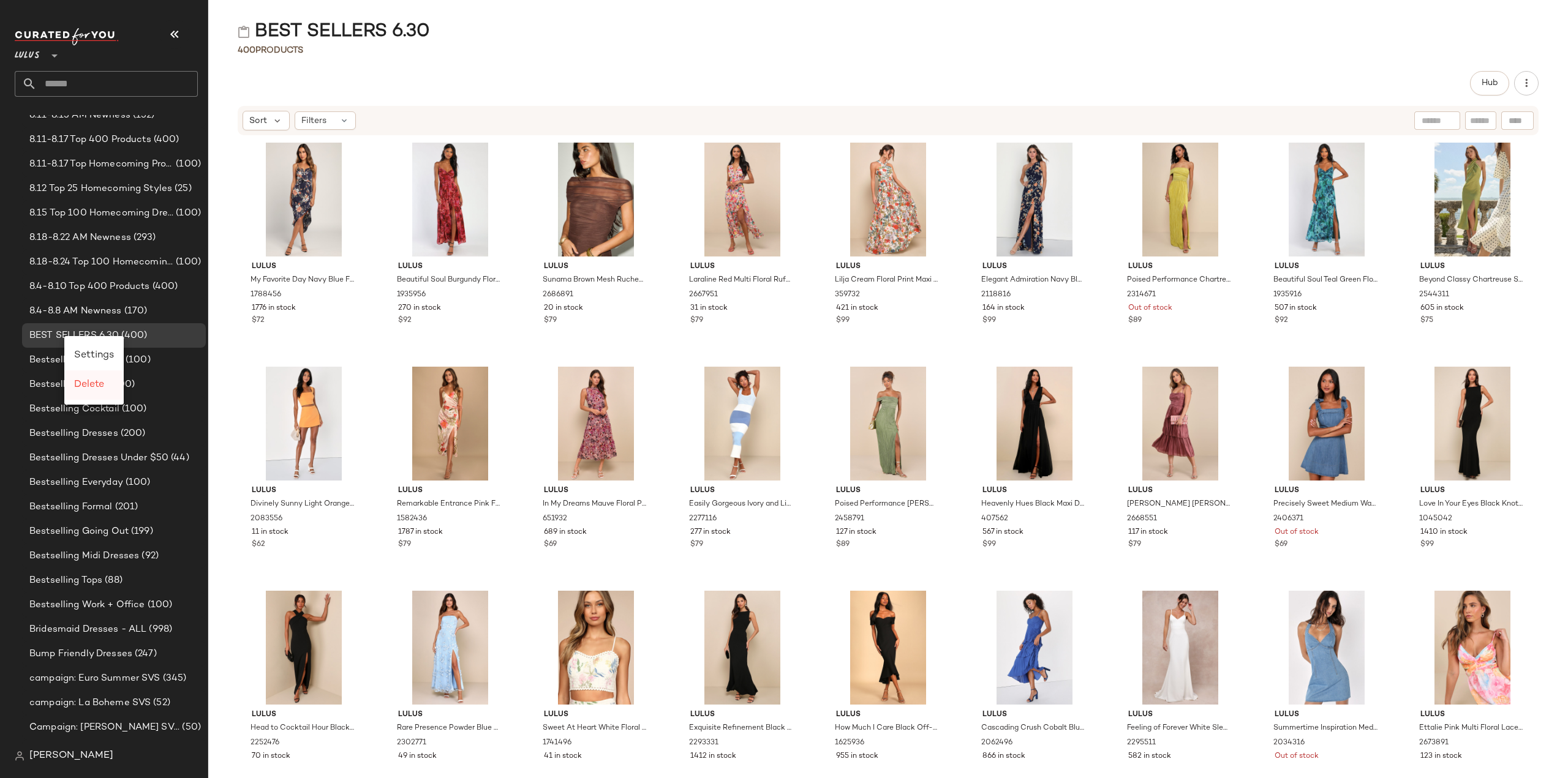
click at [81, 388] on span "Delete" at bounding box center [89, 385] width 30 height 10
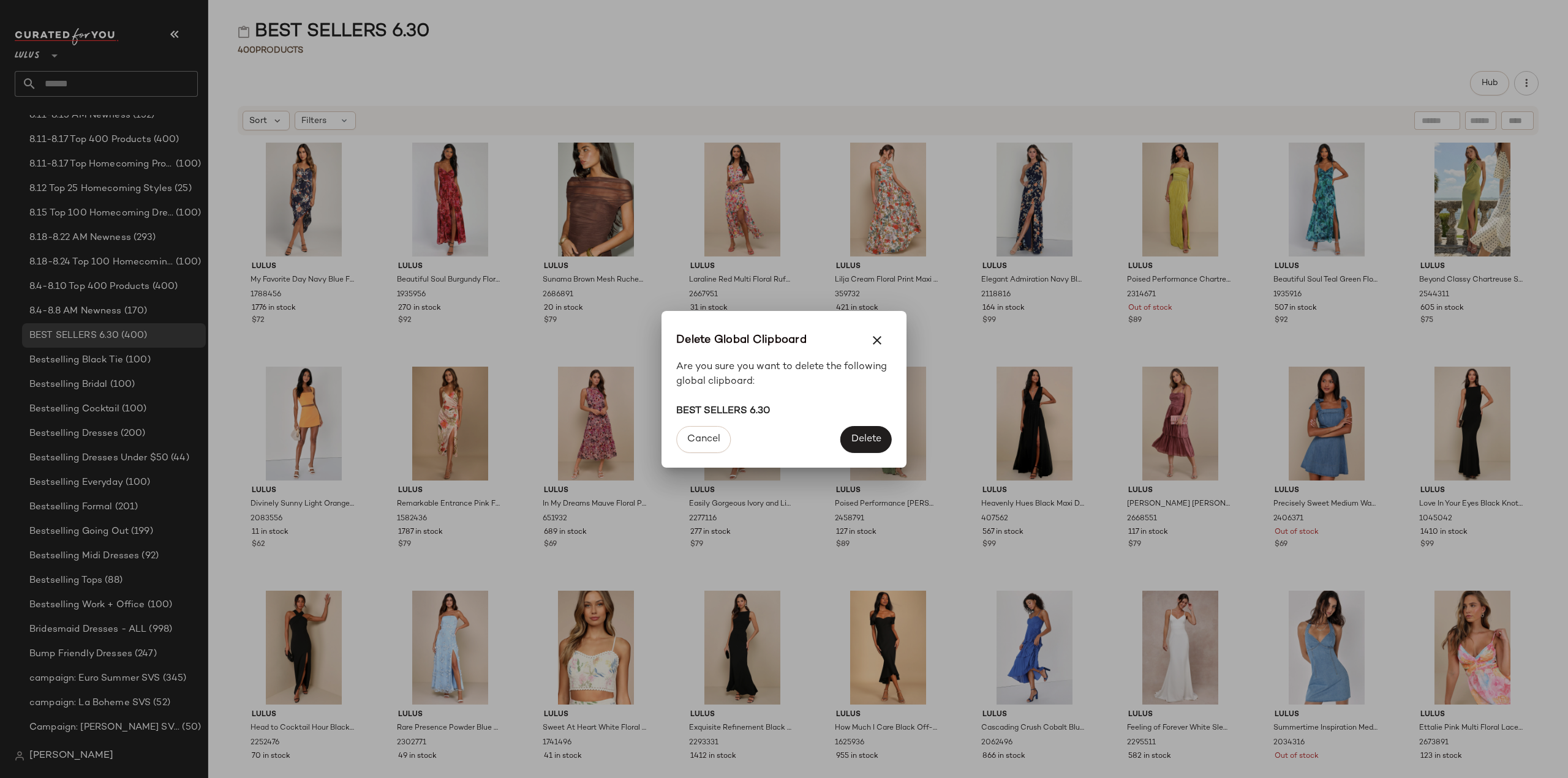
click at [863, 436] on span "Delete" at bounding box center [866, 439] width 31 height 11
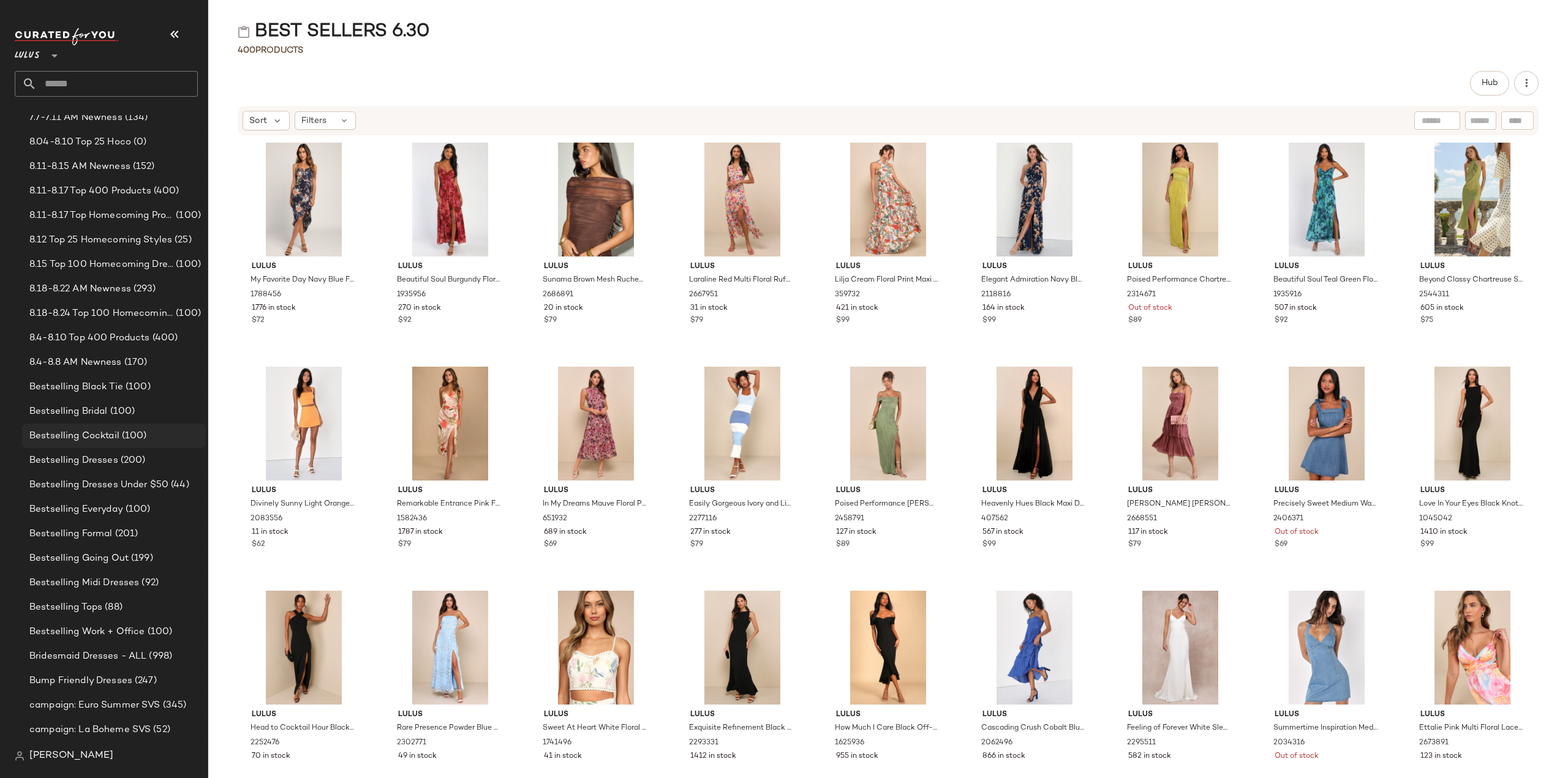
scroll to position [123, 0]
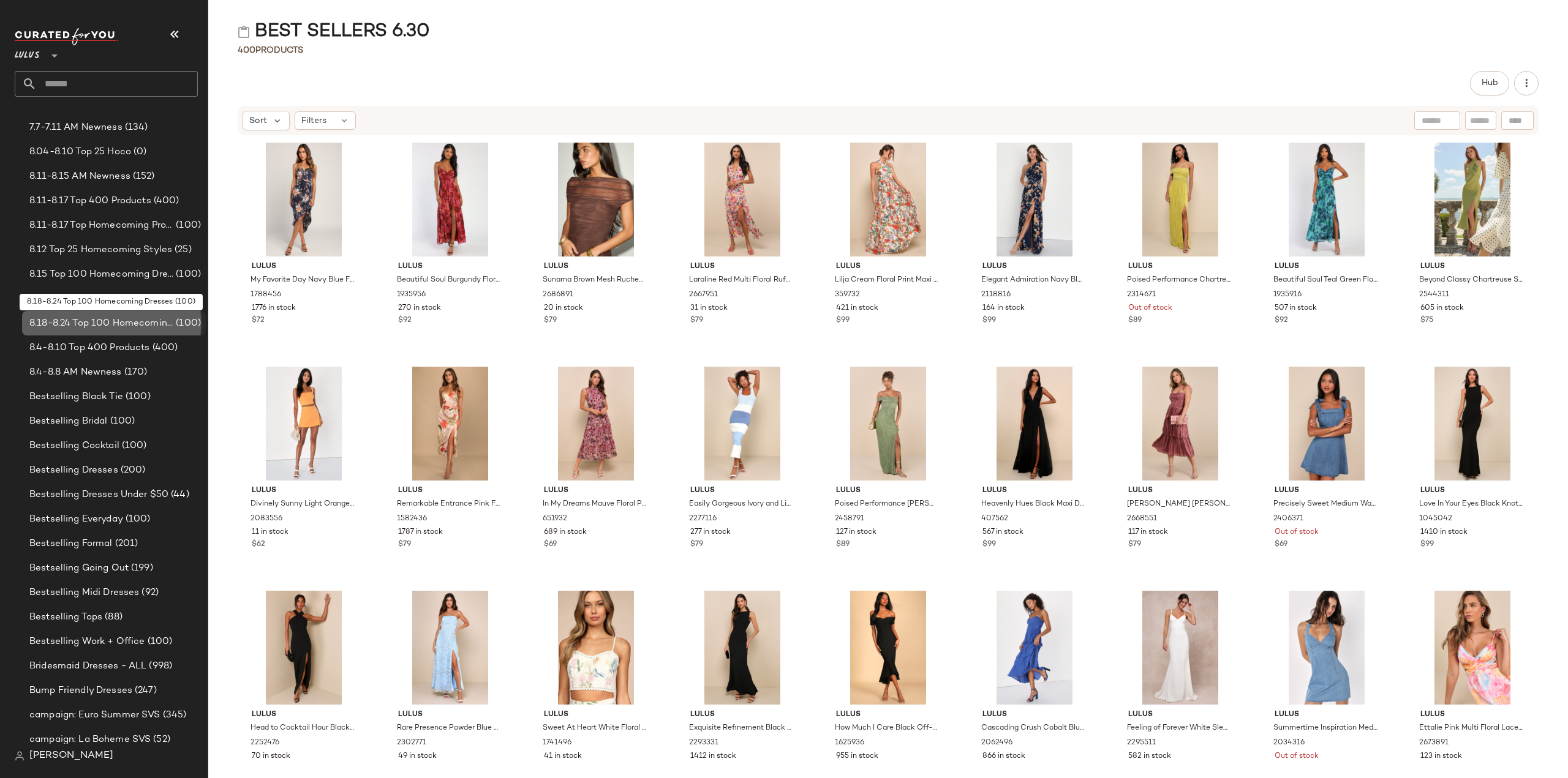
click at [89, 323] on span "8.18-8.24 Top 100 Homecoming Dresses" at bounding box center [101, 324] width 144 height 14
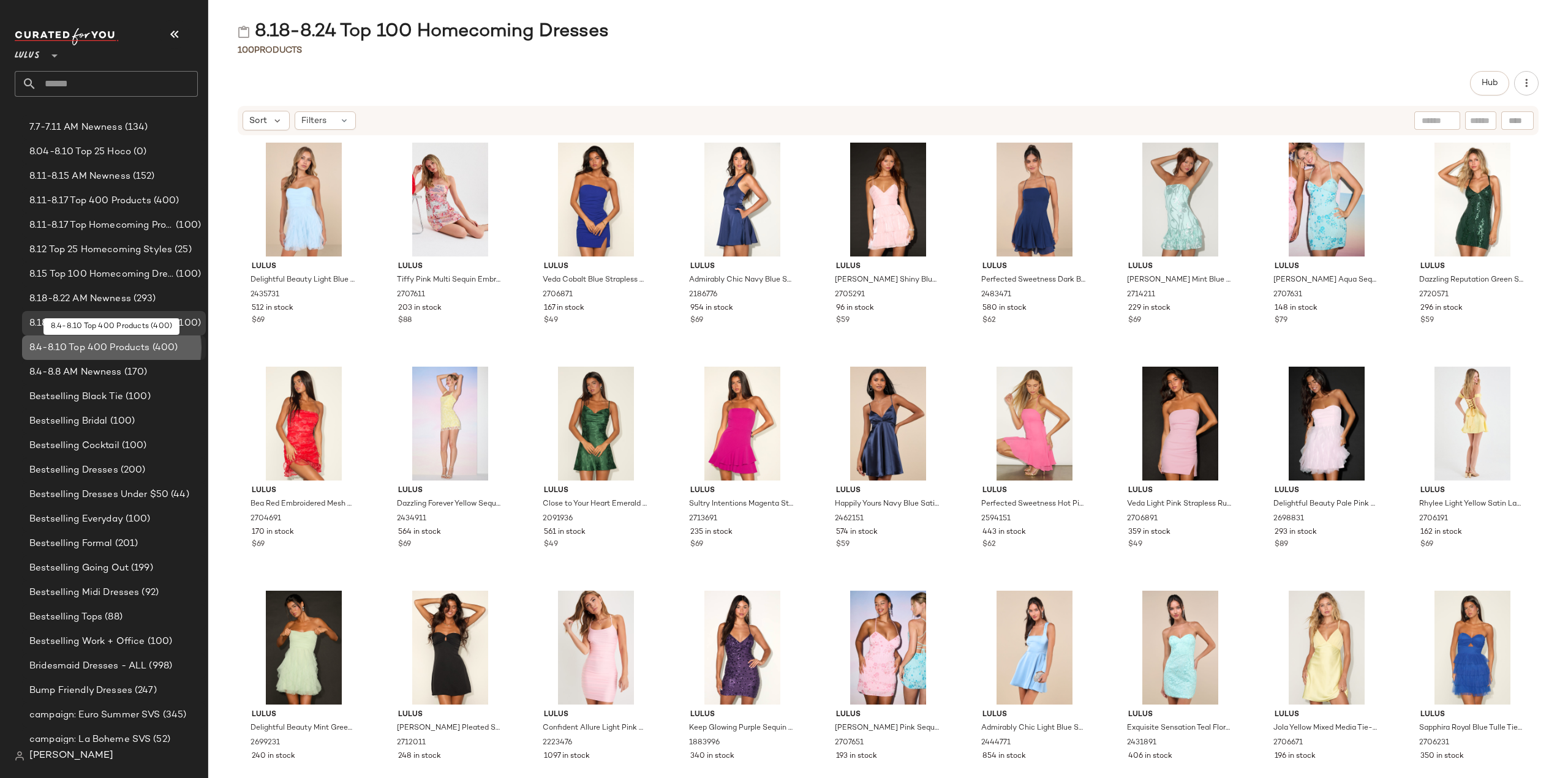
click at [91, 346] on span "8.4-8.10 Top 400 Products" at bounding box center [89, 348] width 121 height 14
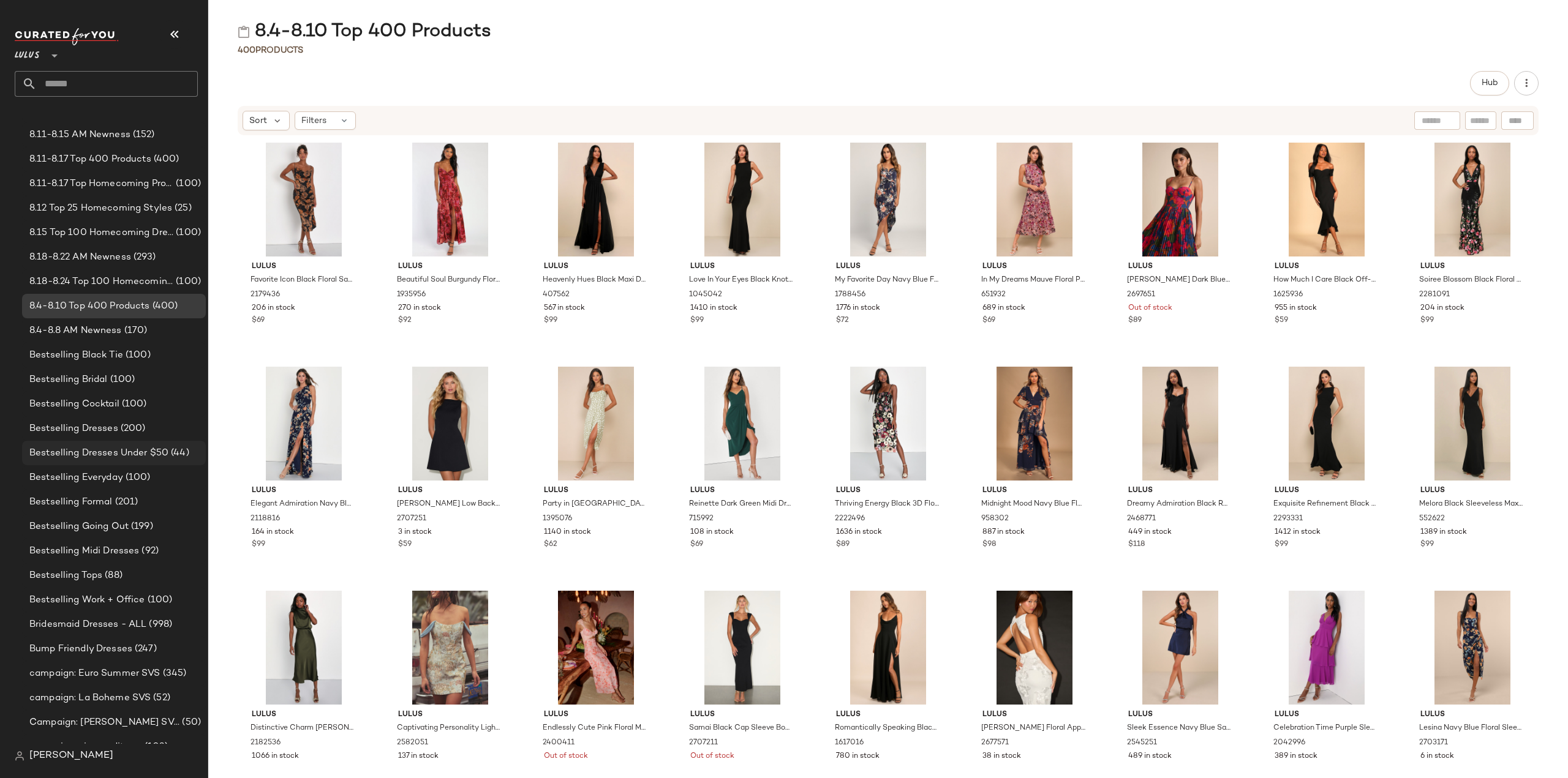
scroll to position [184, 0]
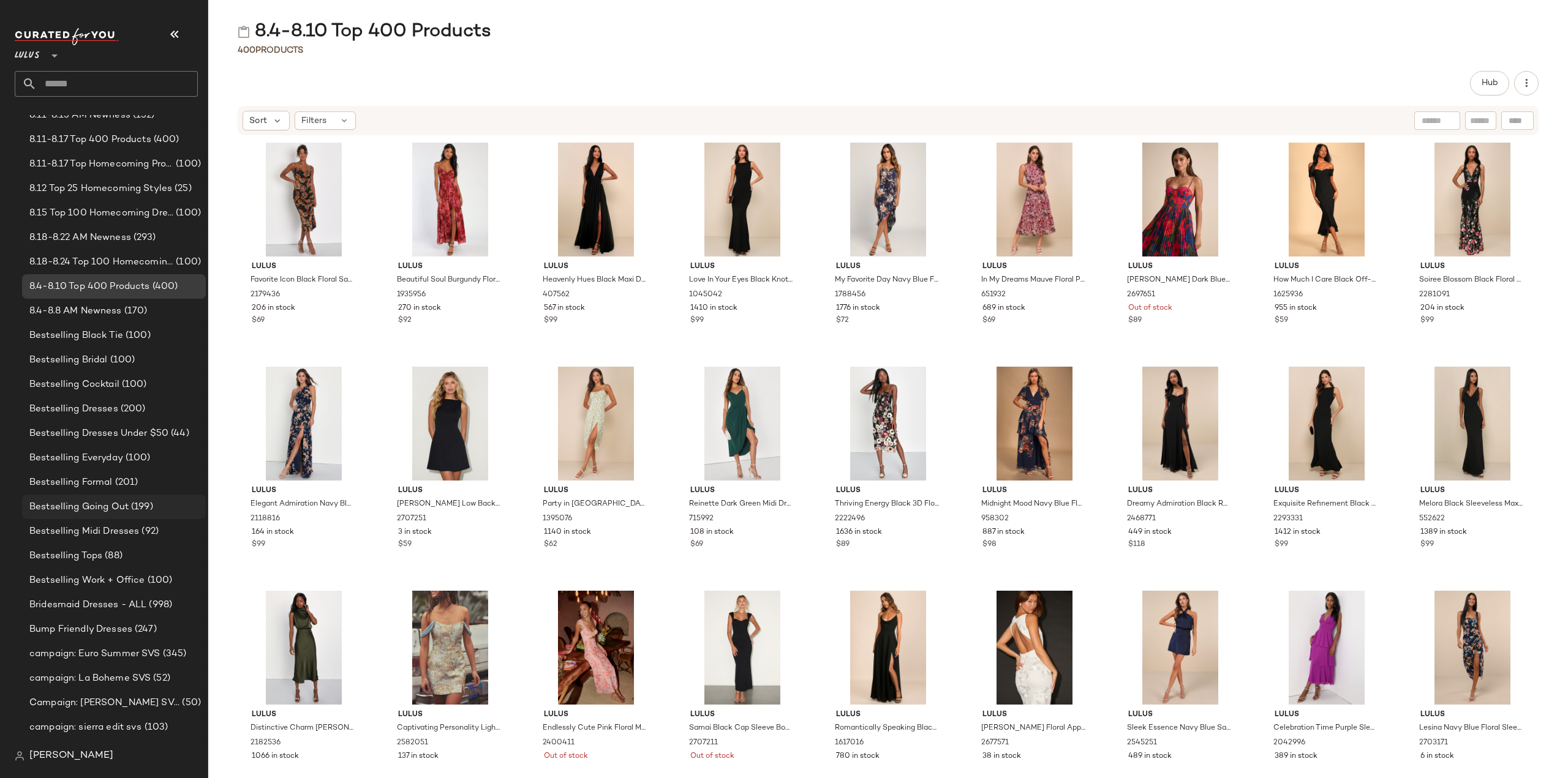
click at [83, 498] on div "Bestselling Going Out (199)" at bounding box center [114, 507] width 184 height 24
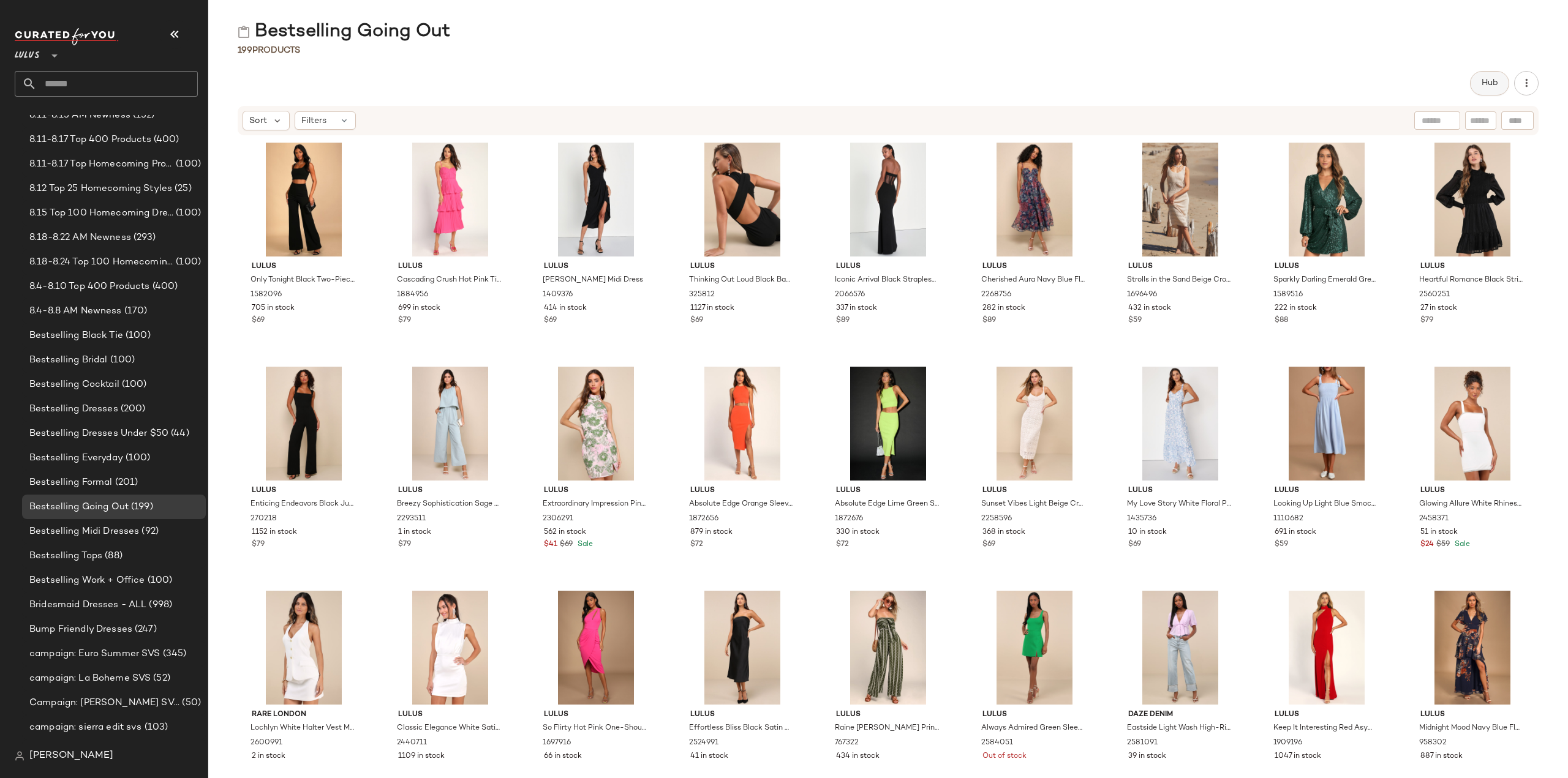
click at [1499, 84] on button "Hub" at bounding box center [1489, 83] width 39 height 24
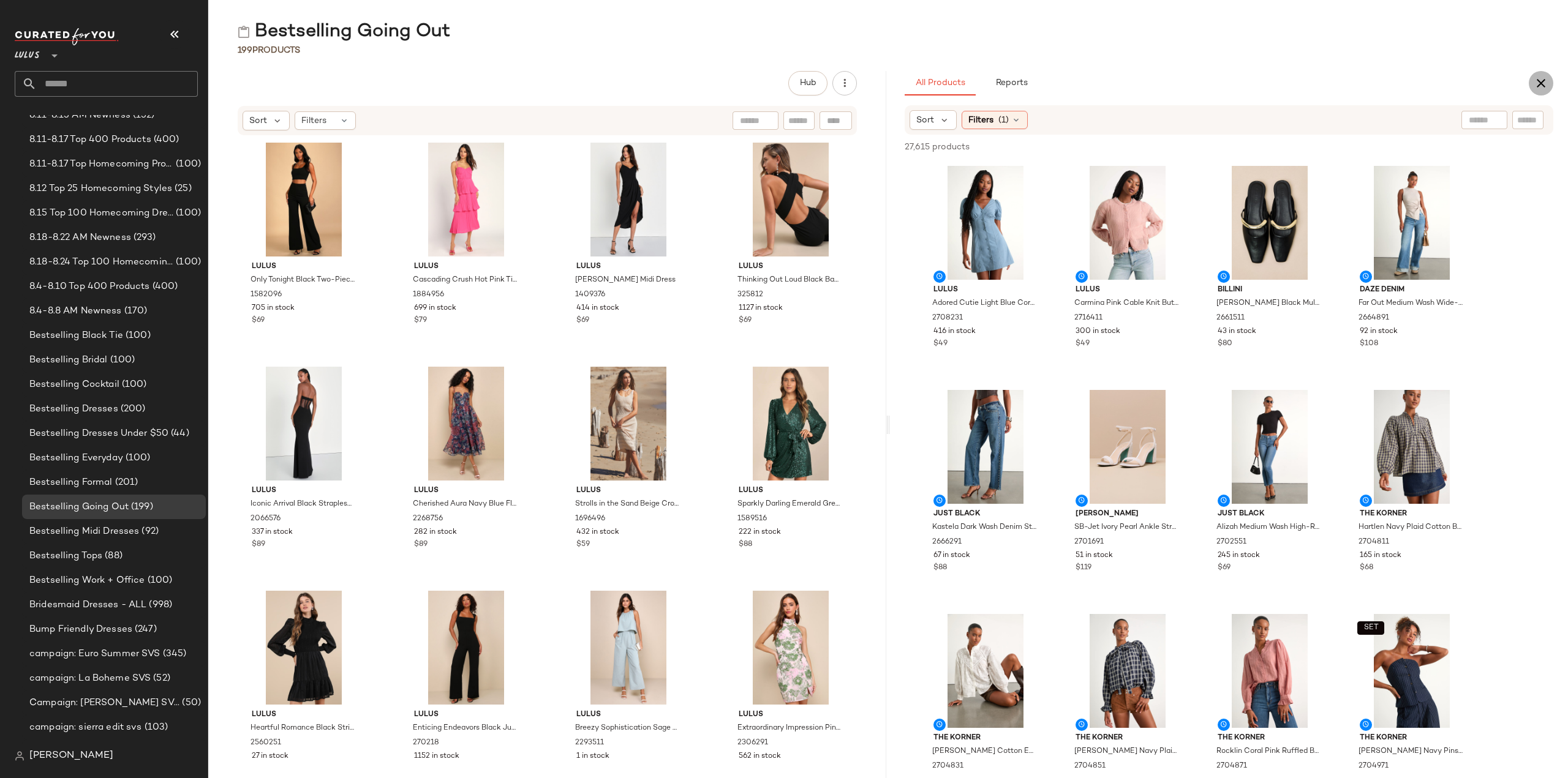
click at [1540, 79] on icon "button" at bounding box center [1541, 83] width 15 height 15
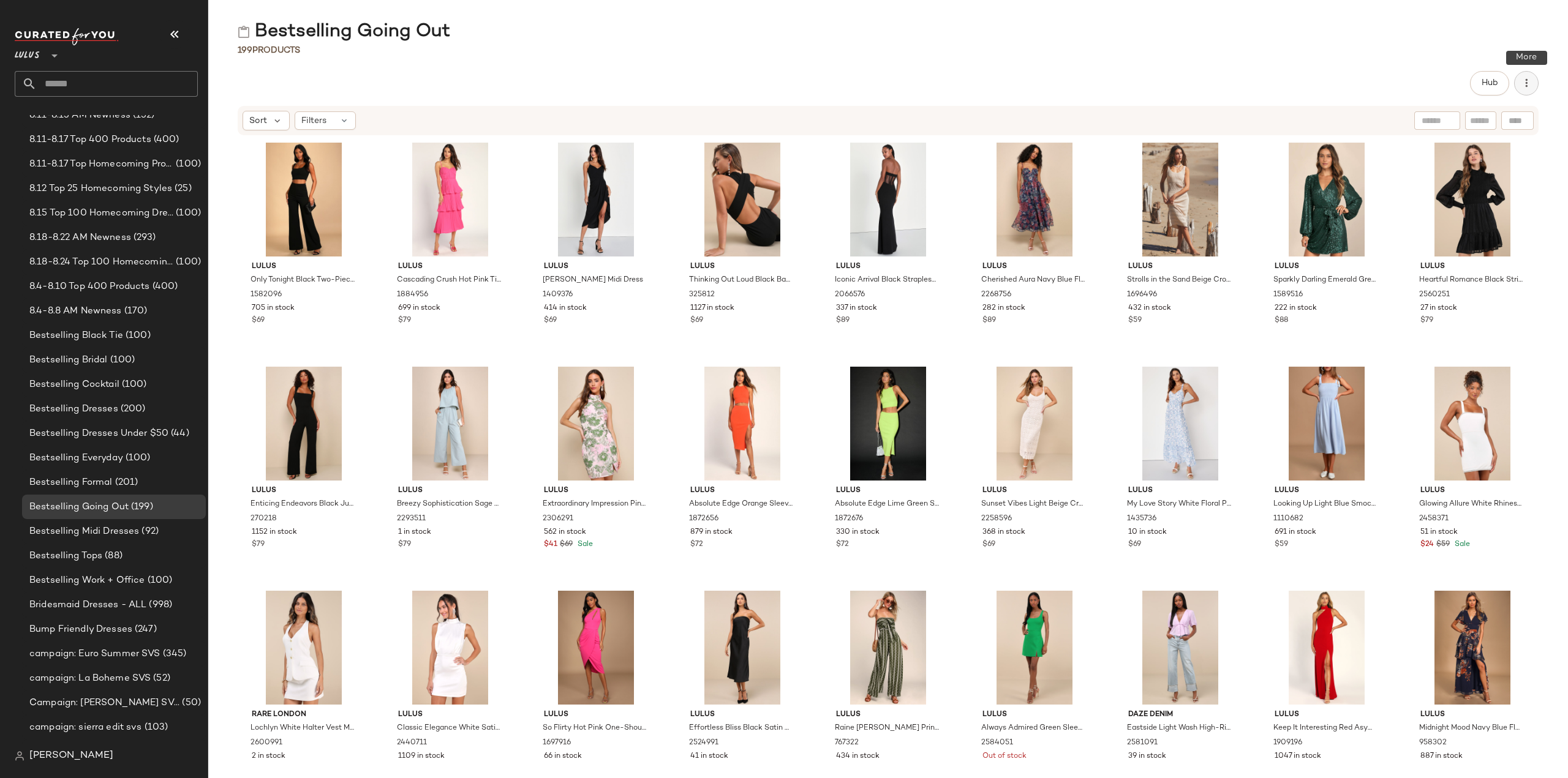
click at [1525, 83] on icon "button" at bounding box center [1526, 83] width 12 height 12
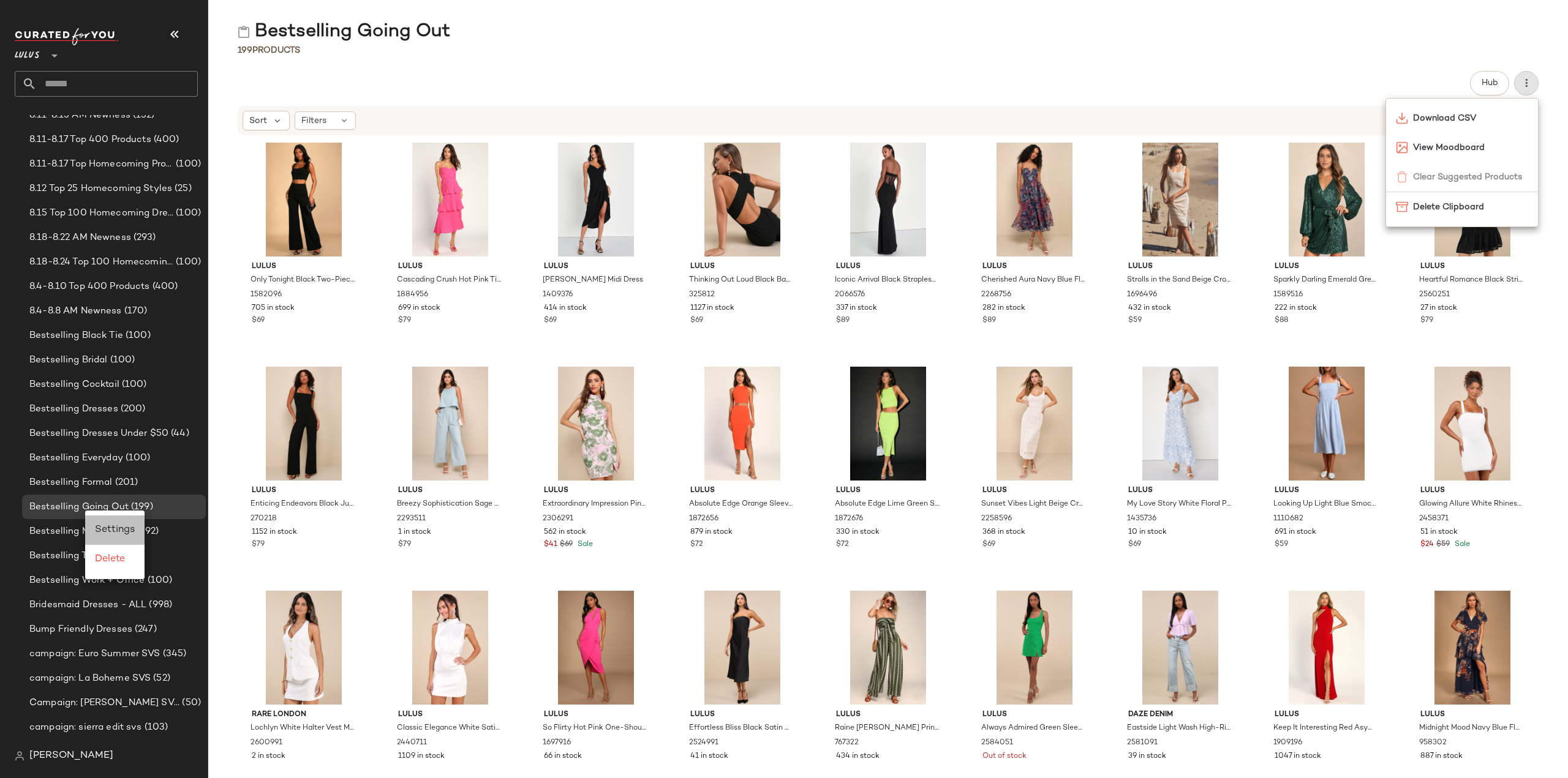
click at [117, 533] on span "Settings" at bounding box center [115, 530] width 40 height 10
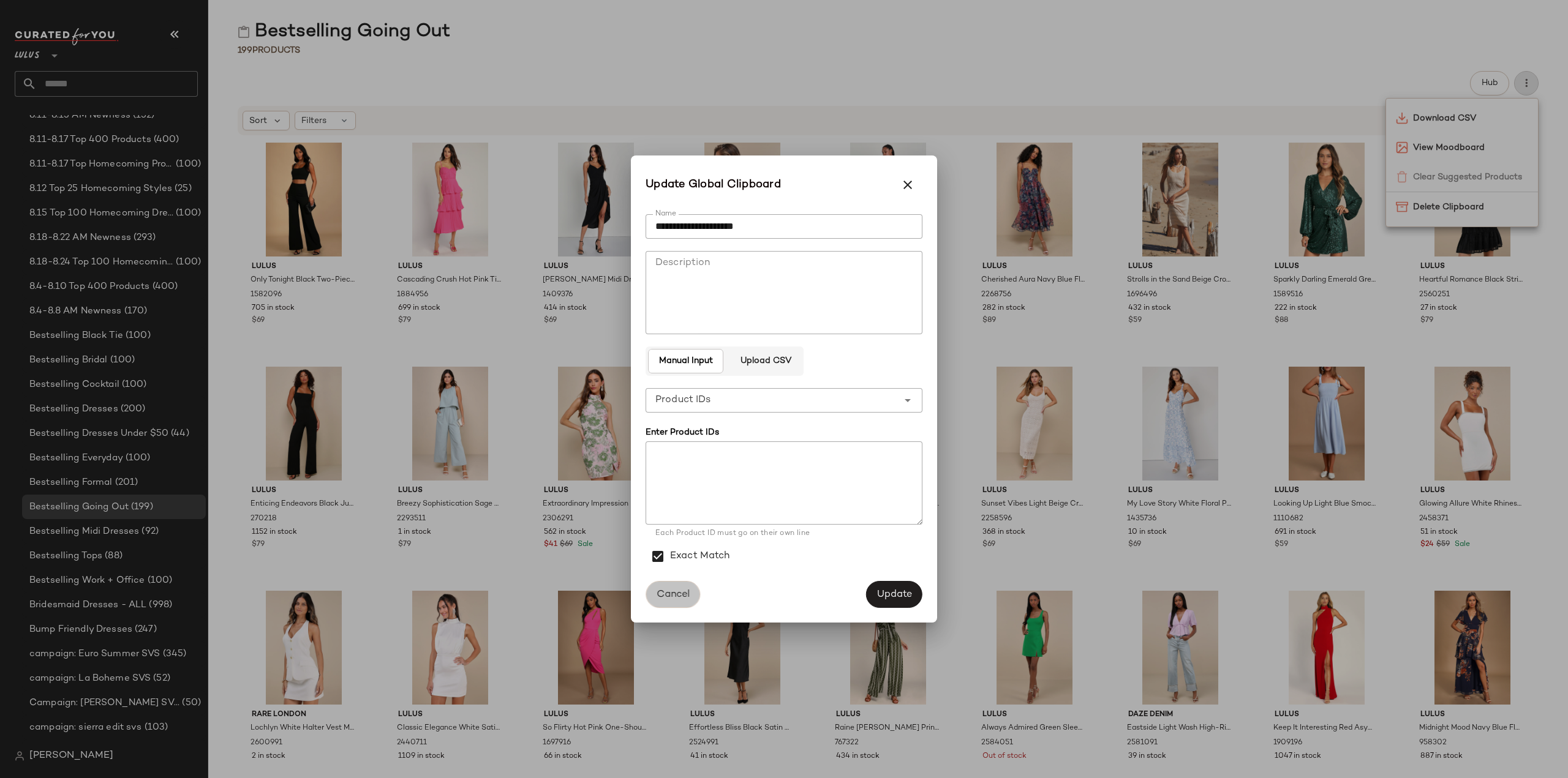
click at [665, 597] on span "Cancel" at bounding box center [672, 595] width 34 height 11
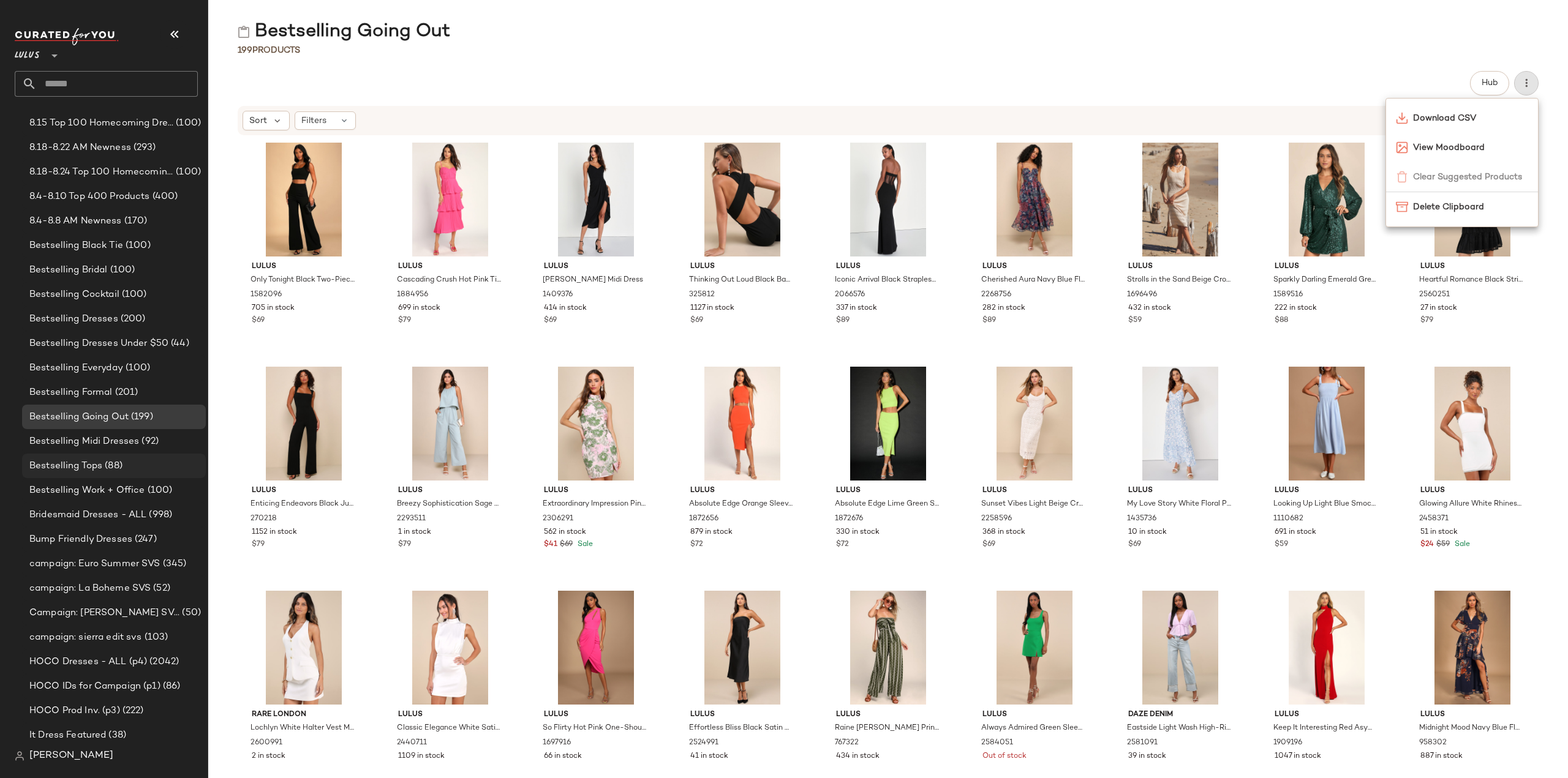
scroll to position [245, 0]
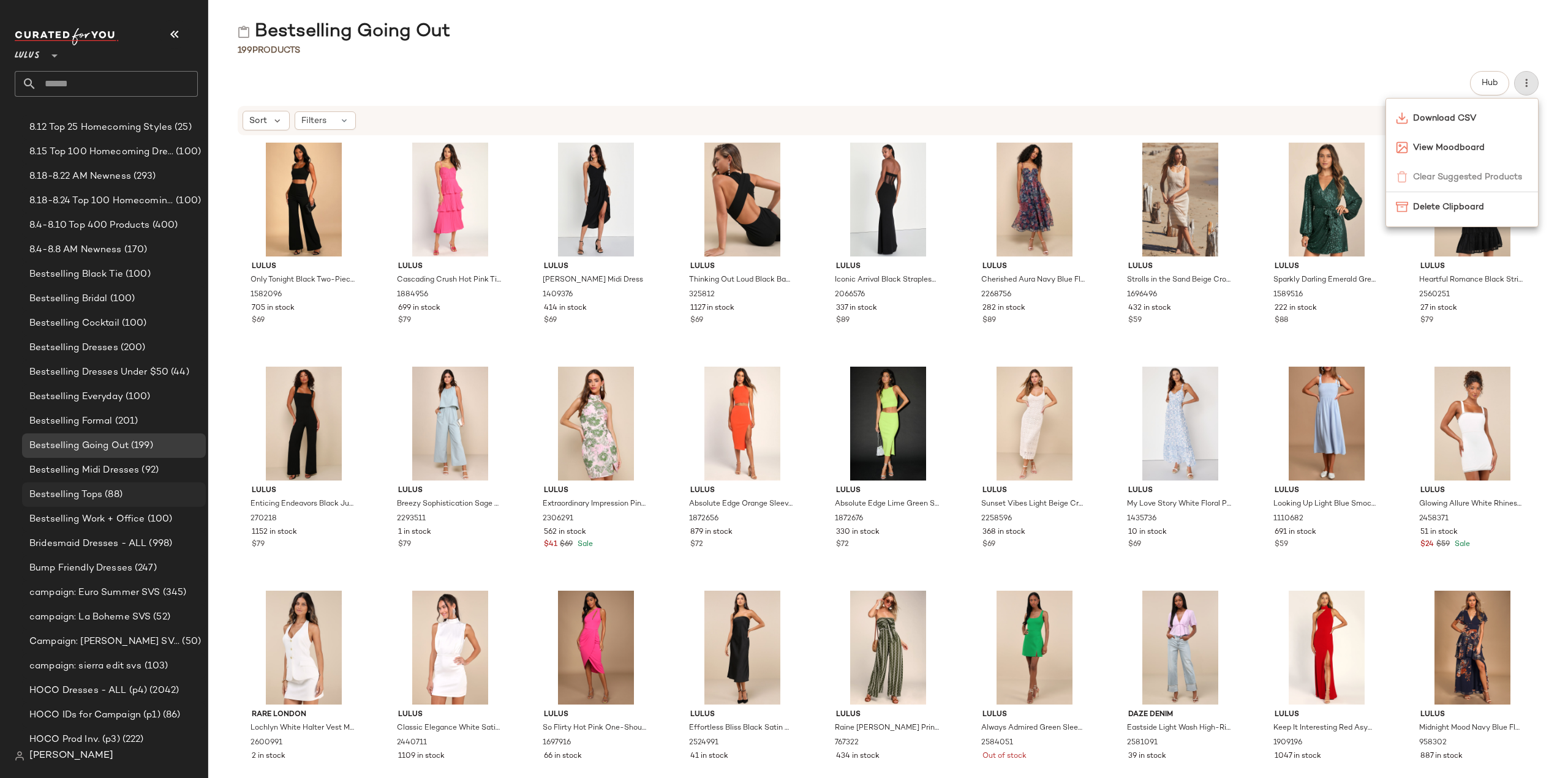
click at [43, 496] on span "Bestselling Tops" at bounding box center [66, 495] width 73 height 14
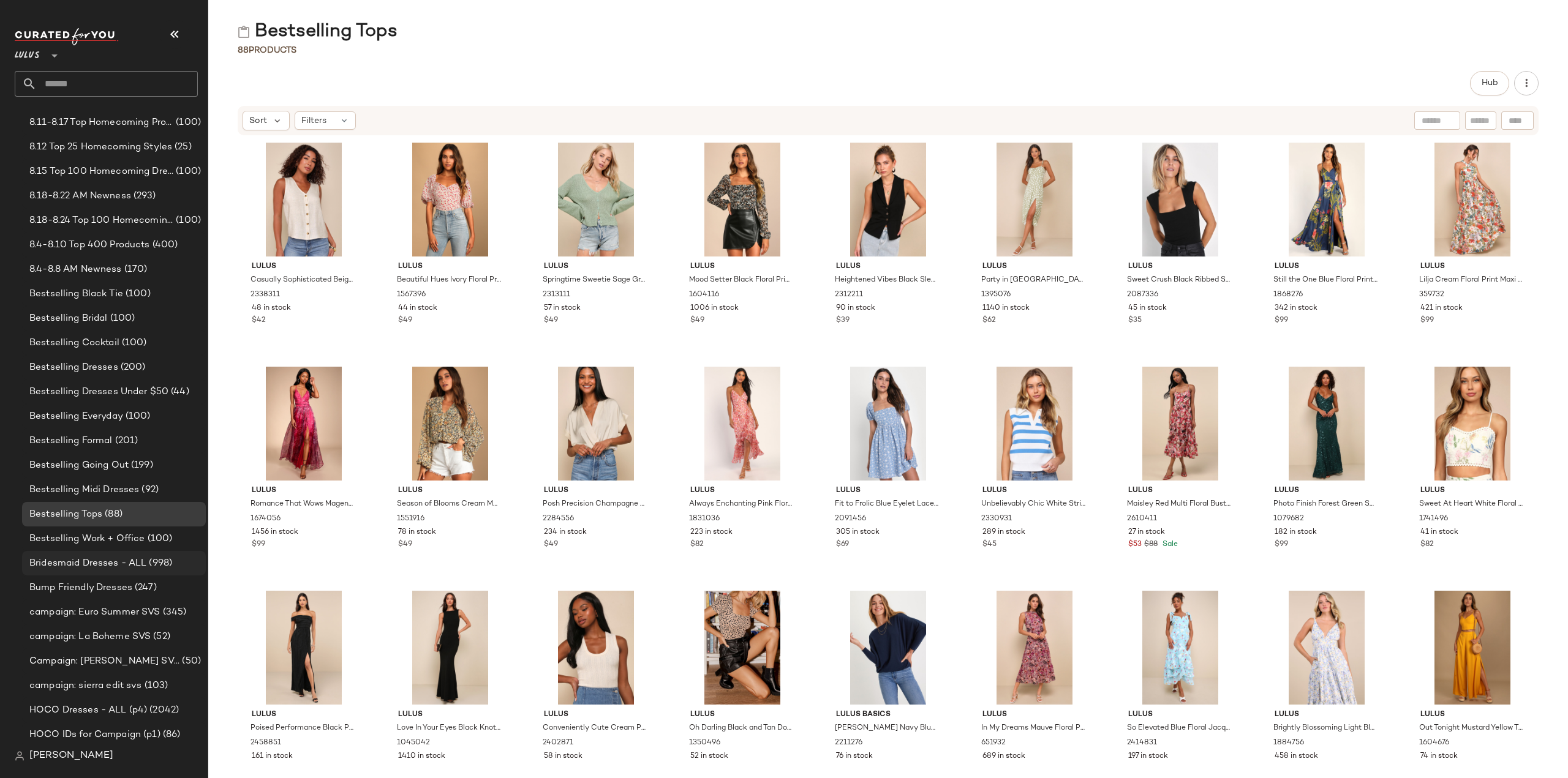
scroll to position [245, 0]
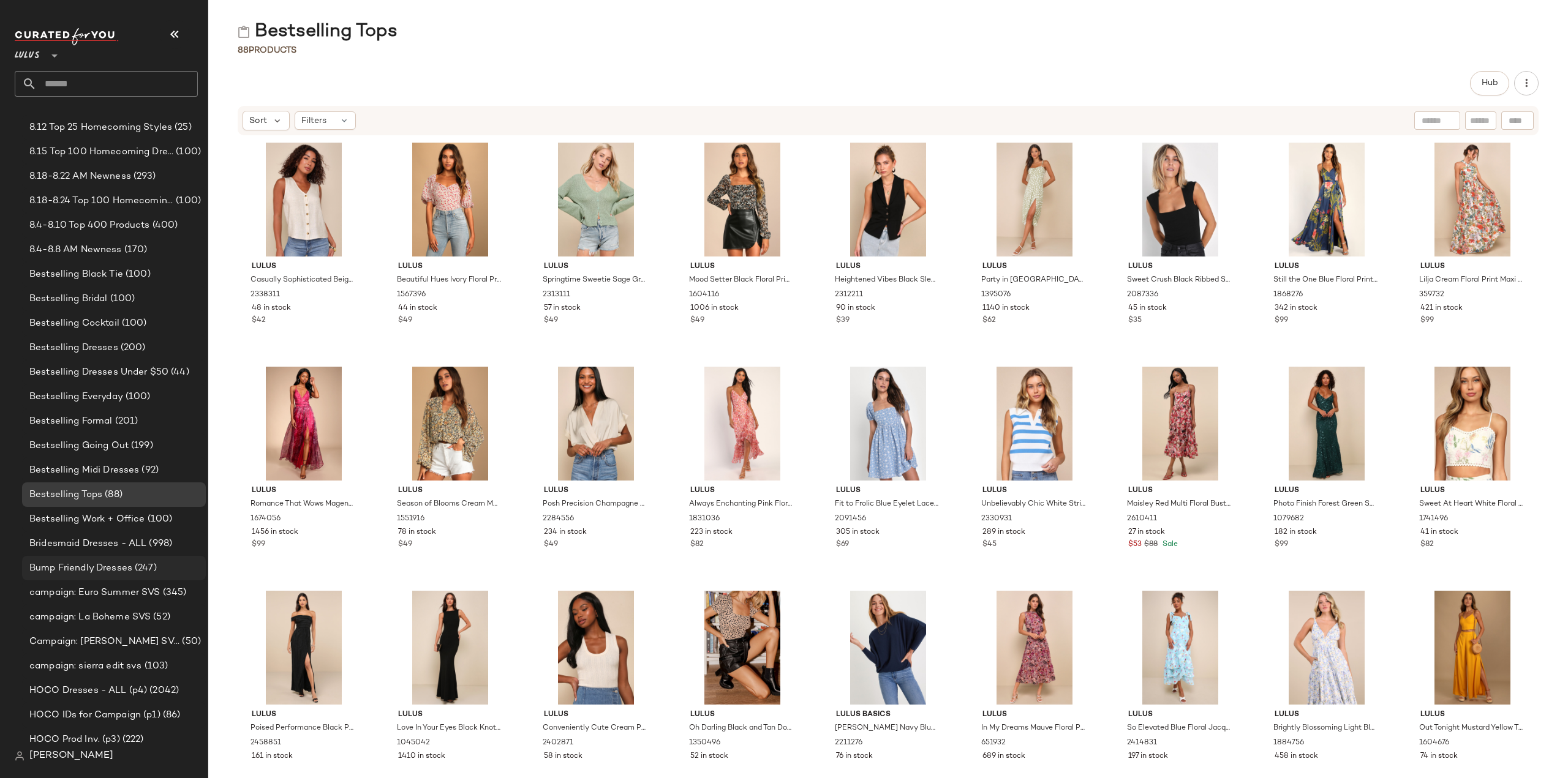
click at [93, 567] on span "Bump Friendly Dresses" at bounding box center [81, 568] width 103 height 14
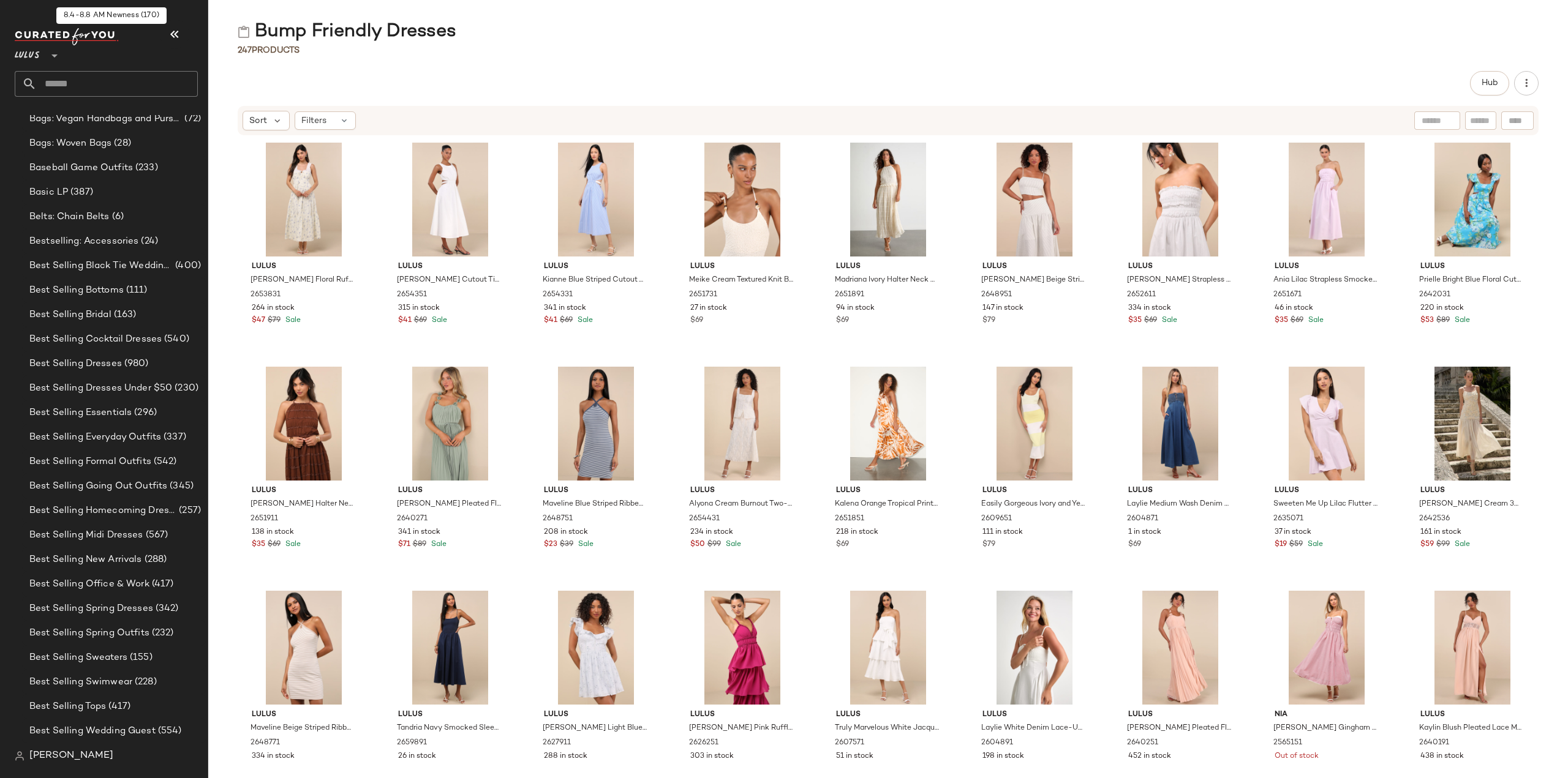
scroll to position [1163, 0]
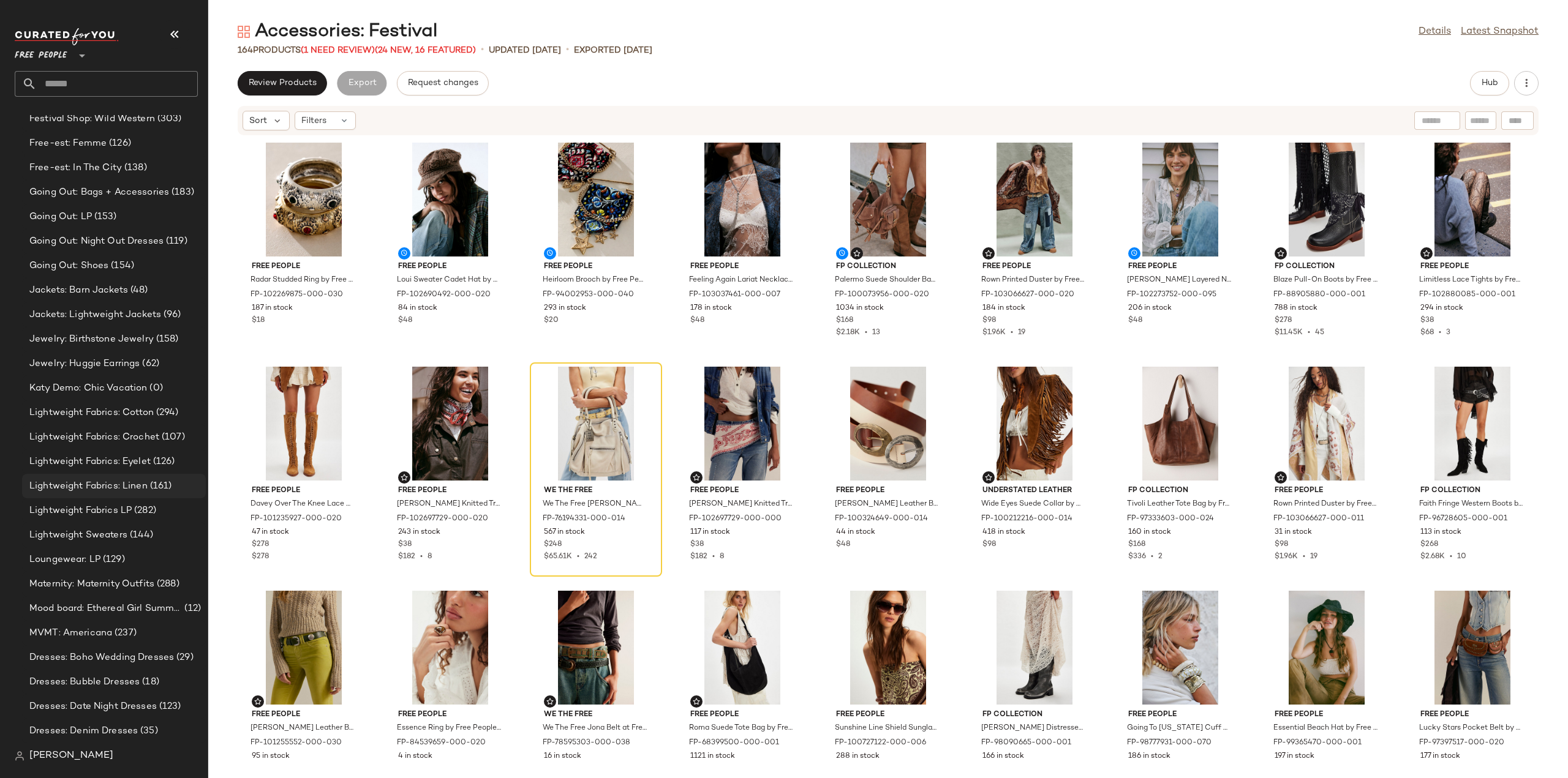
scroll to position [2018, 0]
click at [64, 609] on span "Mood board: Ethereal Girl Summer" at bounding box center [105, 607] width 153 height 14
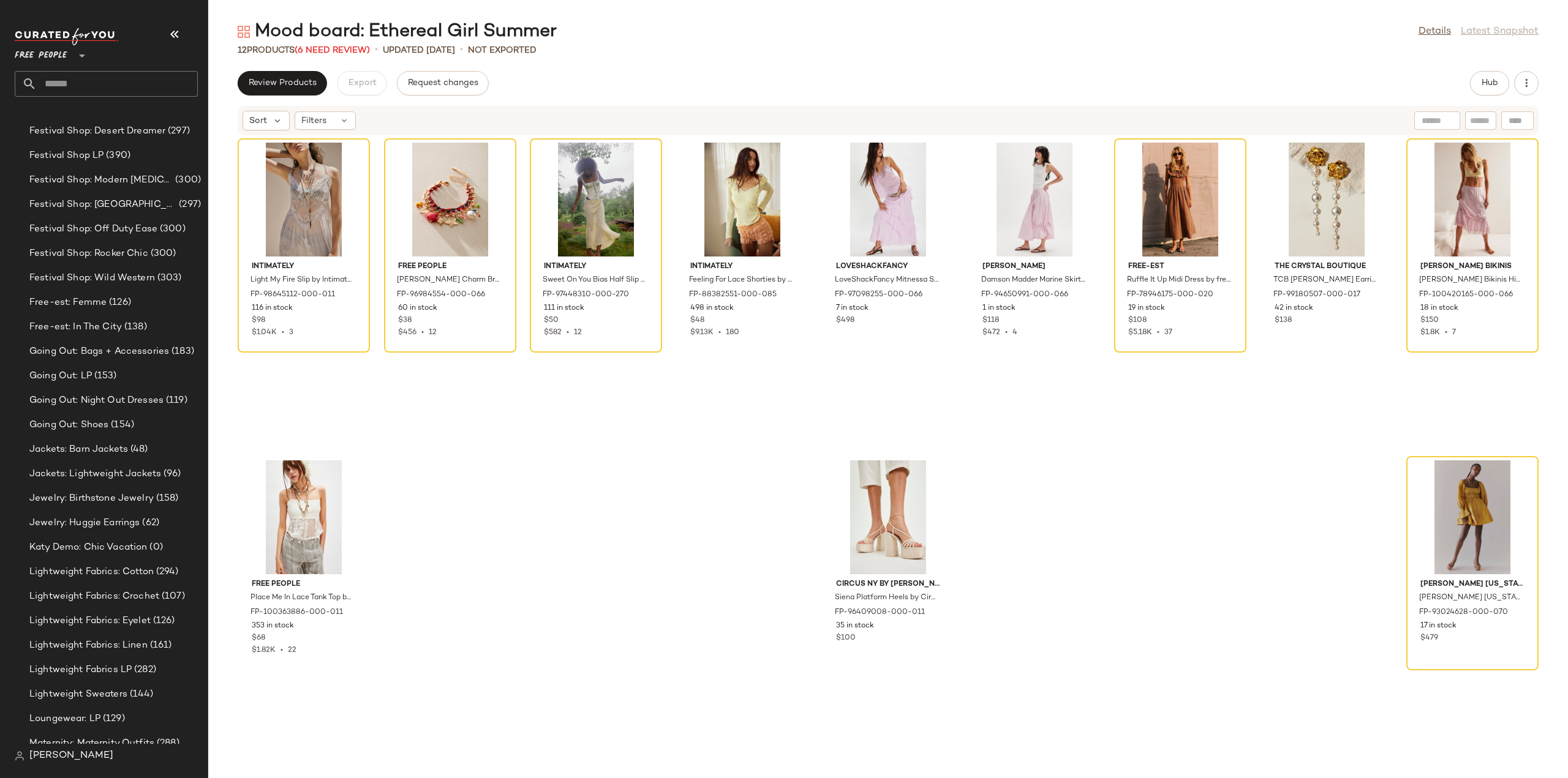
scroll to position [5591, 0]
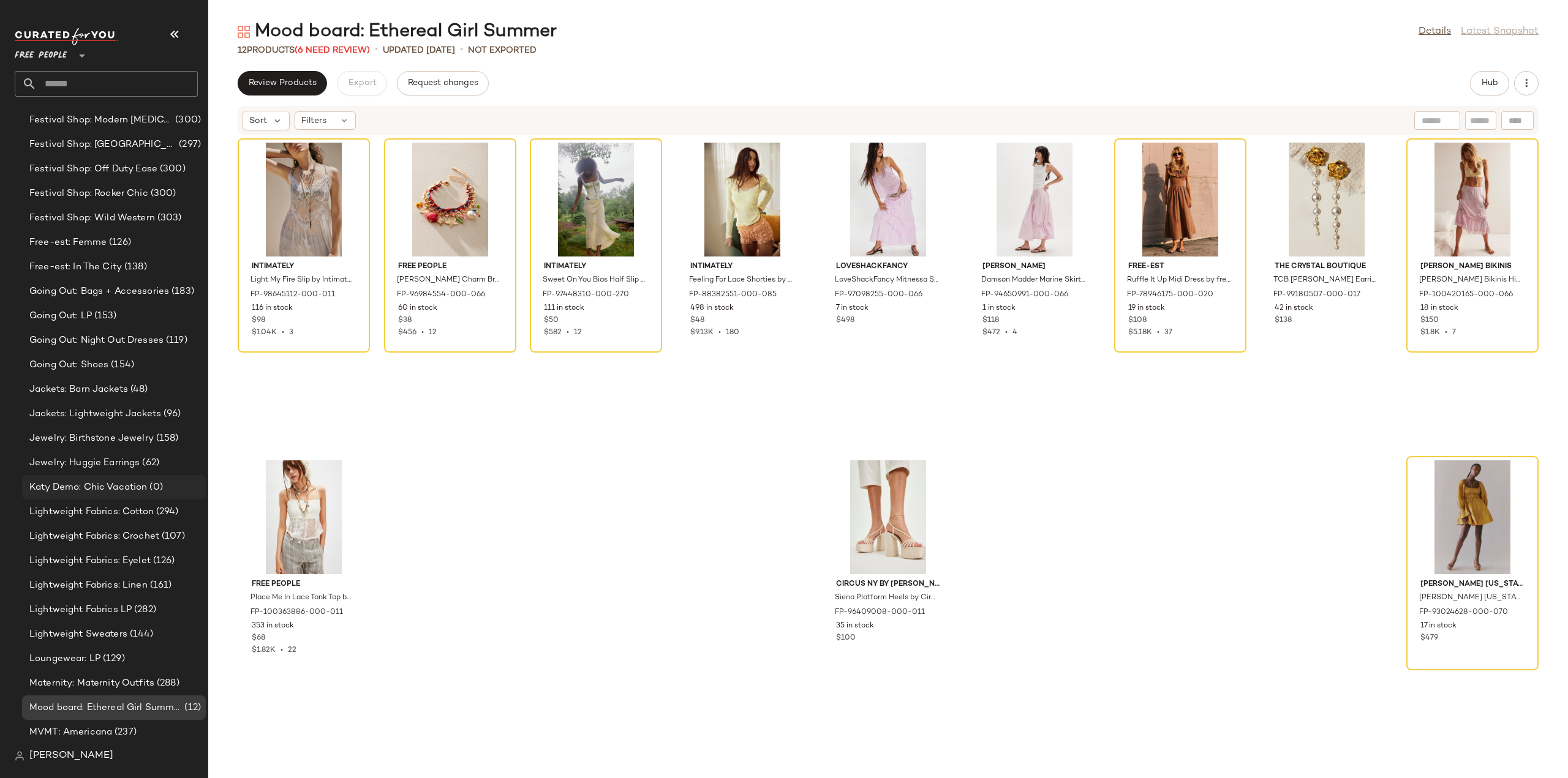
click at [68, 487] on span "Katy Demo: Chic Vacation" at bounding box center [88, 487] width 118 height 14
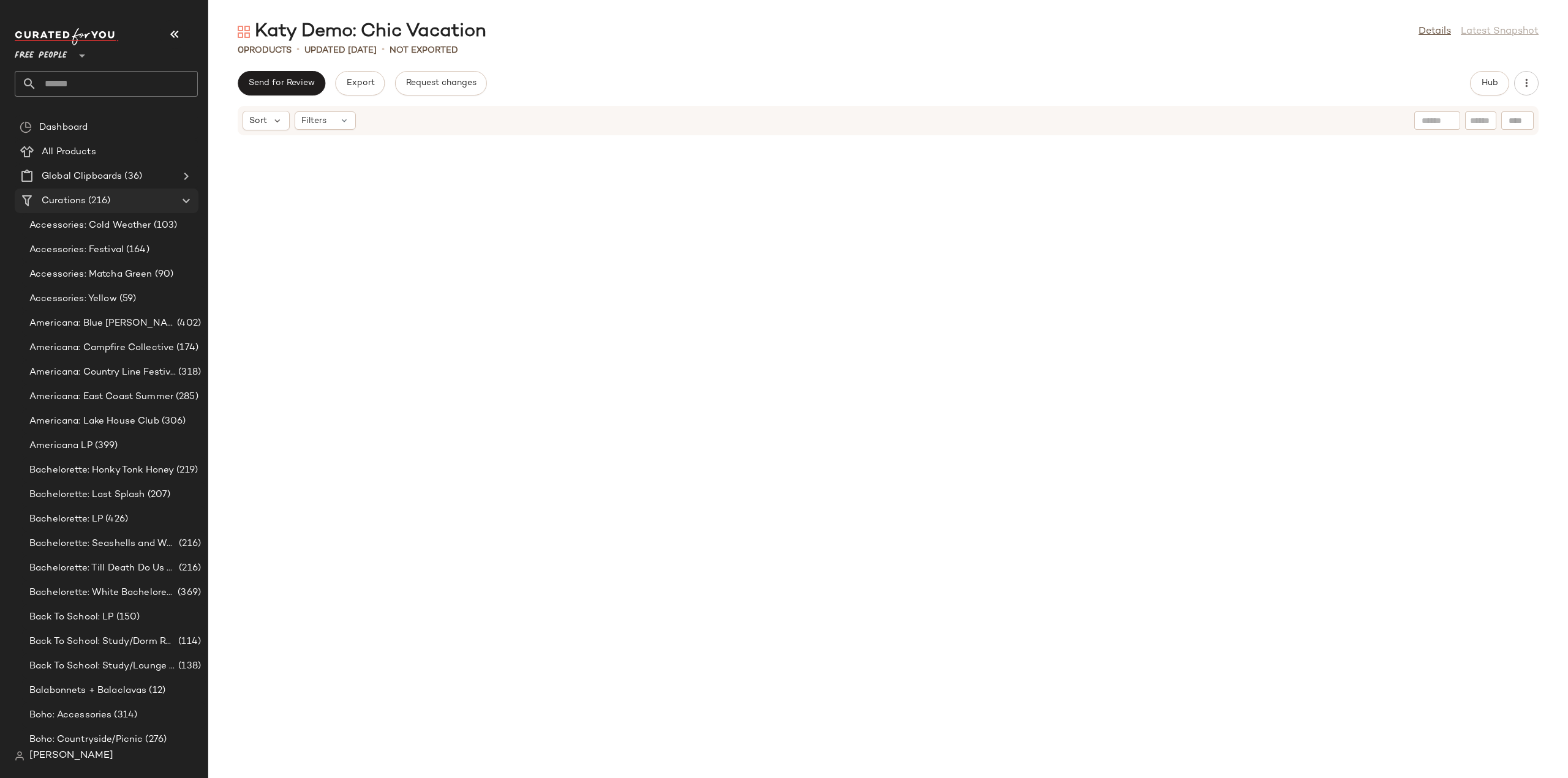
click at [68, 202] on span "Curations" at bounding box center [63, 201] width 44 height 14
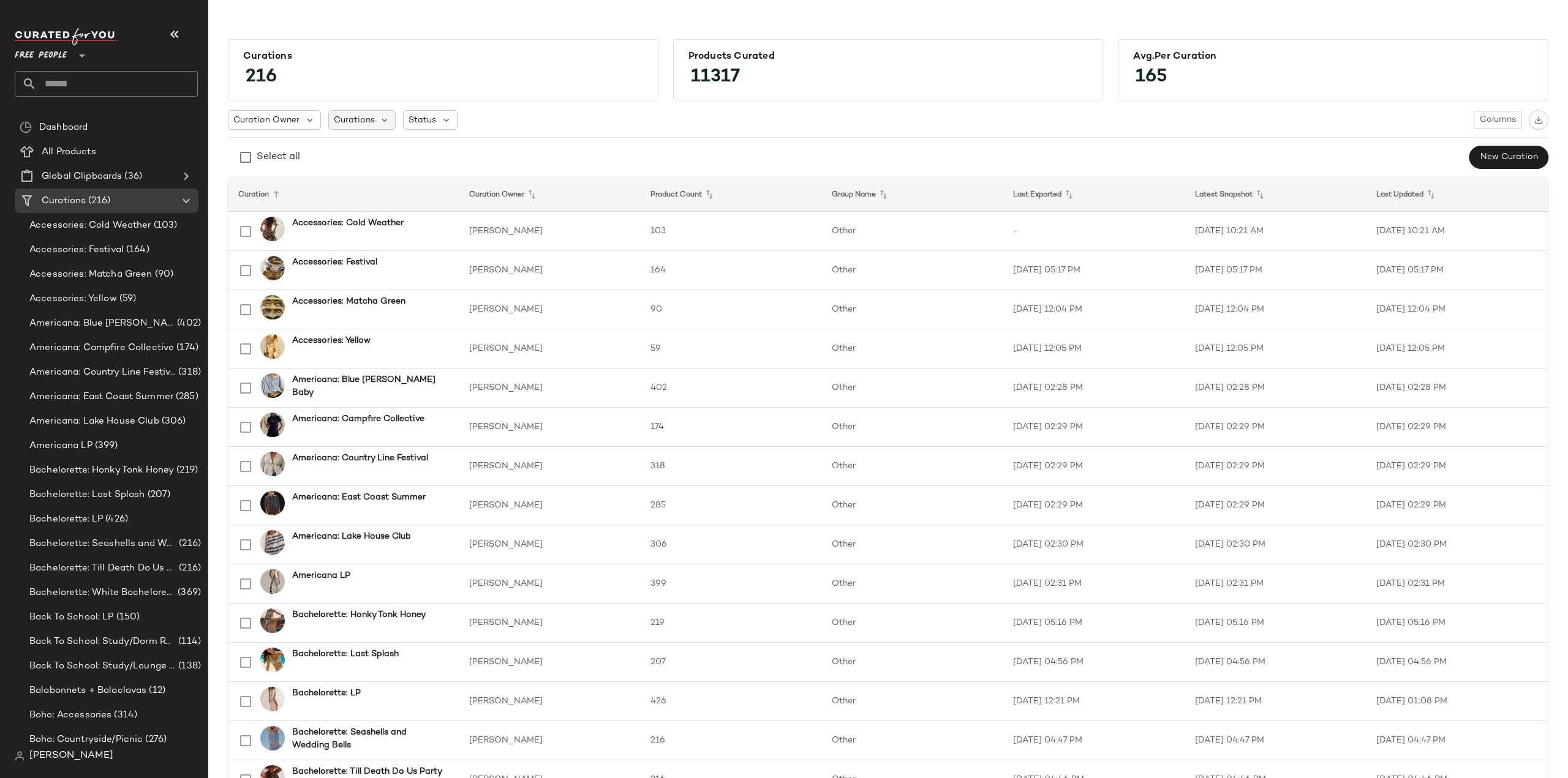
click at [364, 118] on span "Curations" at bounding box center [354, 120] width 41 height 13
click at [281, 123] on span "Curation Owner" at bounding box center [266, 120] width 66 height 13
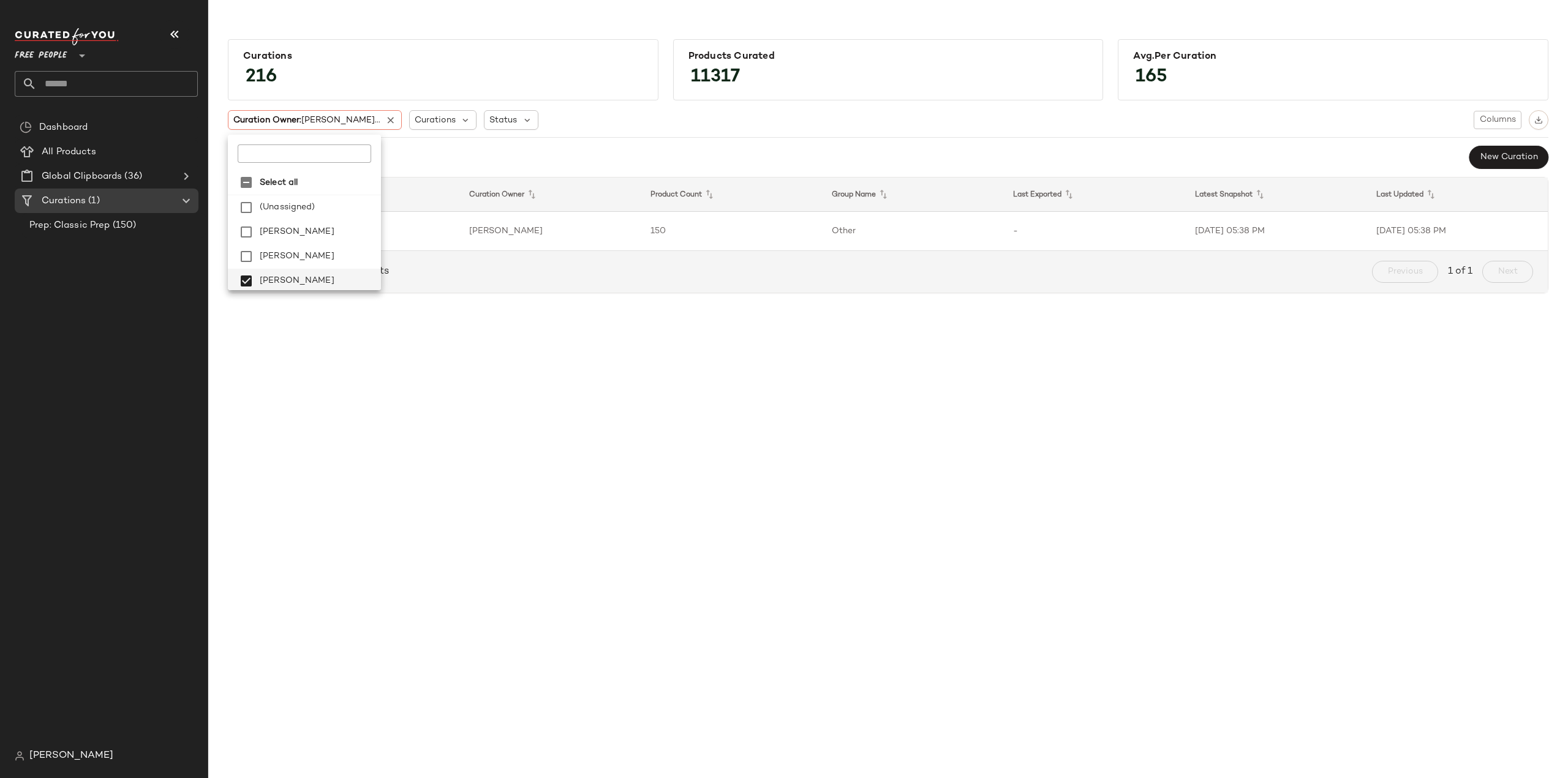
click at [456, 492] on div "Curations 216 Products Curated 11317 Avg.per Curation 165 Curation Owner: [PERS…" at bounding box center [888, 399] width 1360 height 759
click at [339, 225] on b "Prep: Classic Prep" at bounding box center [329, 223] width 75 height 13
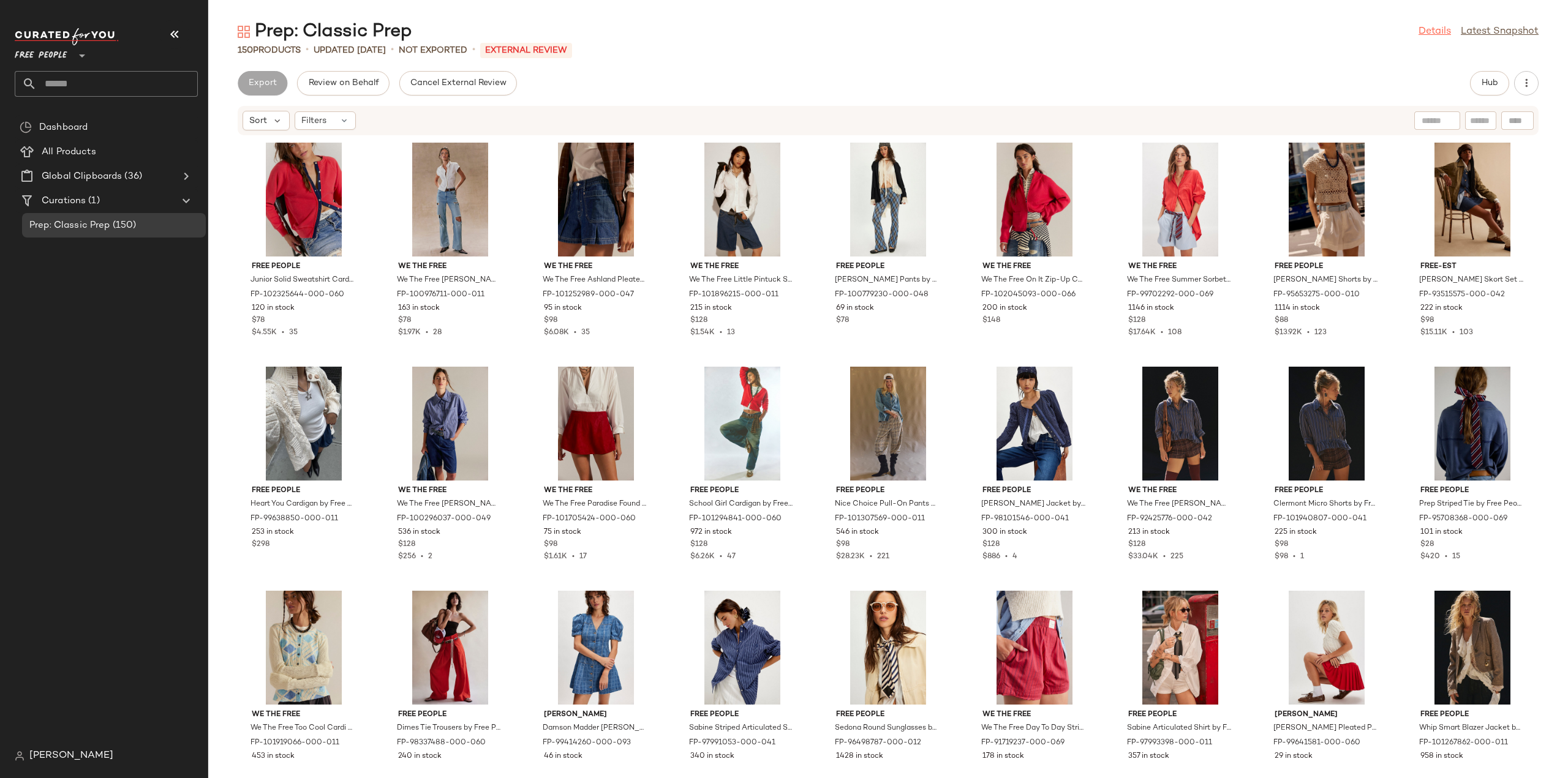
click at [1430, 35] on link "Details" at bounding box center [1434, 31] width 33 height 15
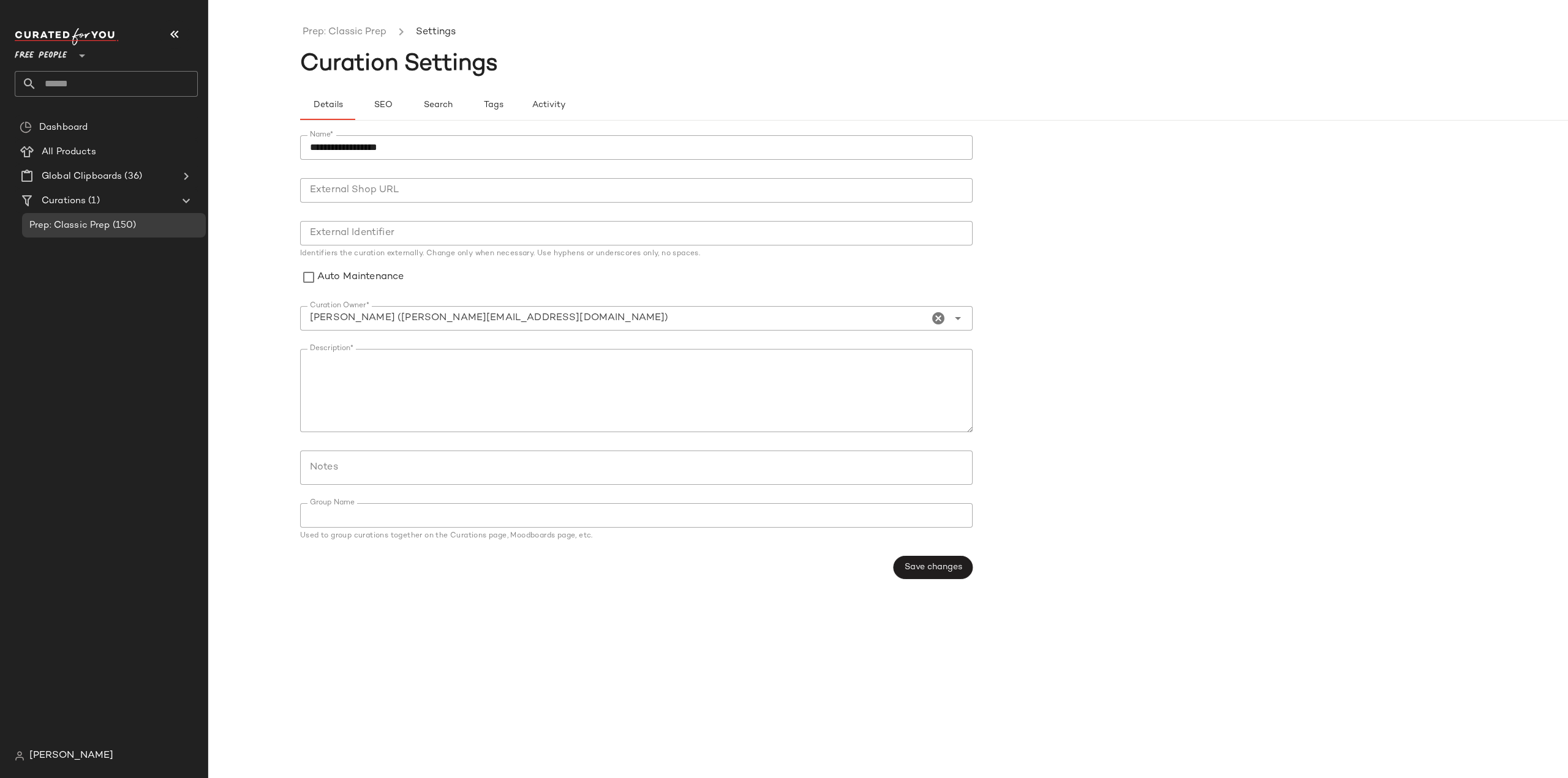
click at [940, 317] on icon "Clear Curation Owner*" at bounding box center [938, 318] width 15 height 15
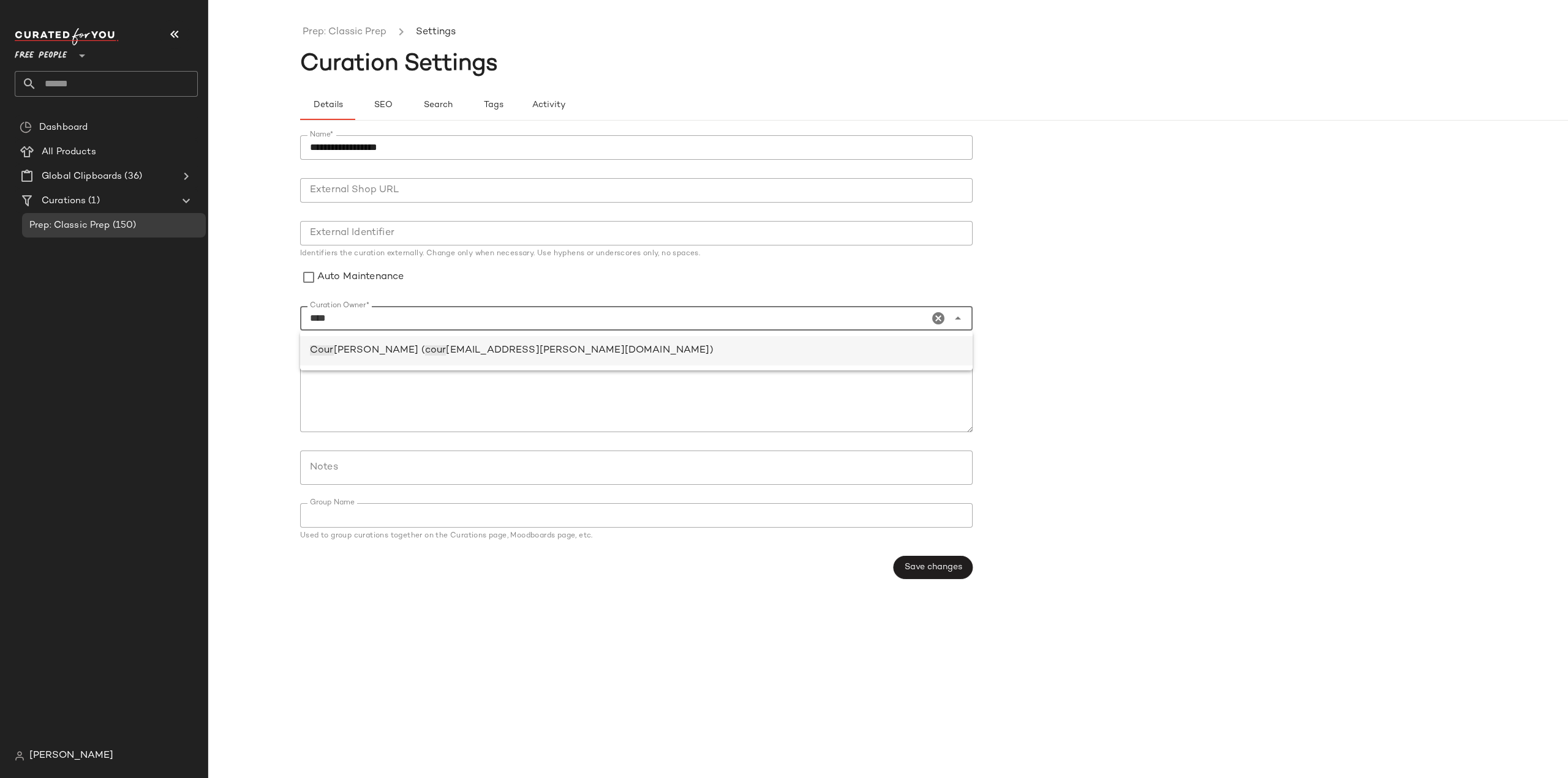
click at [586, 357] on div "Cour tney [PERSON_NAME] ( cour [EMAIL_ADDRESS][PERSON_NAME][DOMAIN_NAME])" at bounding box center [636, 351] width 653 height 15
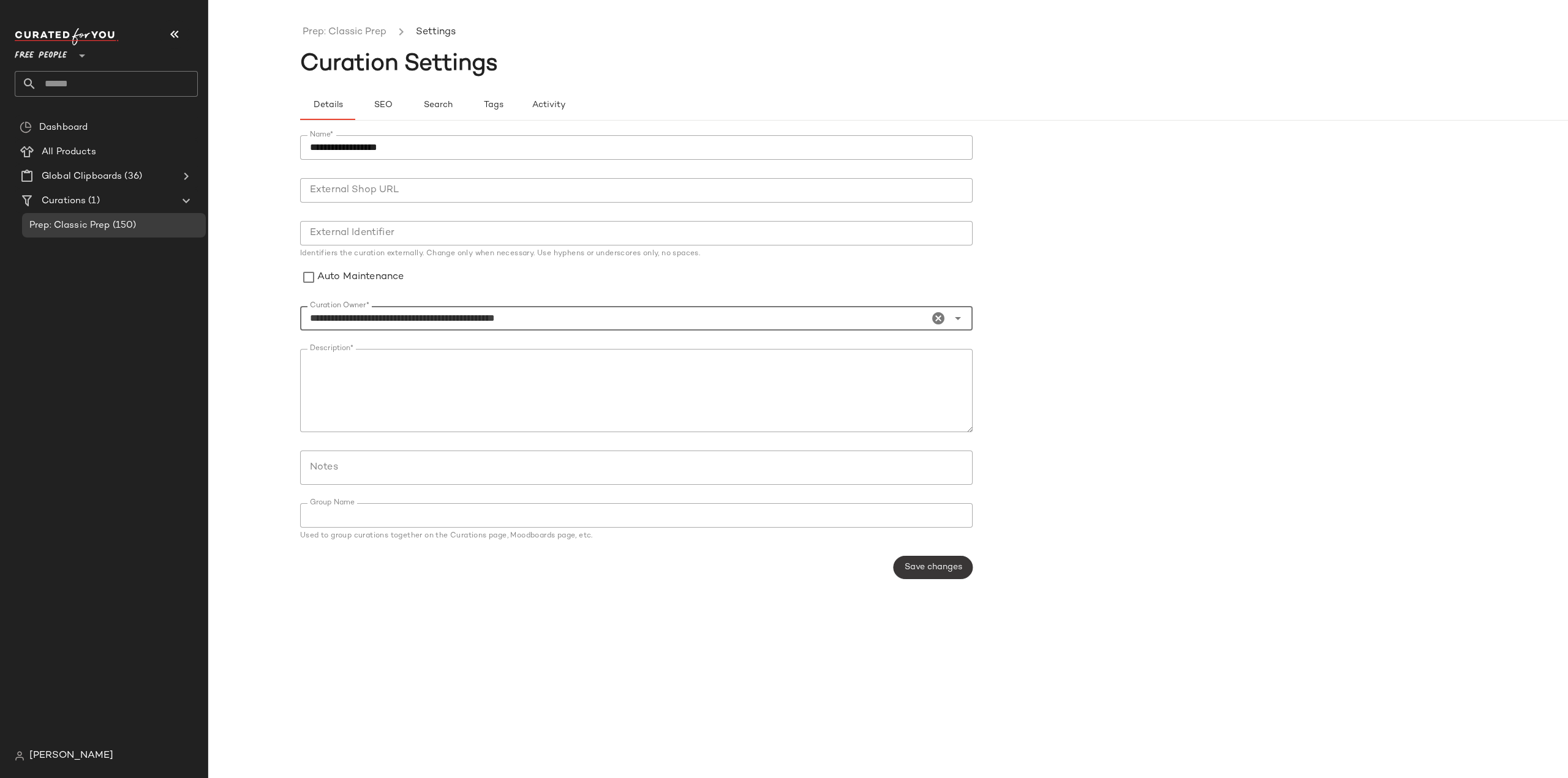
type input "**********"
click at [926, 567] on span "Save changes" at bounding box center [933, 567] width 58 height 10
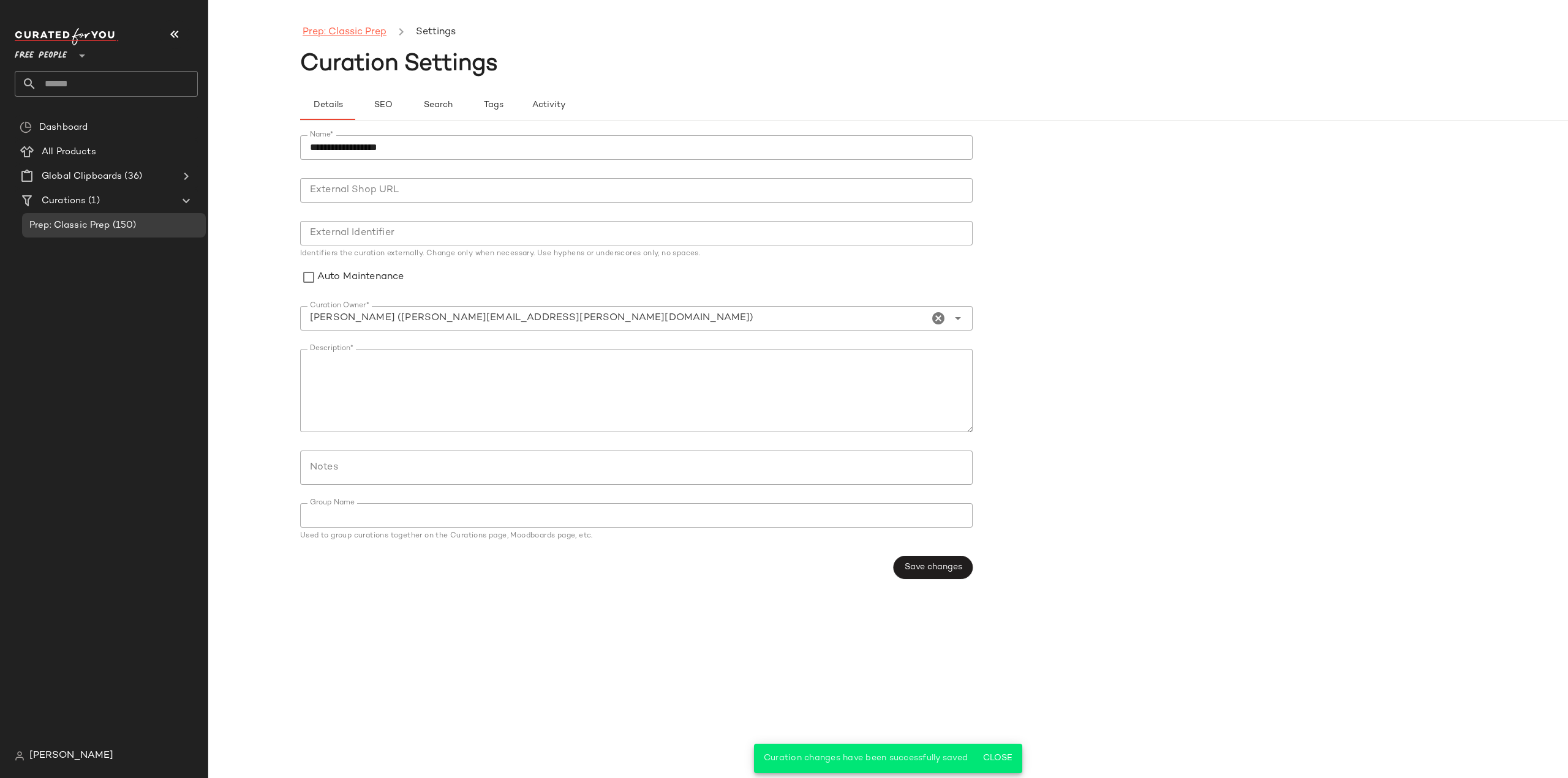
click at [328, 35] on link "Prep: Classic Prep" at bounding box center [344, 32] width 84 height 16
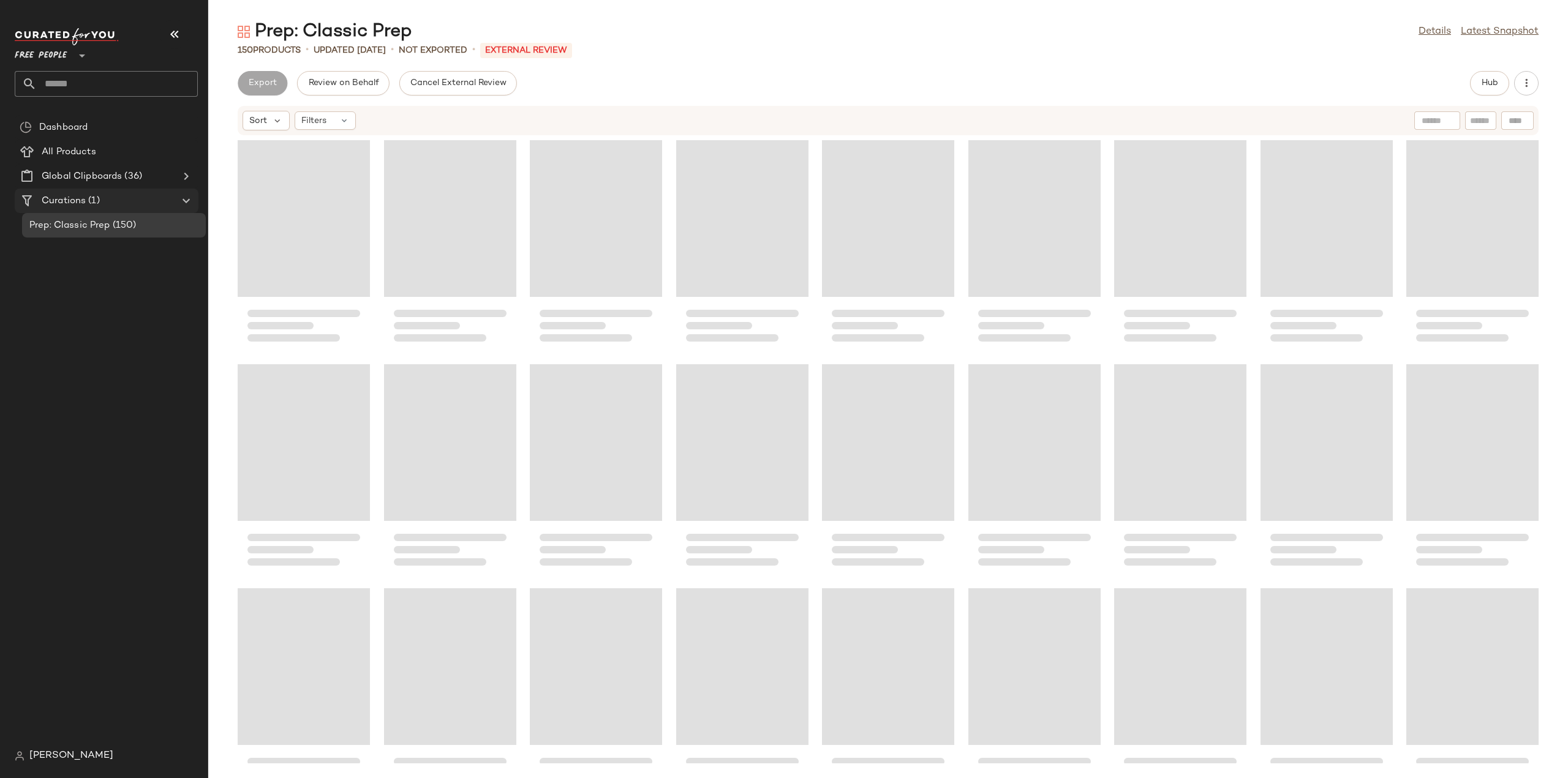
click at [66, 204] on span "Curations" at bounding box center [63, 201] width 44 height 14
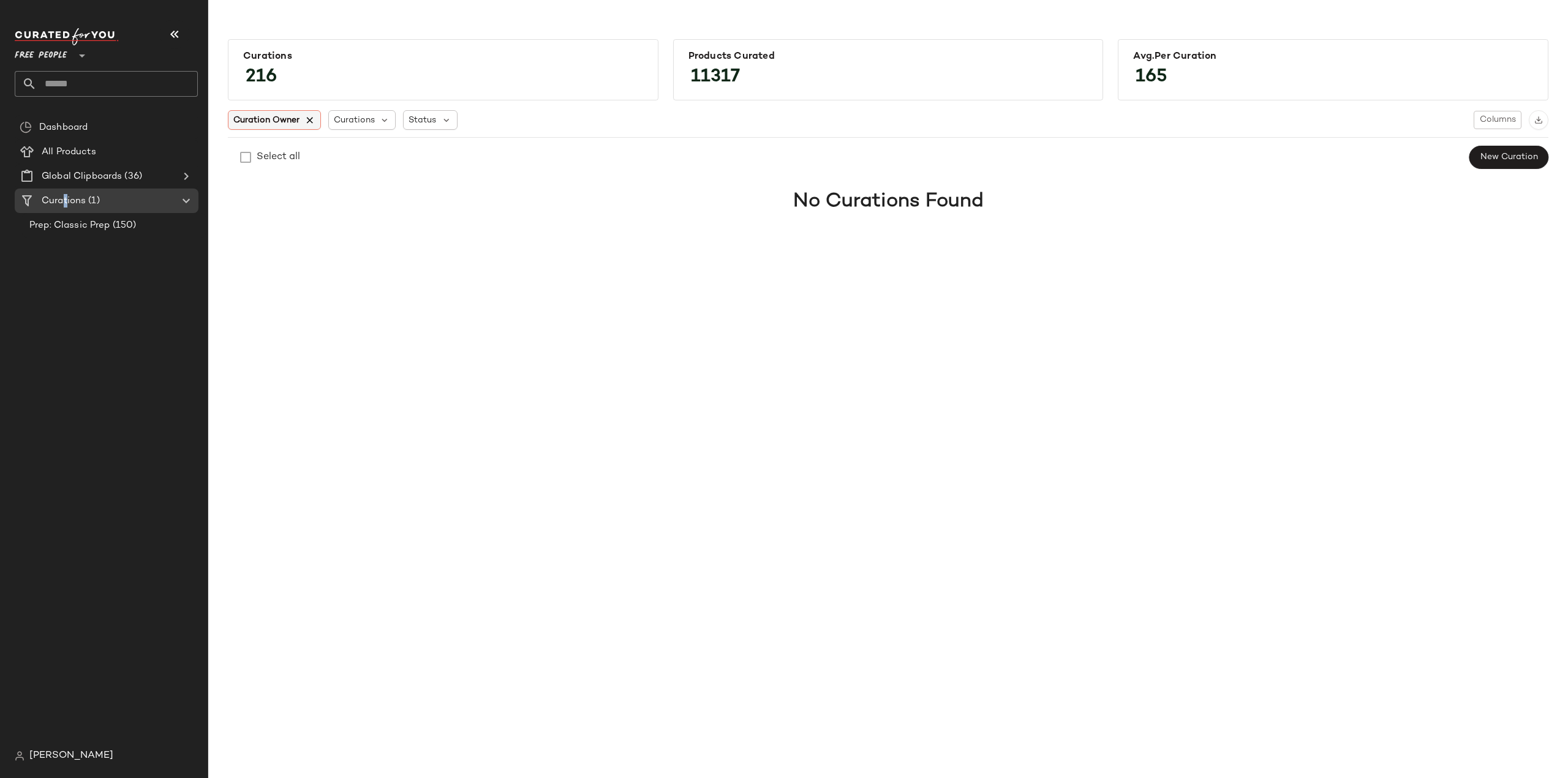
click at [311, 123] on icon at bounding box center [309, 119] width 11 height 11
